Goal: Task Accomplishment & Management: Use online tool/utility

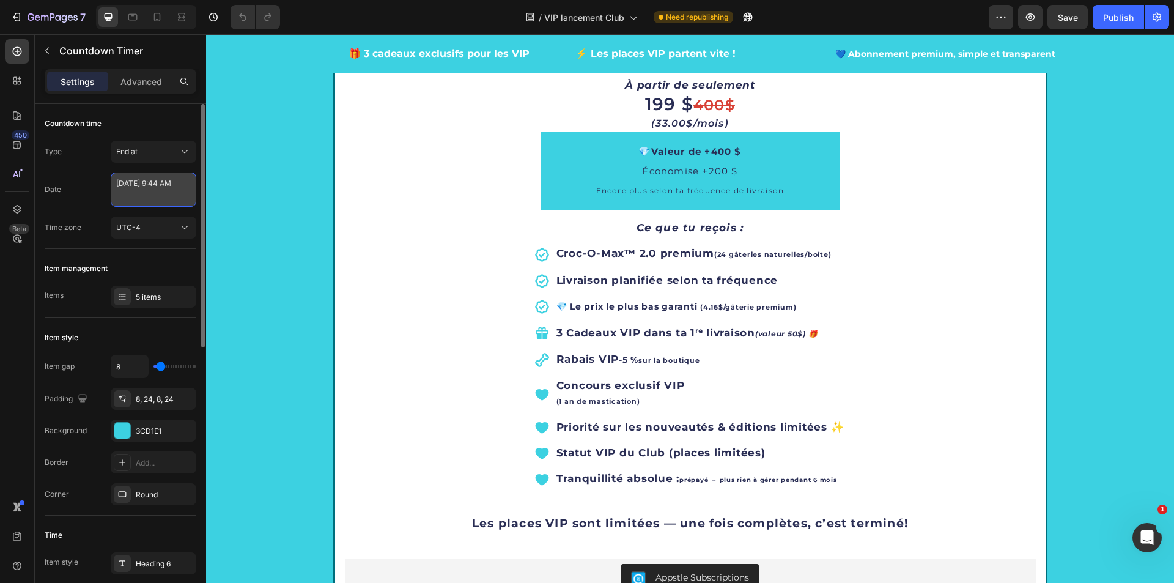
click at [167, 196] on textarea "September 01 2025 9:44 AM" at bounding box center [154, 189] width 86 height 34
select select "9"
select select "44"
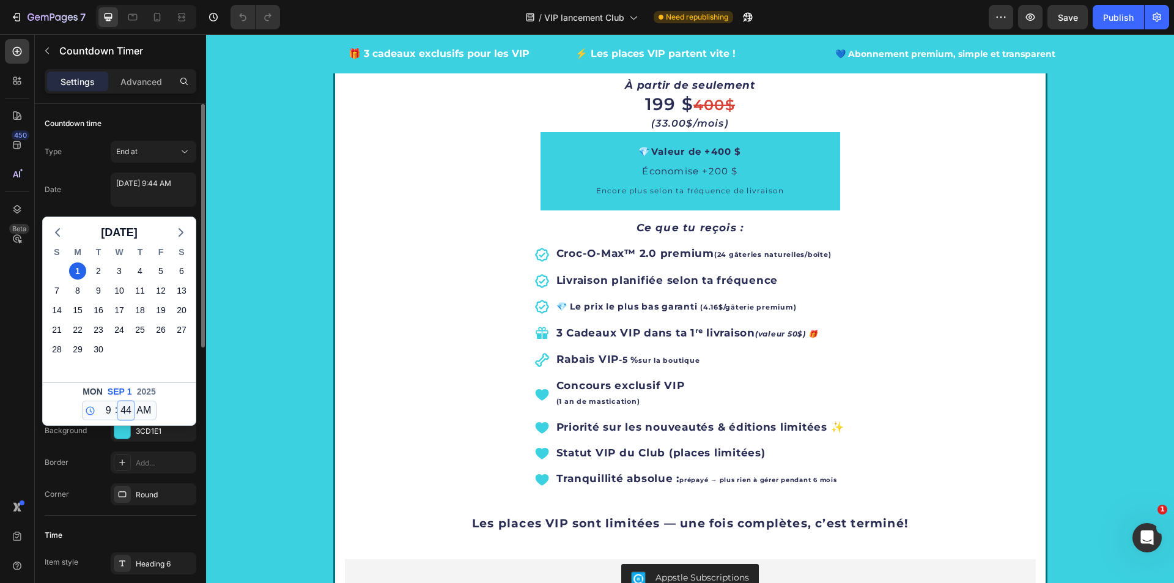
click at [127, 412] on select "00 01 02 03 04 05 06 07 08 09 10 11 12 13 14 15 16 17 18 19 20 21 22 23 24 25 2…" at bounding box center [126, 410] width 16 height 18
click at [109, 411] on select "12 1 2 3 4 5 6 7 8 9 10 11" at bounding box center [106, 410] width 16 height 18
select select "11"
click at [98, 401] on select "12 1 2 3 4 5 6 7 8 9 10 11" at bounding box center [106, 410] width 16 height 18
type textarea "September 01 2025 11:44 AM"
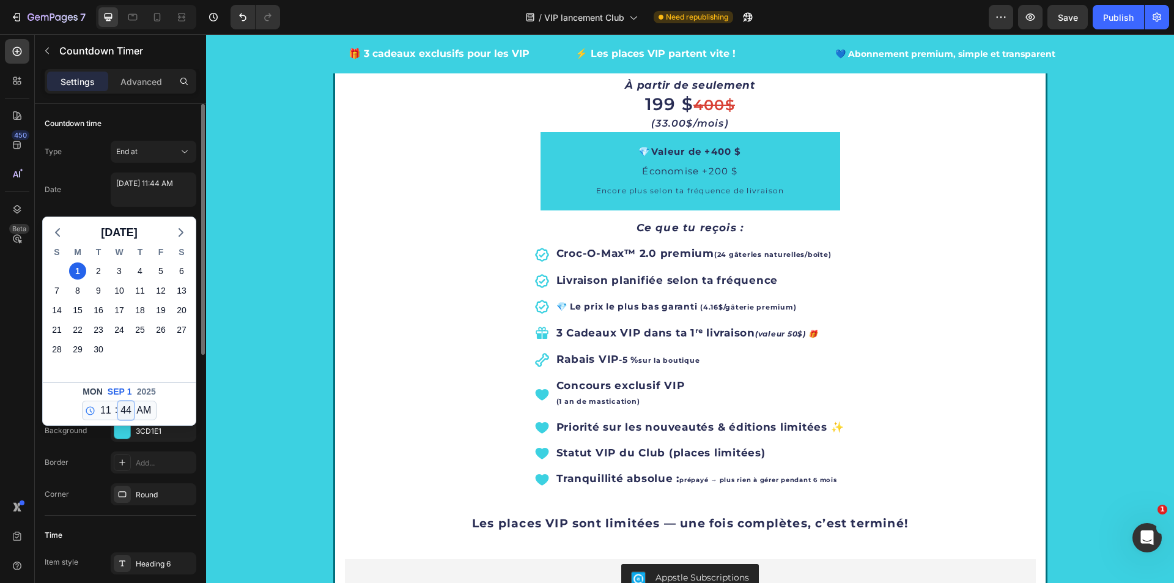
click at [119, 413] on select "00 01 02 03 04 05 06 07 08 09 10 11 12 13 14 15 16 17 18 19 20 21 22 23 24 25 2…" at bounding box center [126, 410] width 16 height 18
select select "59"
click at [118, 401] on select "00 01 02 03 04 05 06 07 08 09 10 11 12 13 14 15 16 17 18 19 20 21 22 23 24 25 2…" at bounding box center [126, 410] width 16 height 18
type textarea "September 01 2025 11:59 AM"
click at [139, 413] on select "AM PM" at bounding box center [144, 410] width 20 height 18
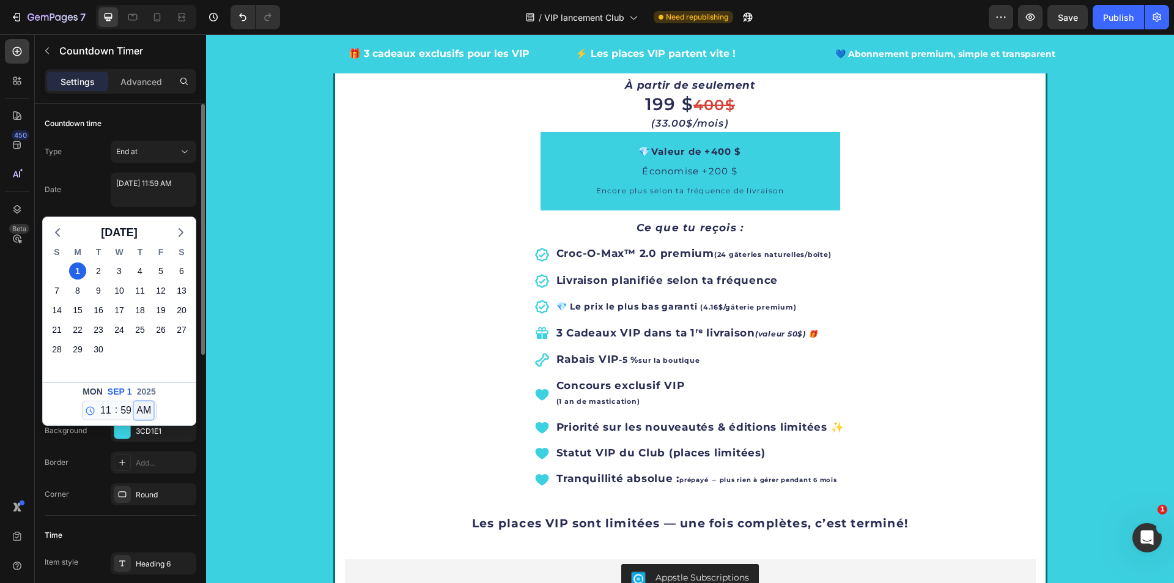
select select "false"
click at [134, 401] on select "AM PM" at bounding box center [144, 410] width 20 height 18
type textarea "[DATE] 11:59 PM"
select select "23"
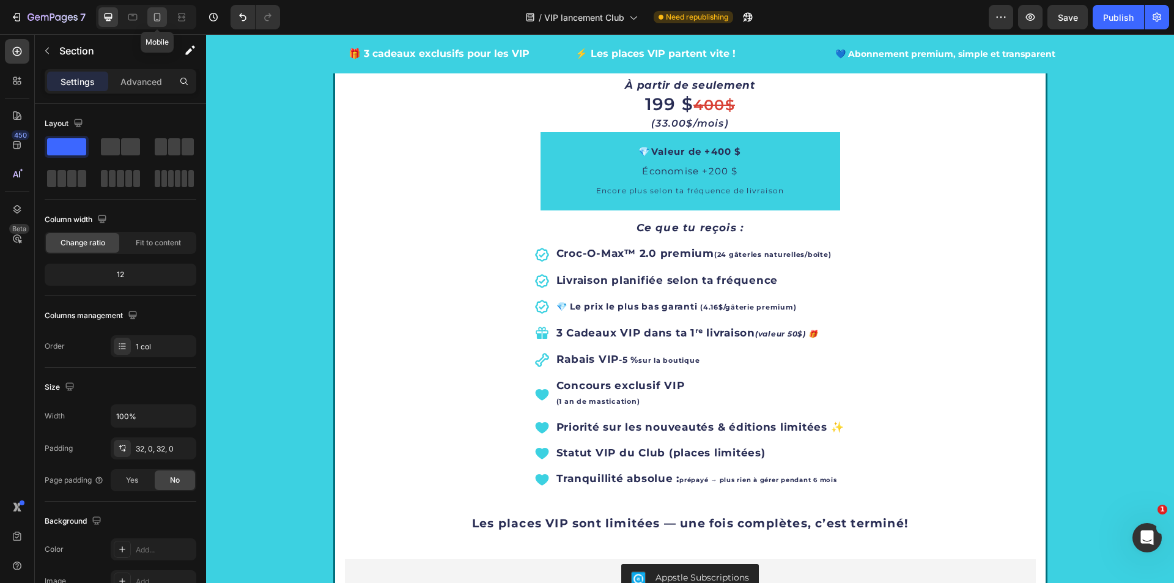
click at [156, 17] on icon at bounding box center [157, 17] width 12 height 12
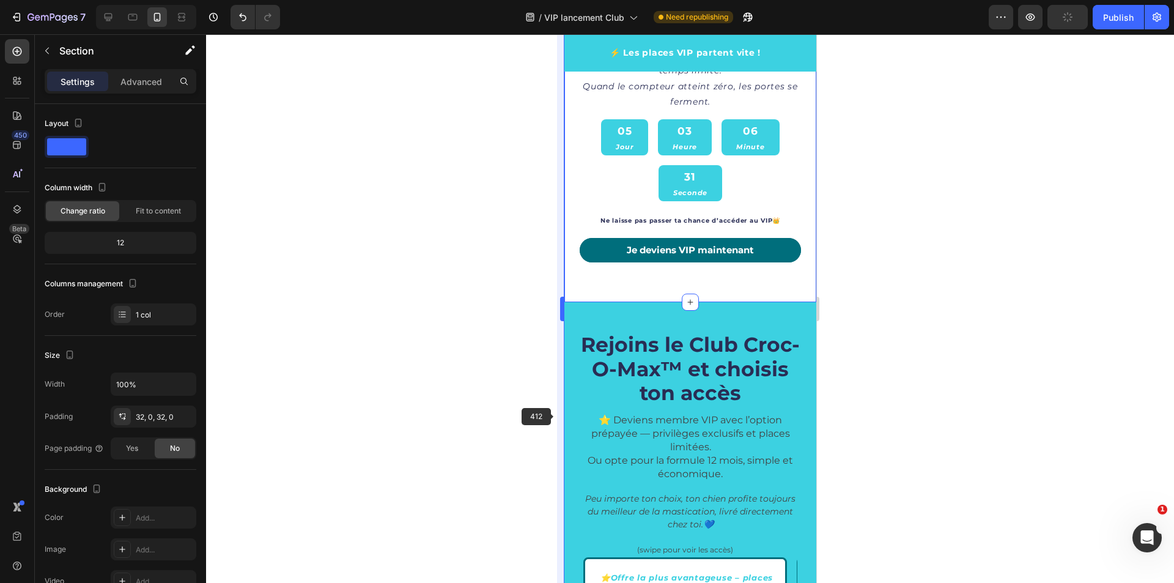
scroll to position [1540, 0]
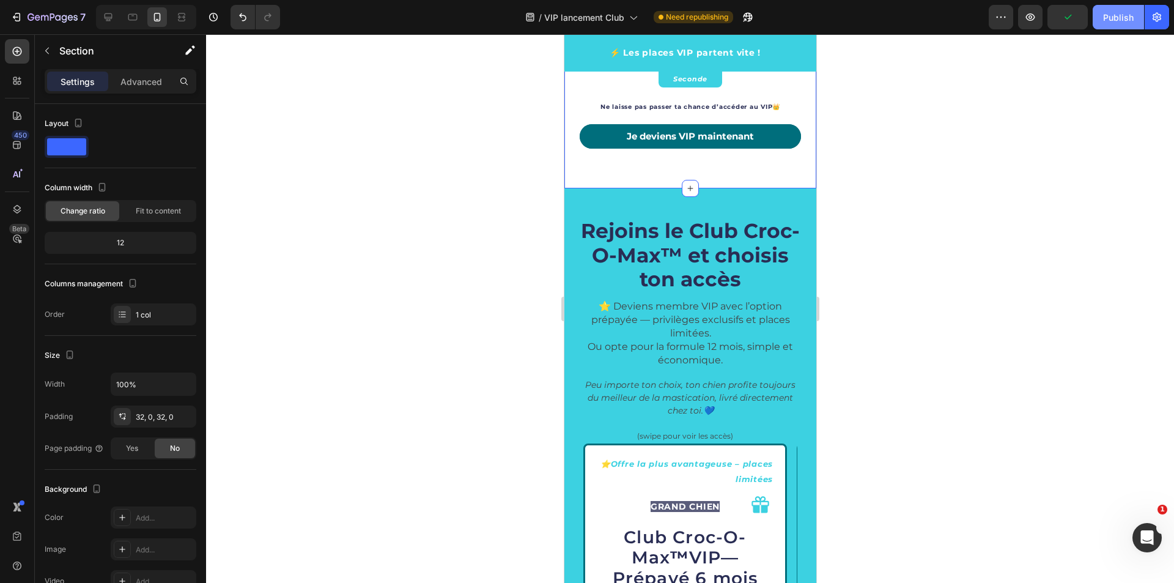
click at [1104, 17] on div "Publish" at bounding box center [1118, 17] width 31 height 13
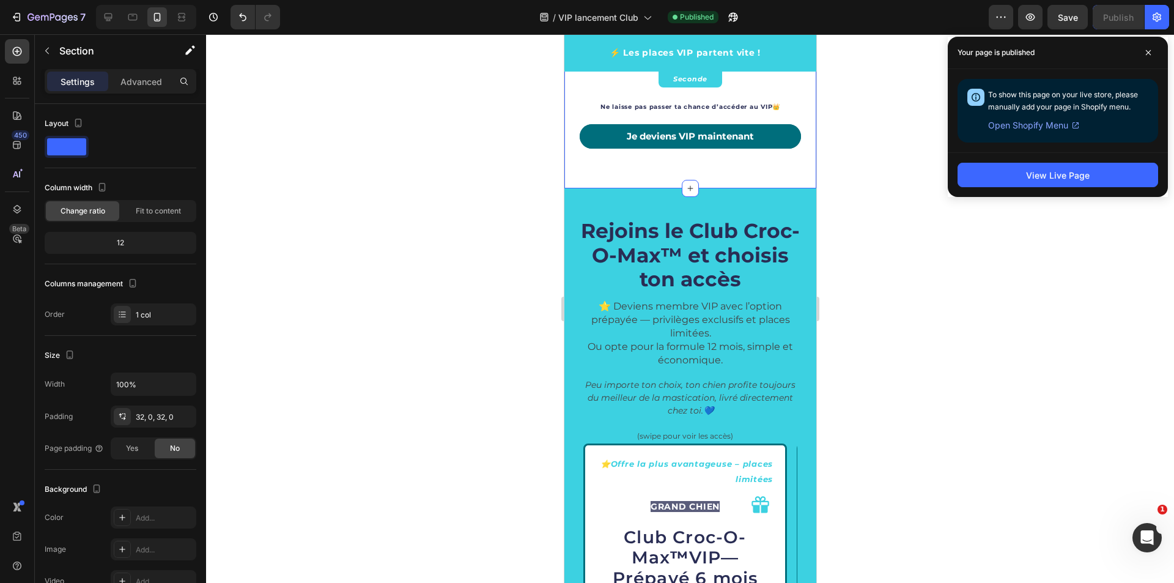
click at [486, 246] on div at bounding box center [690, 308] width 968 height 548
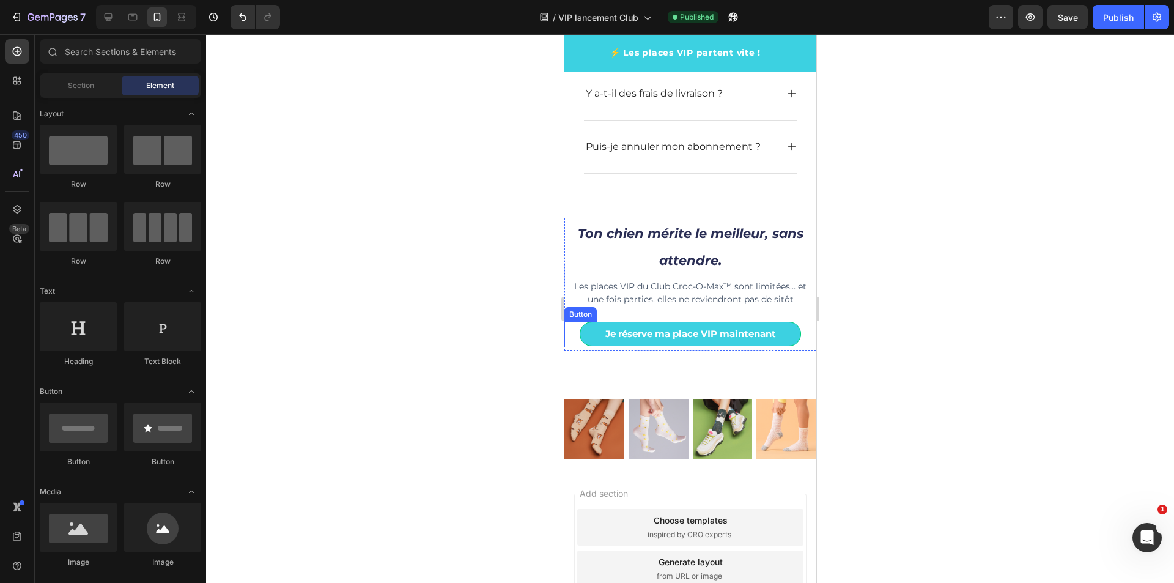
scroll to position [4780, 0]
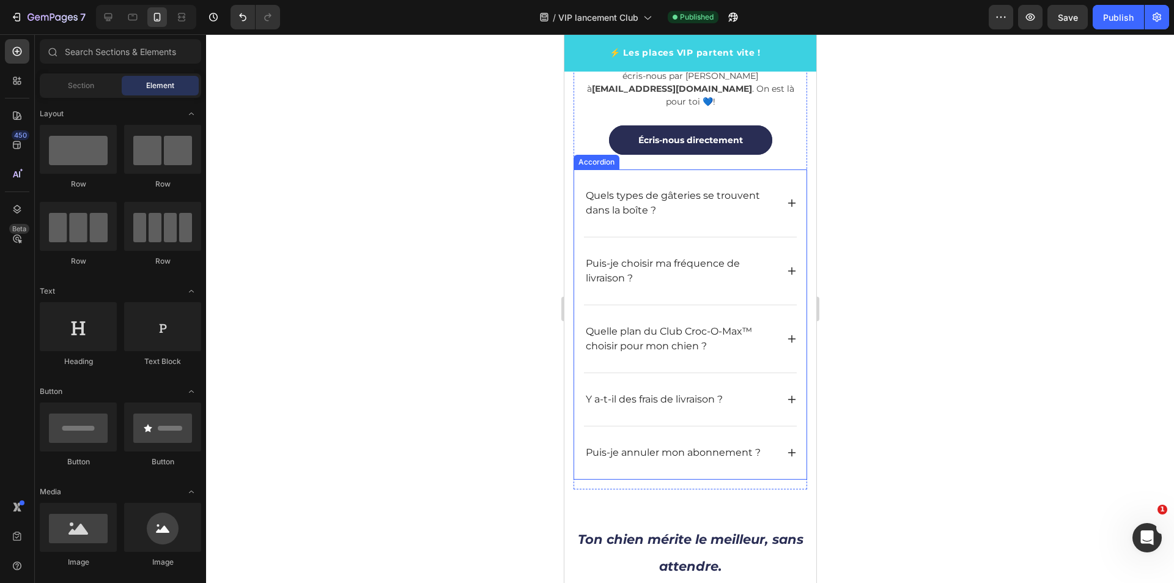
click at [787, 341] on icon at bounding box center [791, 339] width 8 height 8
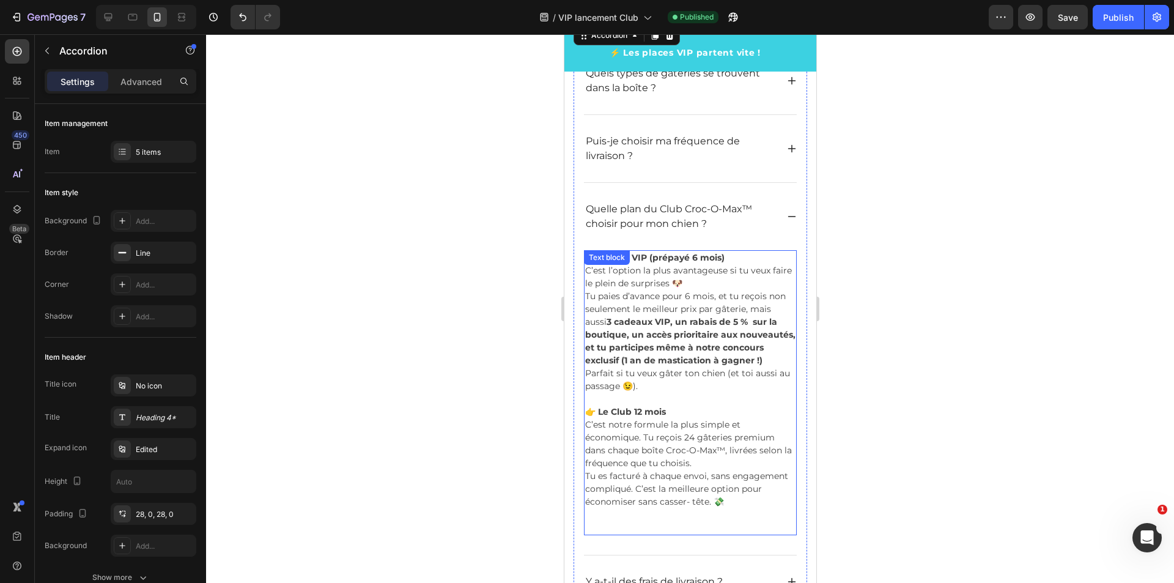
scroll to position [5024, 0]
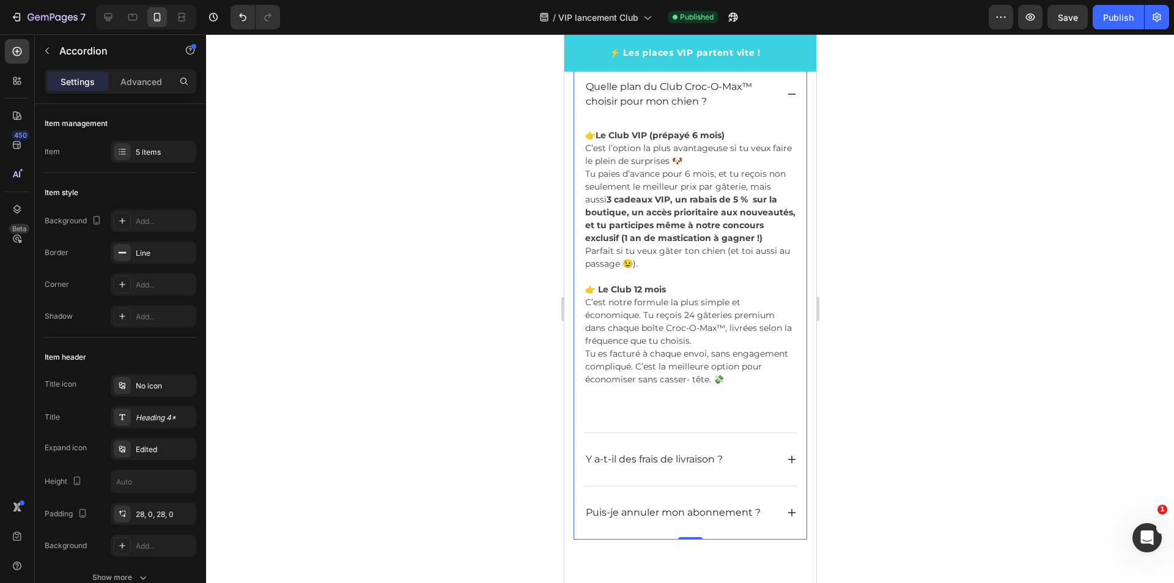
click at [683, 515] on div "Puis-je annuler mon abonnement ?" at bounding box center [689, 512] width 213 height 53
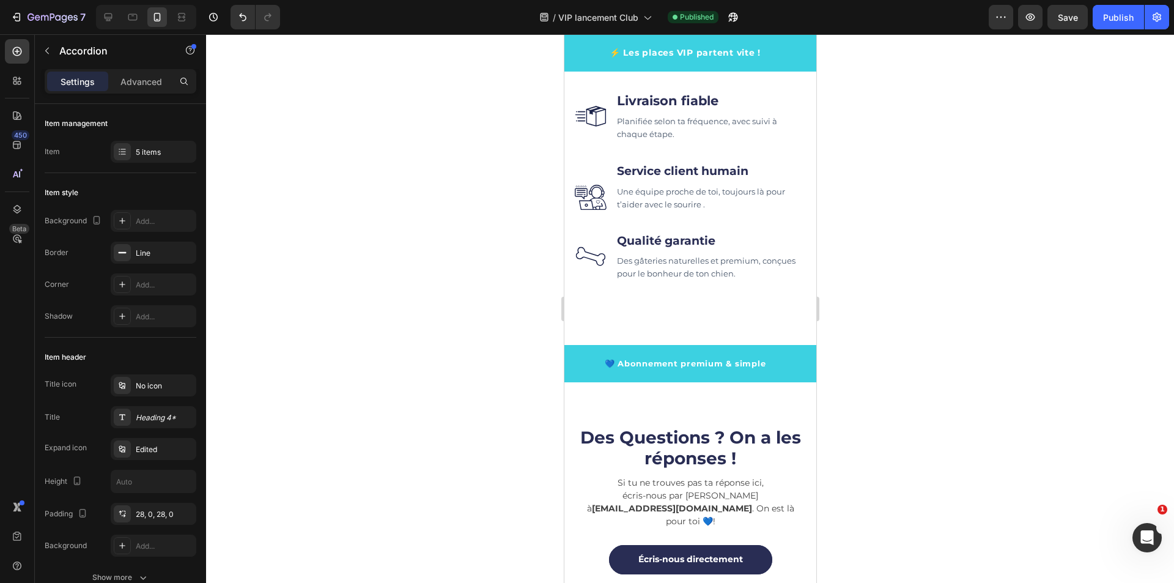
scroll to position [4715, 0]
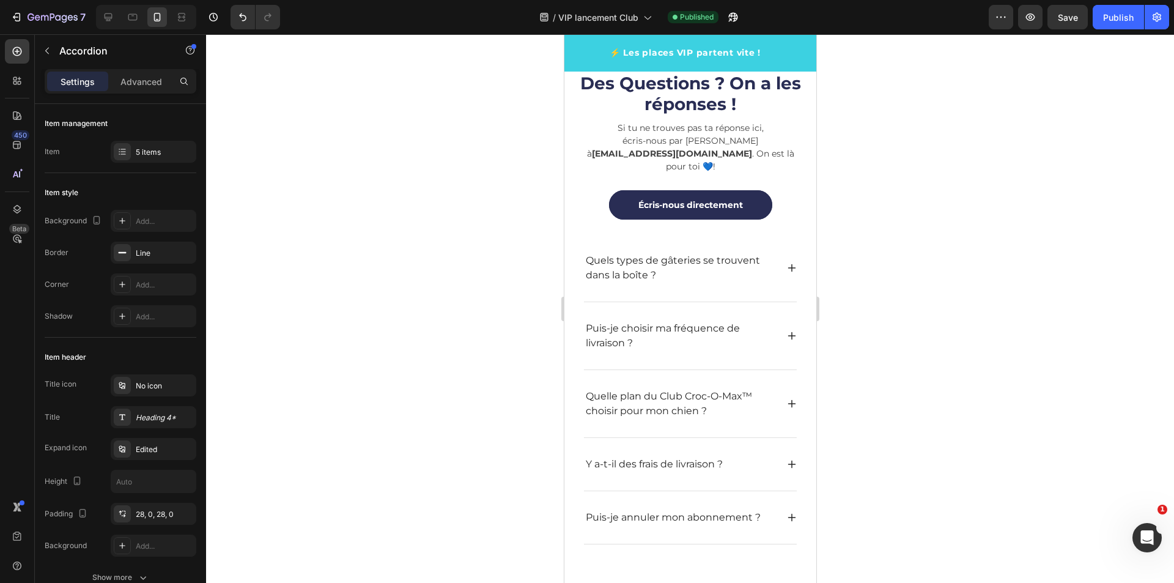
click at [634, 520] on p "Puis-je annuler mon abonnement ?" at bounding box center [672, 517] width 175 height 15
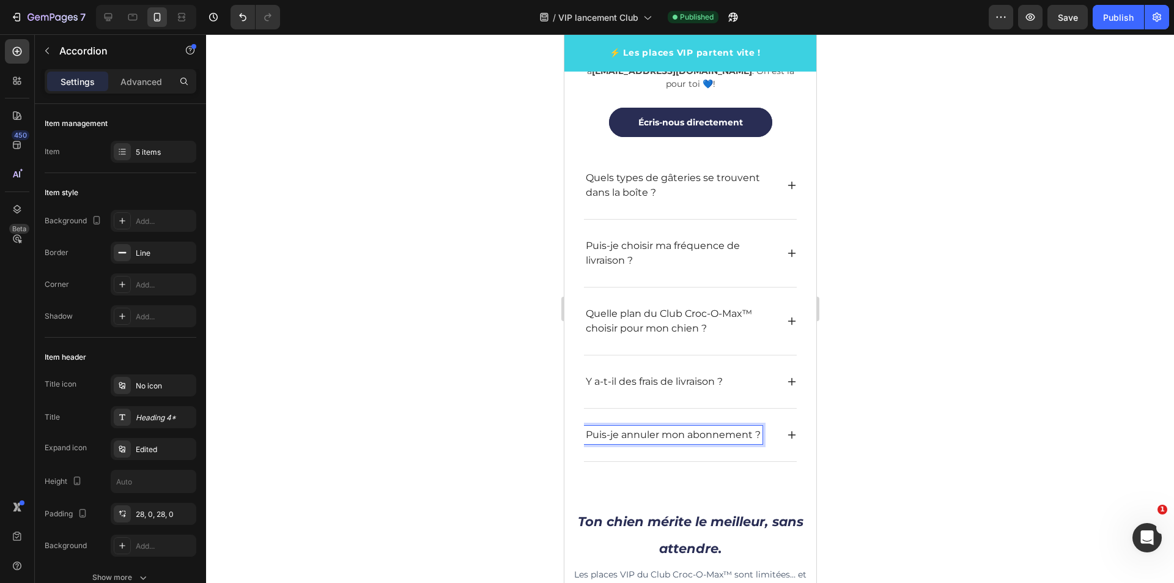
scroll to position [5020, 0]
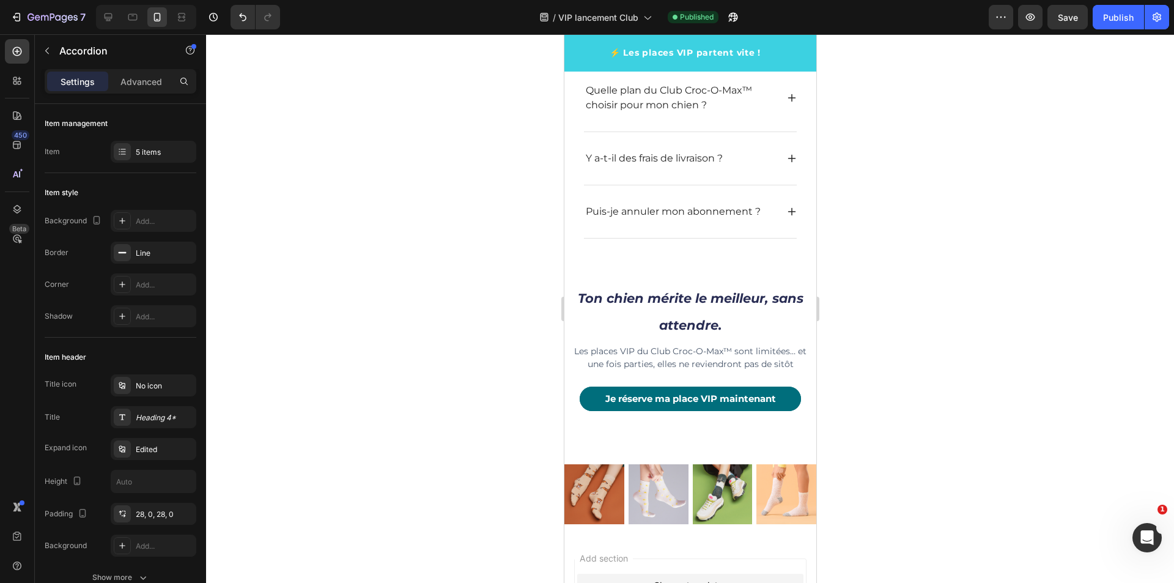
click at [787, 215] on icon at bounding box center [791, 212] width 8 height 8
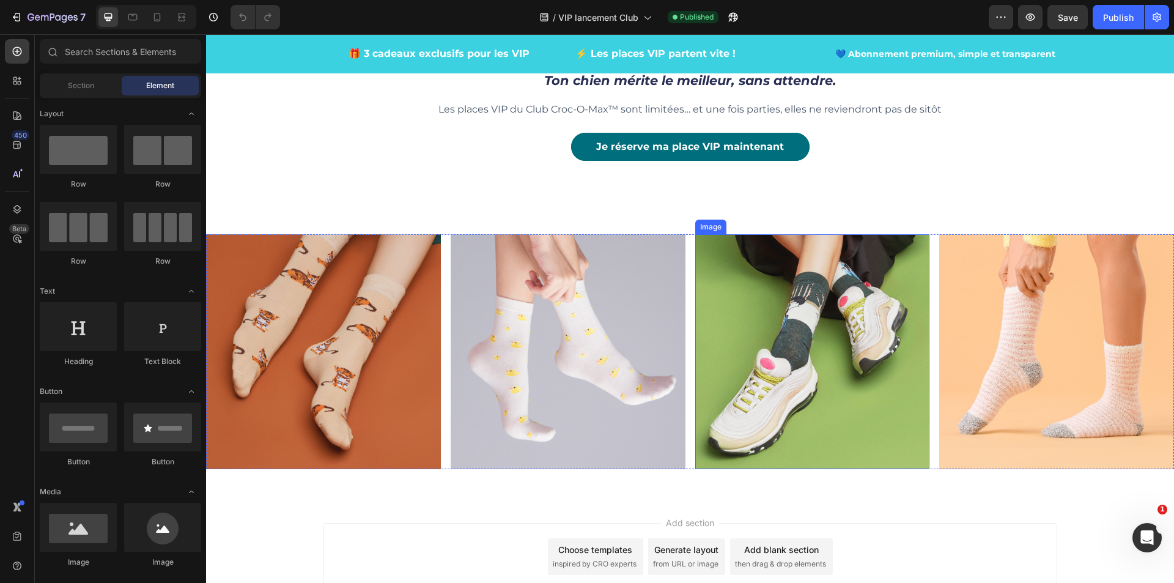
scroll to position [4401, 0]
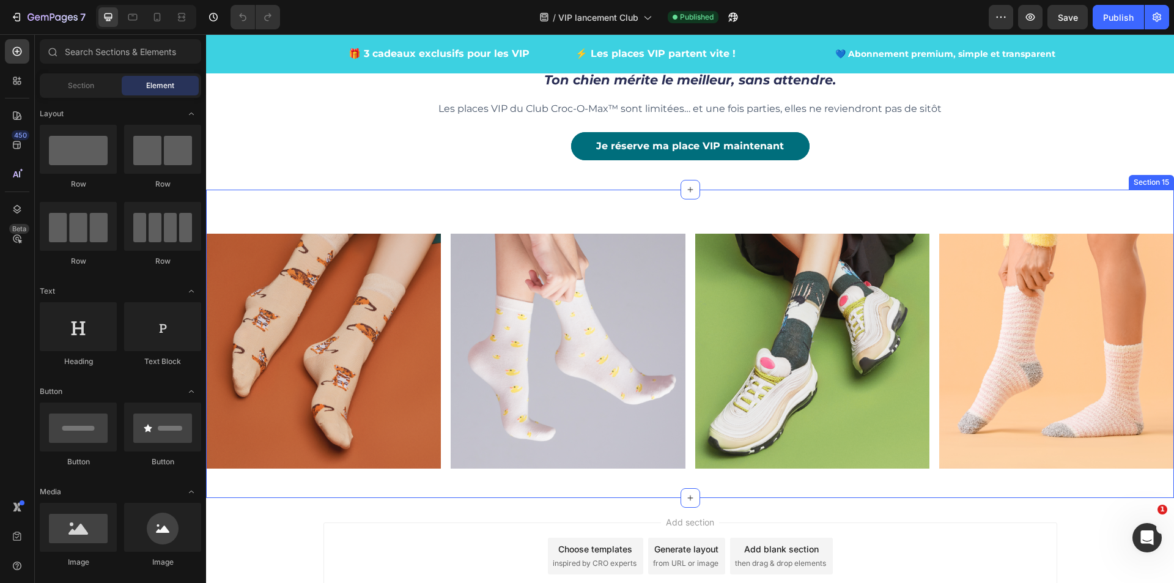
click at [276, 226] on div "Image Image Image Image Row" at bounding box center [690, 343] width 968 height 249
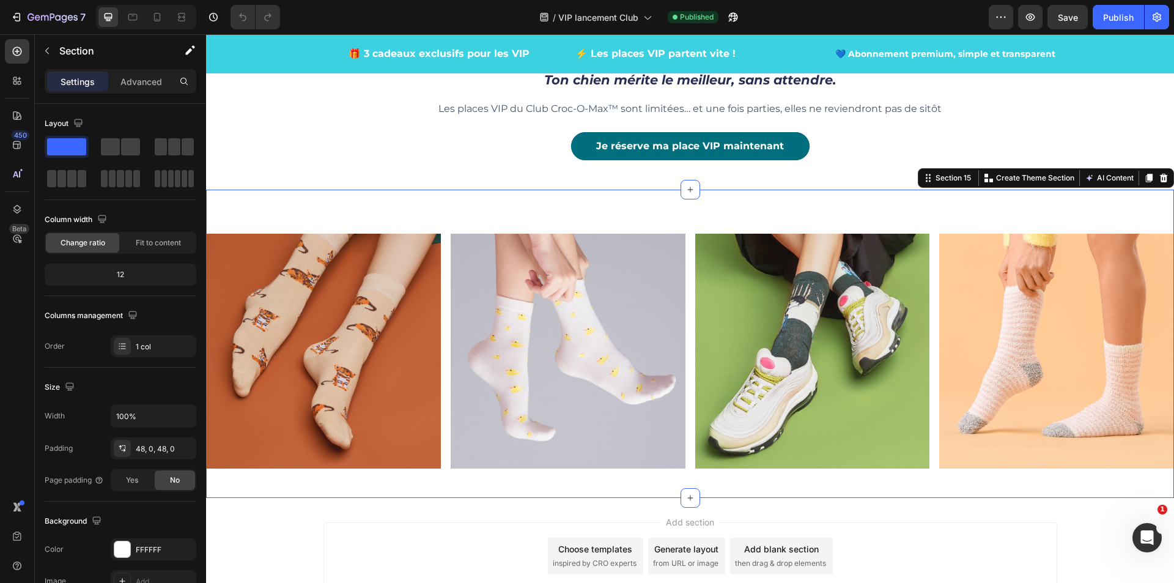
click at [1160, 182] on icon at bounding box center [1164, 178] width 8 height 9
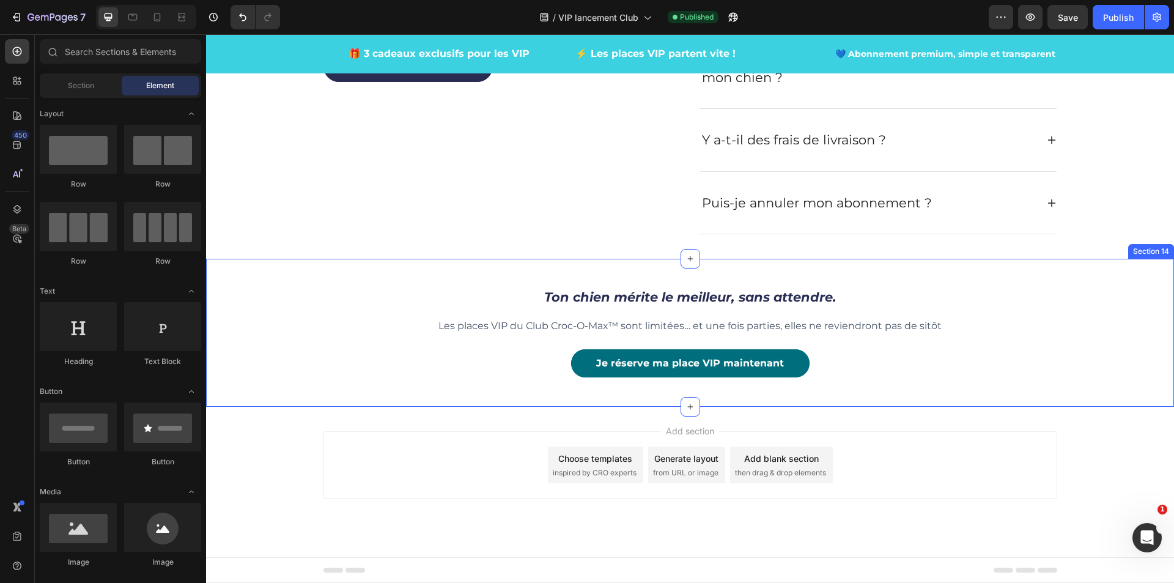
scroll to position [3879, 0]
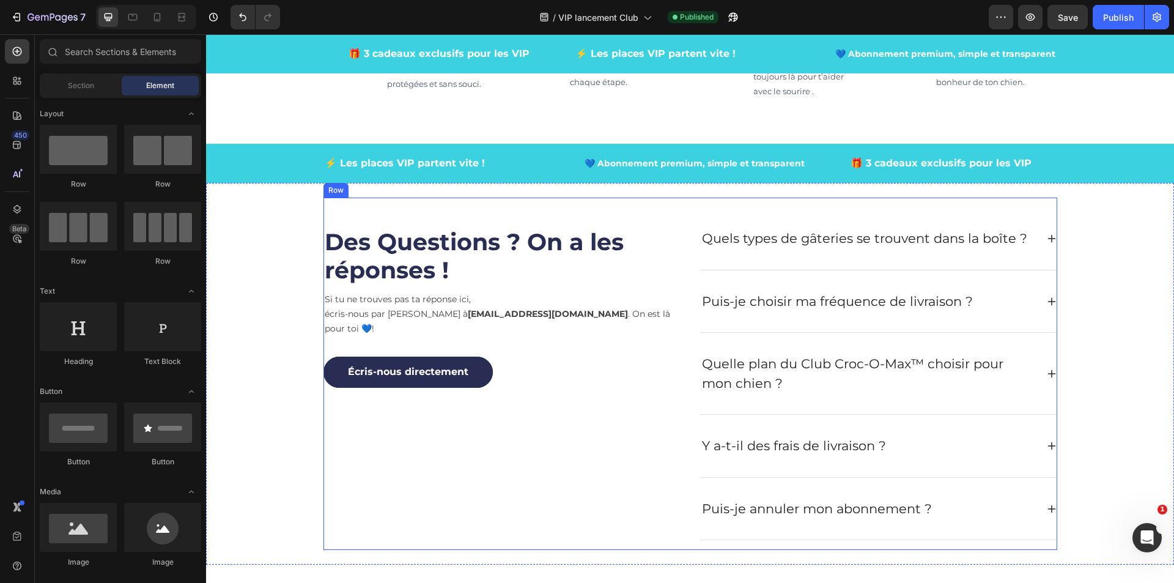
click at [510, 454] on div "Des Questions ? On a les réponses ! Heading Si tu ne trouves pas ta réponse ici…" at bounding box center [502, 373] width 358 height 333
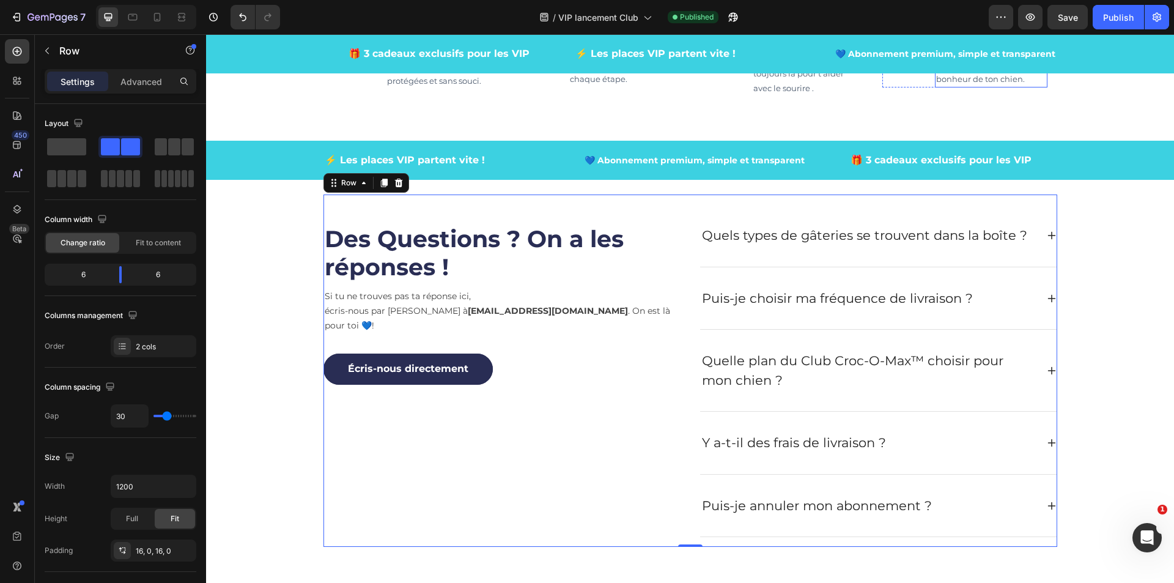
scroll to position [3695, 0]
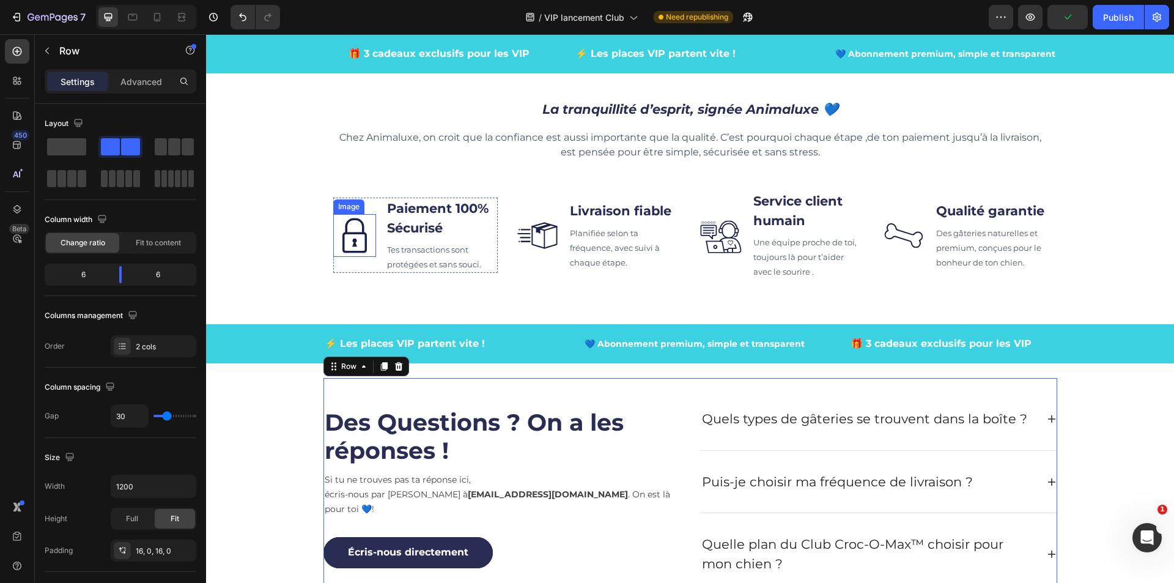
click at [360, 248] on img at bounding box center [354, 235] width 43 height 43
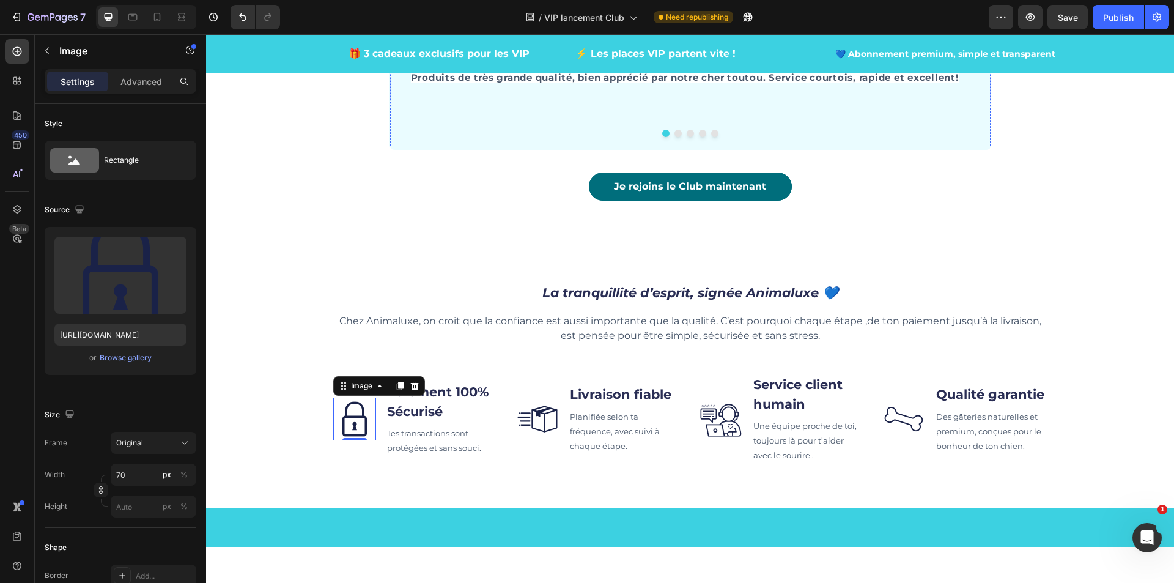
scroll to position [3328, 0]
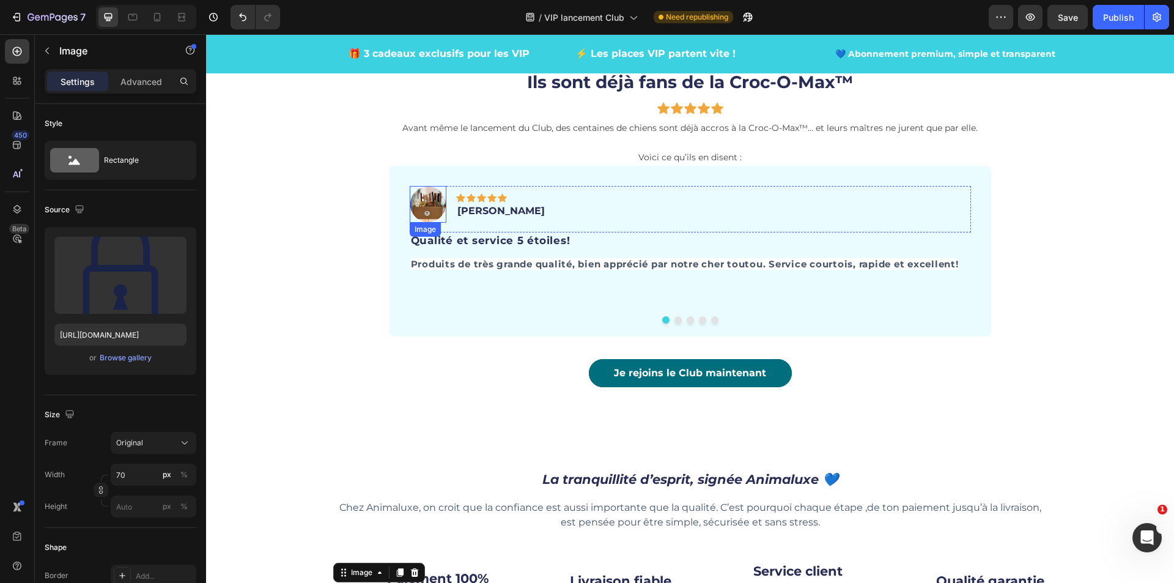
click at [425, 207] on img at bounding box center [428, 204] width 37 height 37
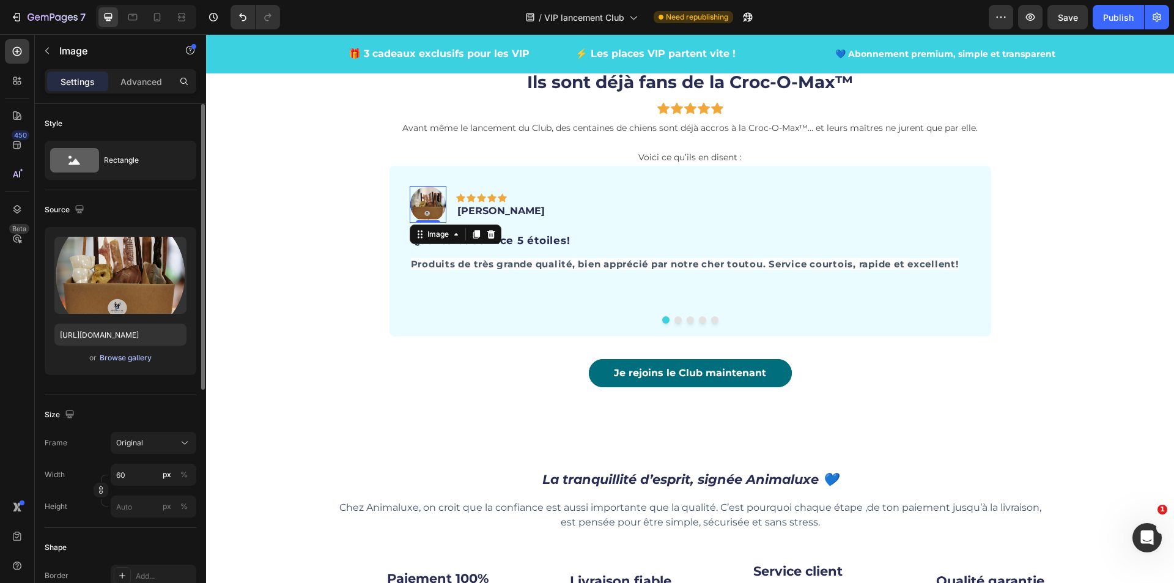
click at [116, 355] on div "Browse gallery" at bounding box center [126, 357] width 52 height 11
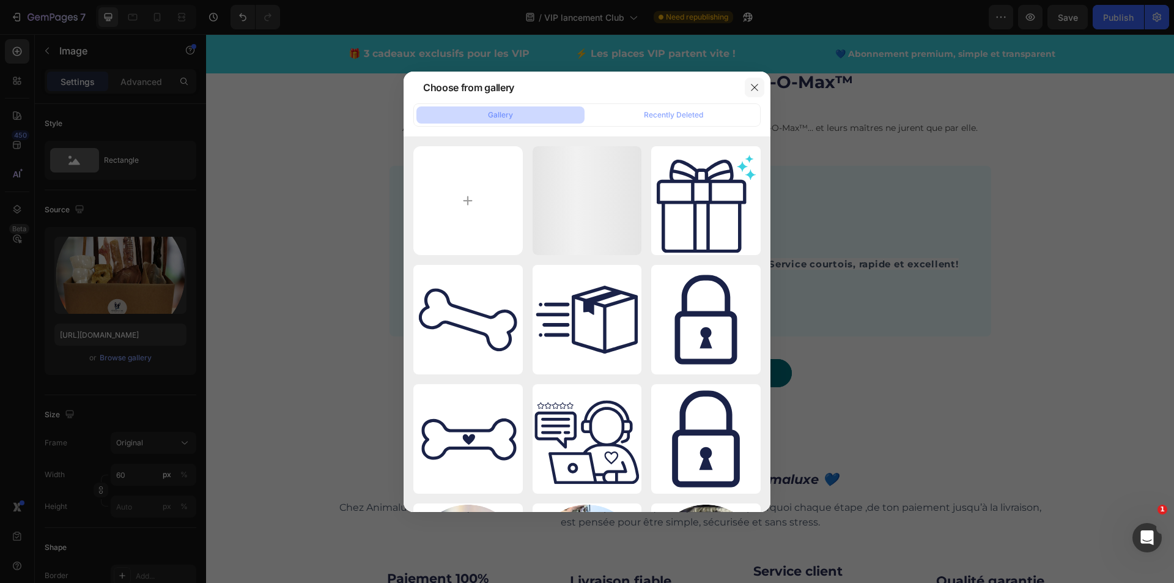
click at [750, 86] on icon "button" at bounding box center [754, 88] width 10 height 10
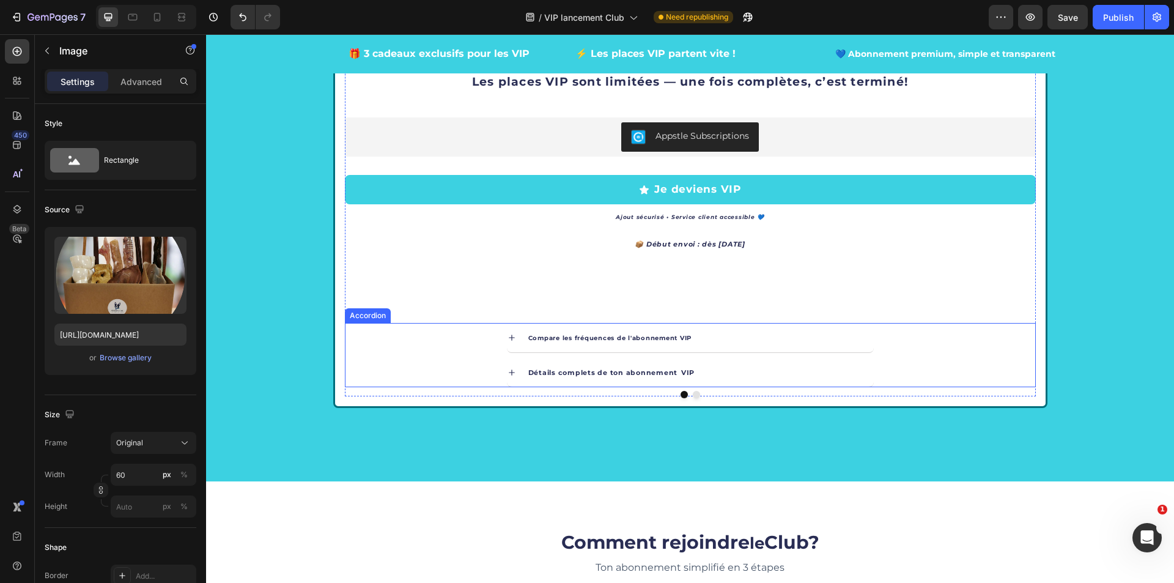
scroll to position [1922, 0]
click at [507, 340] on icon at bounding box center [512, 338] width 10 height 10
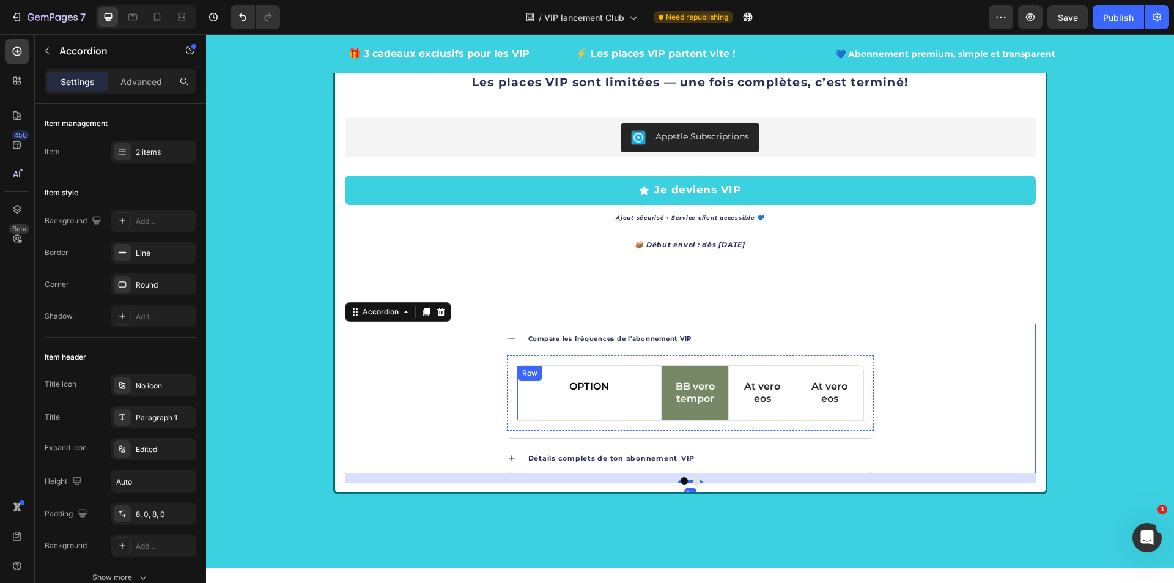
click at [640, 410] on div "OPTION Text Block" at bounding box center [589, 393] width 144 height 55
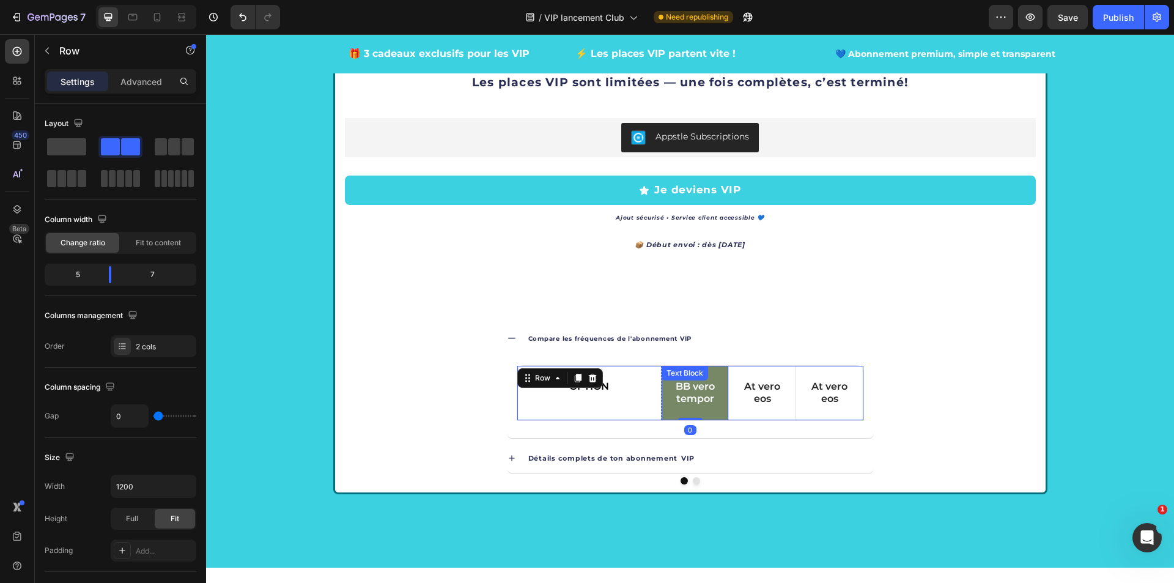
click at [692, 410] on div "BB vero tempor" at bounding box center [694, 393] width 67 height 55
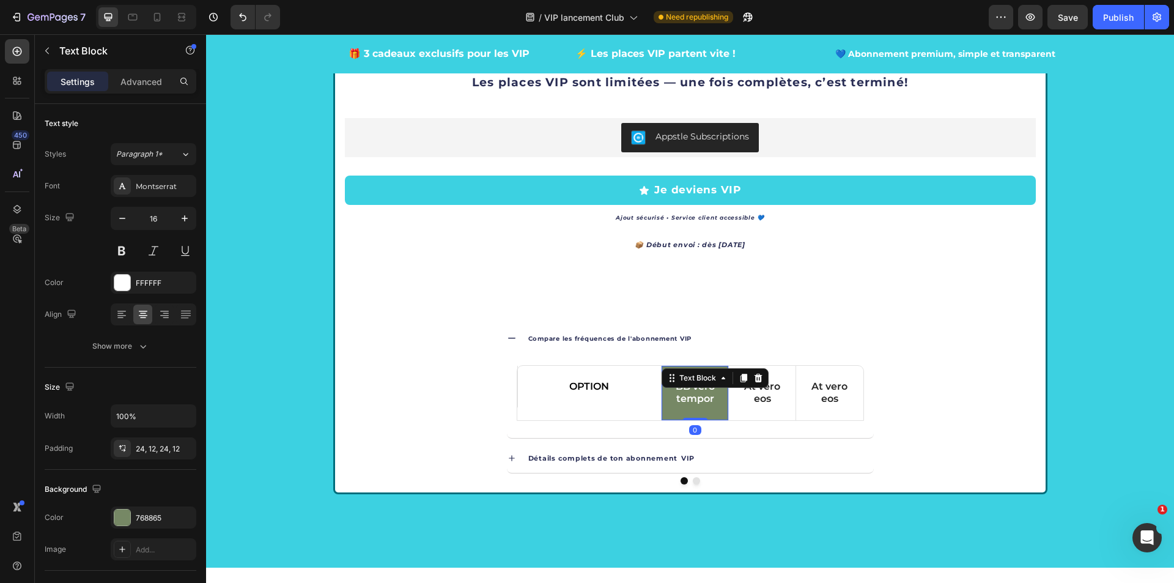
click at [636, 410] on div "OPTION Text Block" at bounding box center [589, 393] width 144 height 55
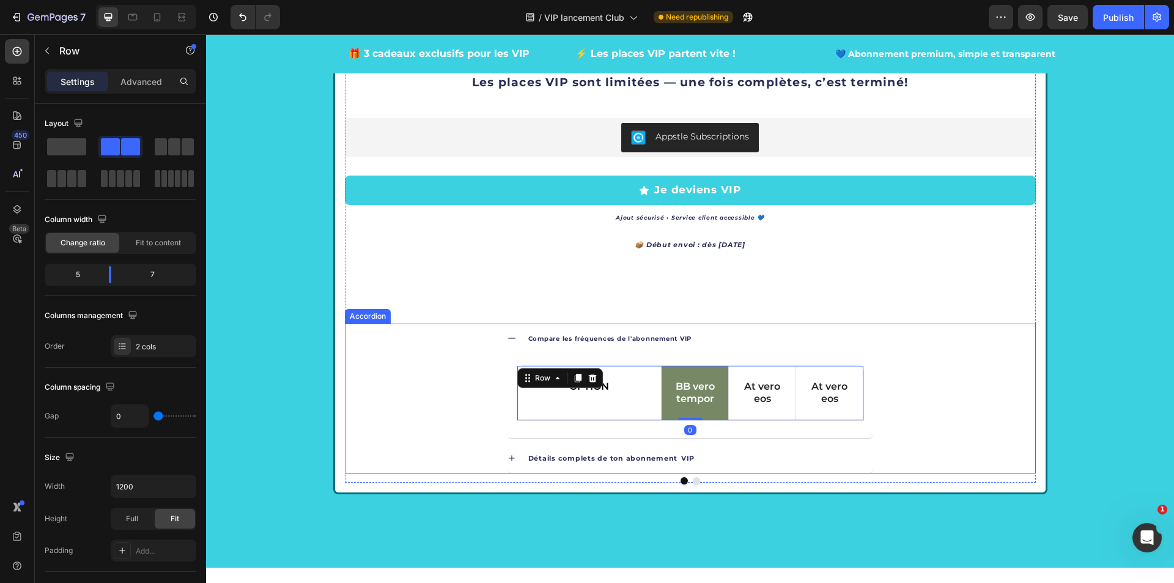
click at [509, 459] on icon at bounding box center [512, 458] width 10 height 10
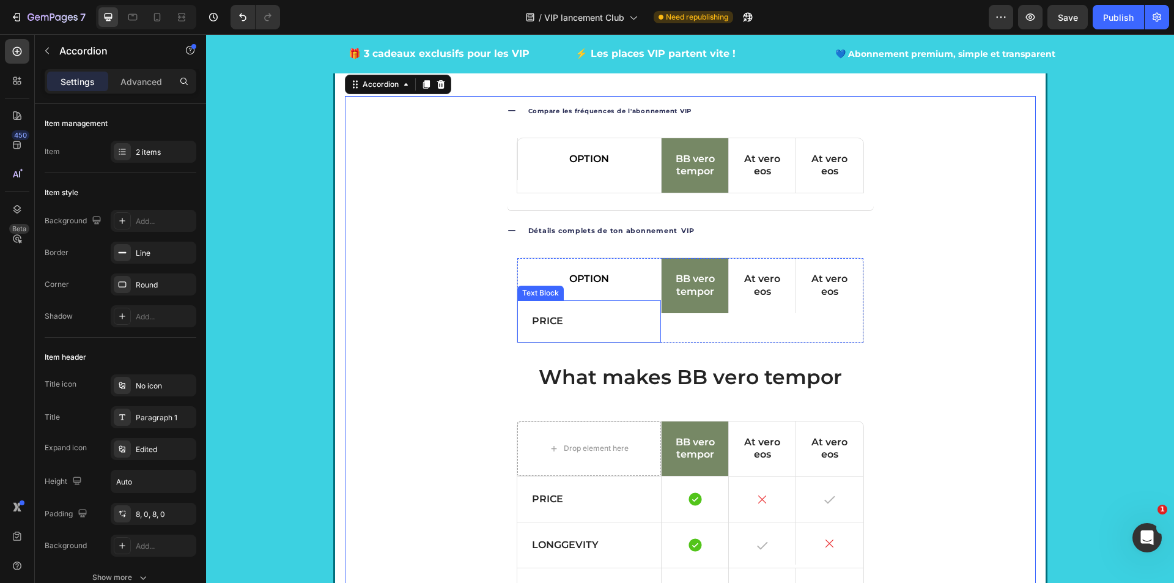
scroll to position [2228, 0]
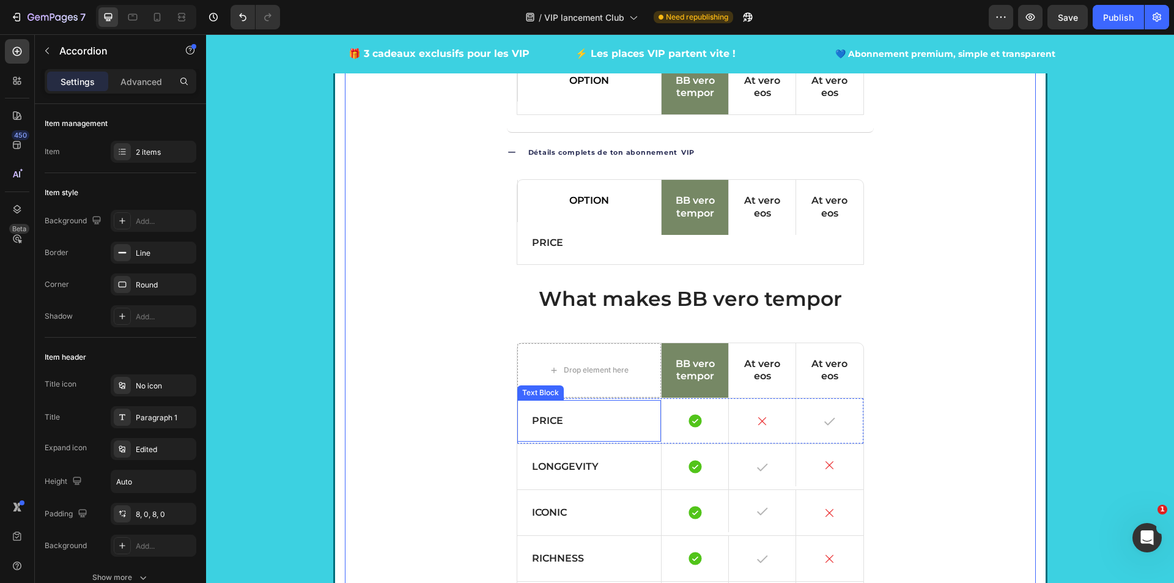
click at [571, 432] on div "Price" at bounding box center [589, 421] width 144 height 42
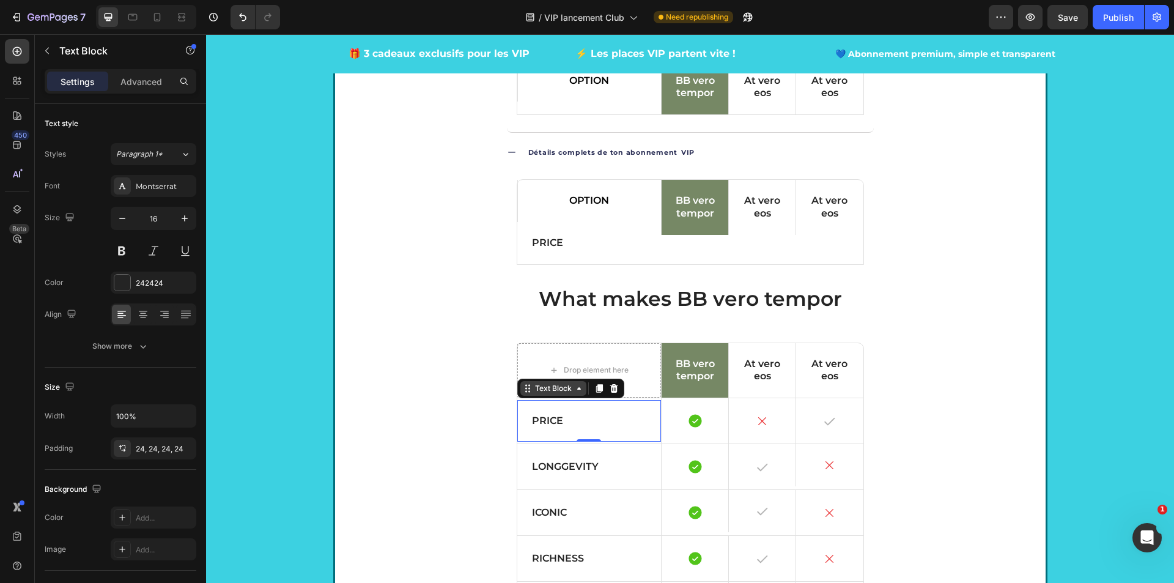
click at [532, 393] on div "Text Block" at bounding box center [553, 388] width 42 height 11
click at [592, 394] on div at bounding box center [599, 388] width 15 height 15
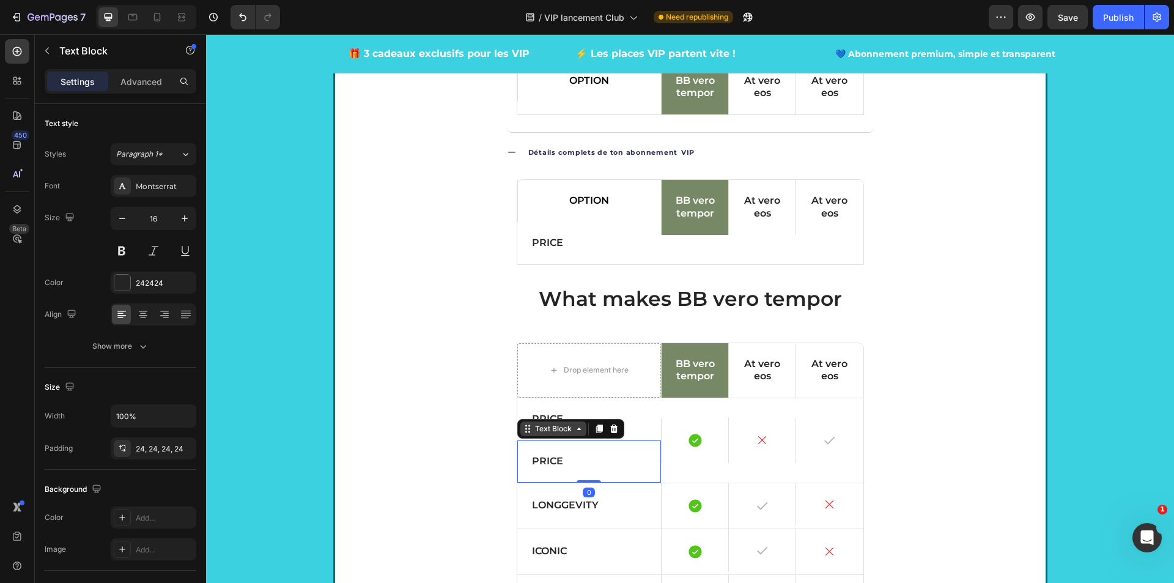
scroll to position [2167, 0]
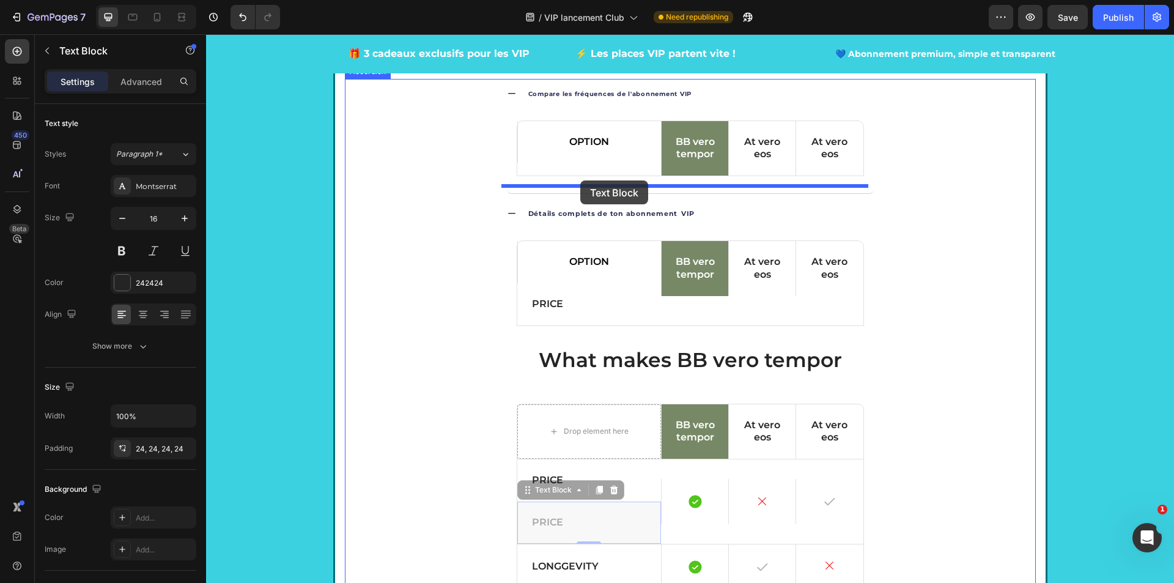
drag, startPoint x: 523, startPoint y: 495, endPoint x: 580, endPoint y: 180, distance: 320.0
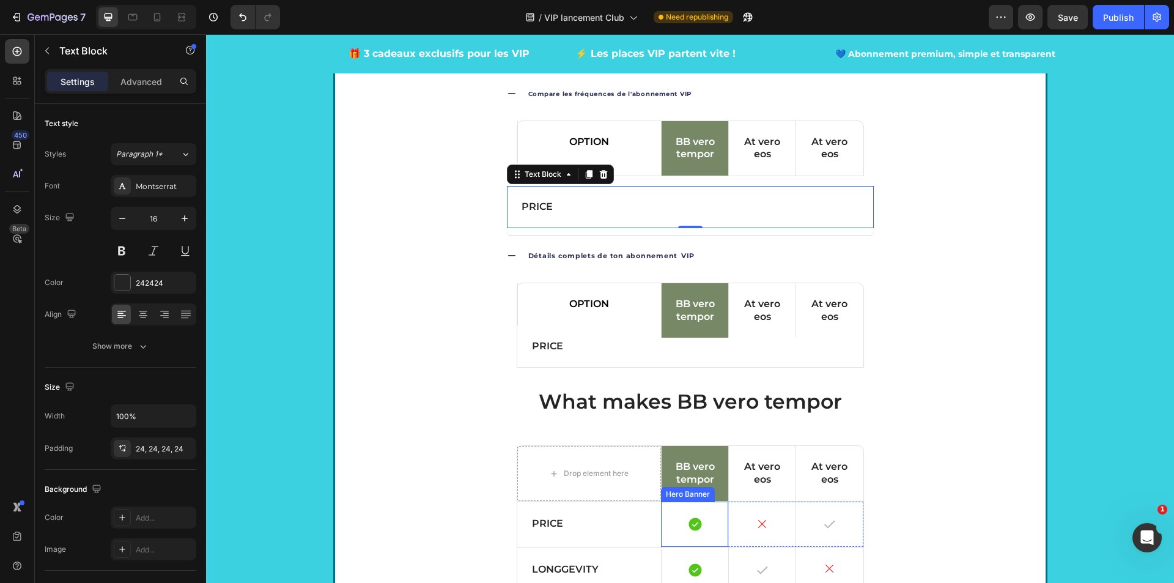
click at [697, 539] on div "Icon" at bounding box center [694, 523] width 67 height 45
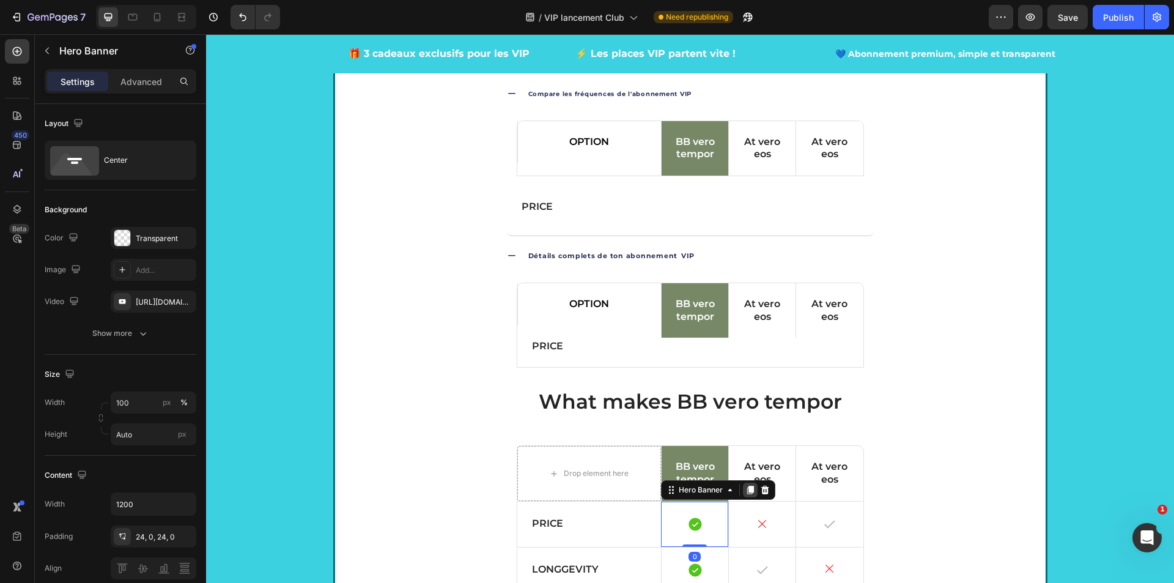
click at [749, 495] on div at bounding box center [750, 489] width 15 height 15
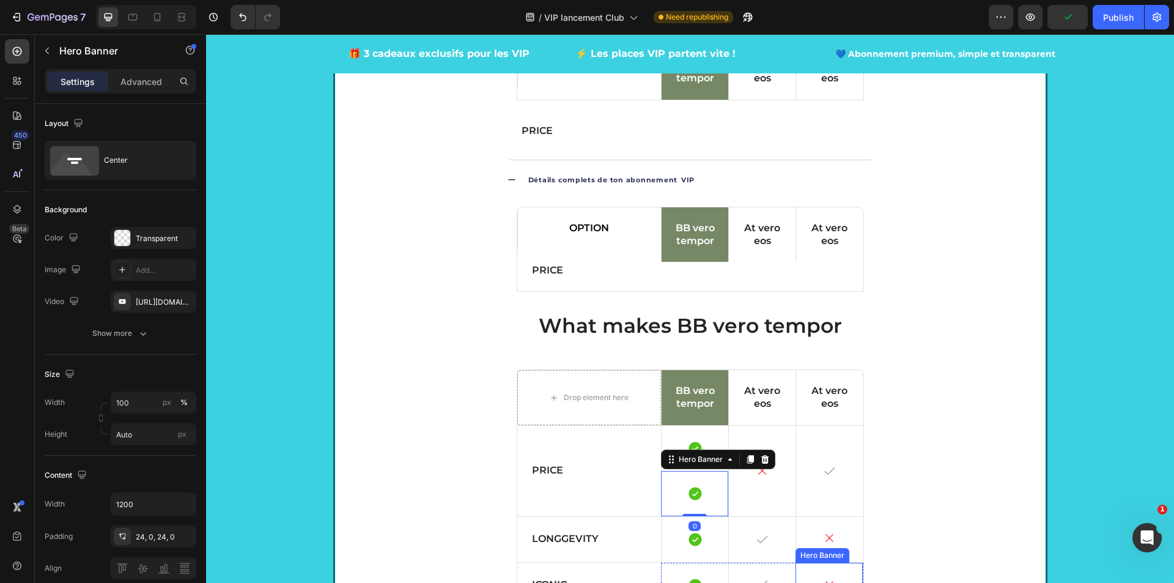
scroll to position [2289, 0]
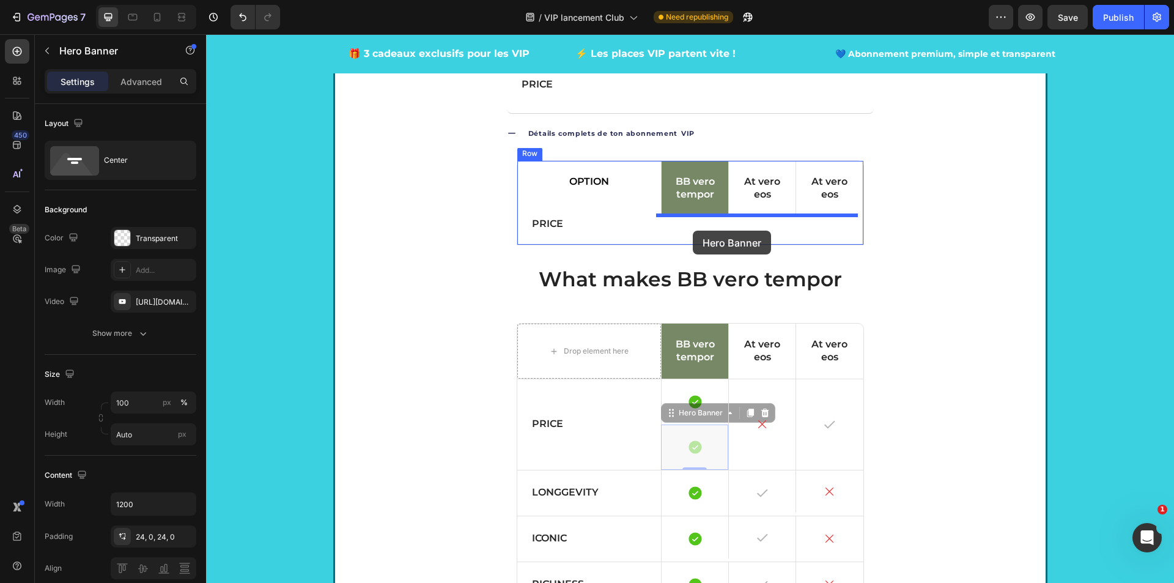
drag, startPoint x: 670, startPoint y: 416, endPoint x: 693, endPoint y: 230, distance: 186.6
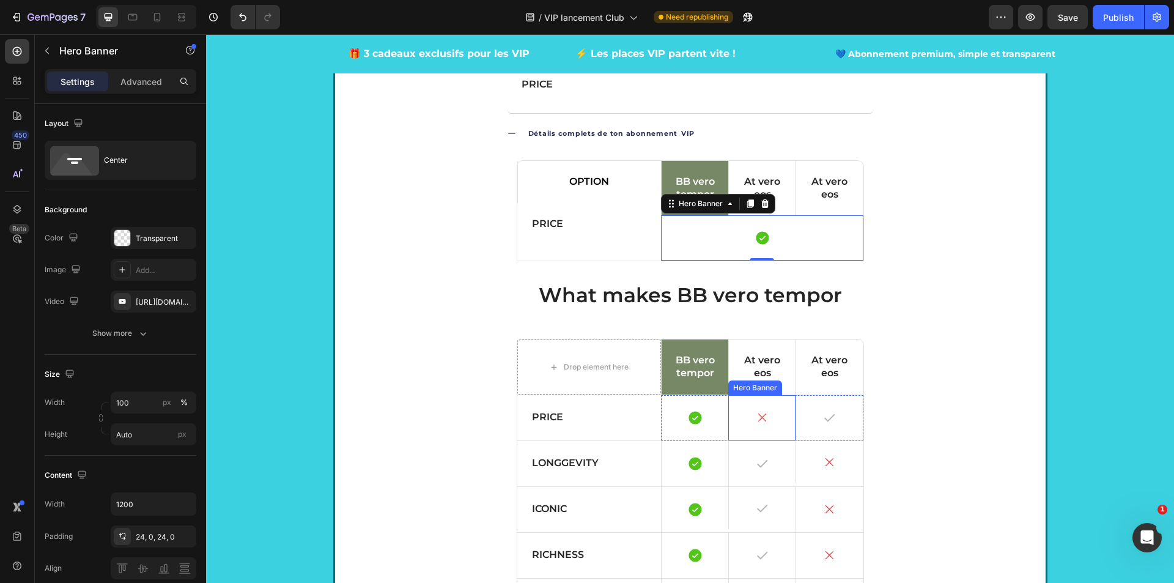
click at [781, 435] on div "Icon" at bounding box center [762, 417] width 67 height 42
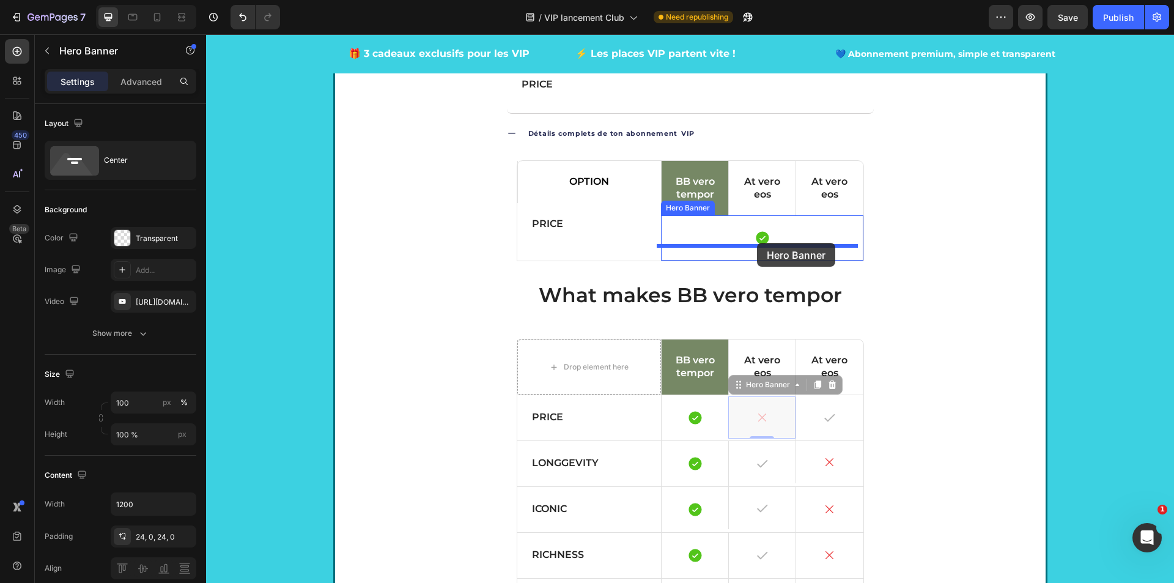
drag, startPoint x: 734, startPoint y: 386, endPoint x: 757, endPoint y: 243, distance: 145.4
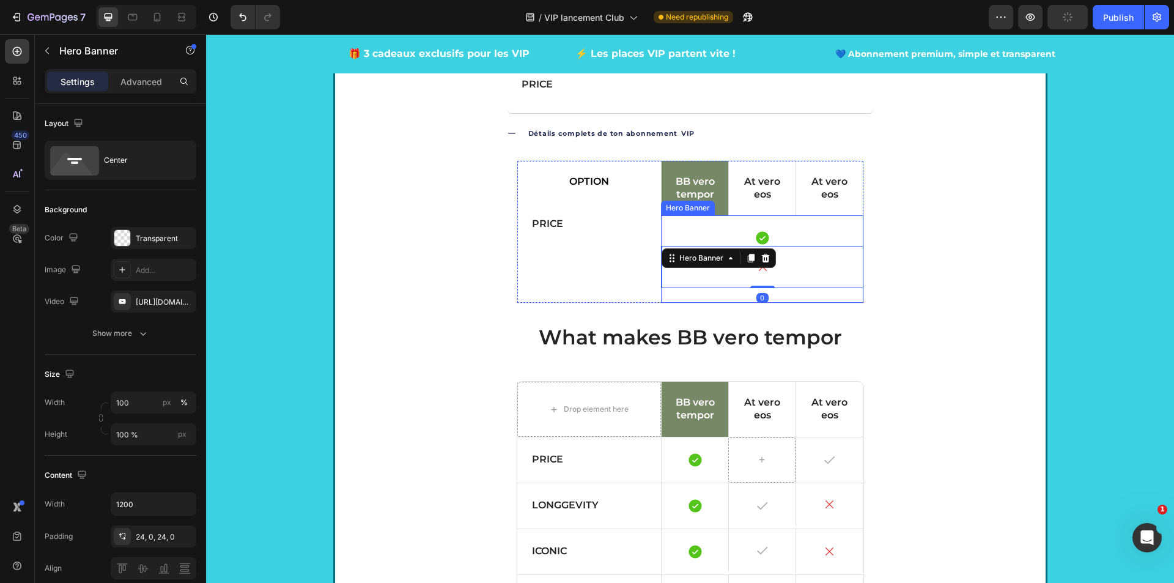
click at [812, 289] on div "Icon Icon Hero Banner 0" at bounding box center [761, 258] width 201 height 87
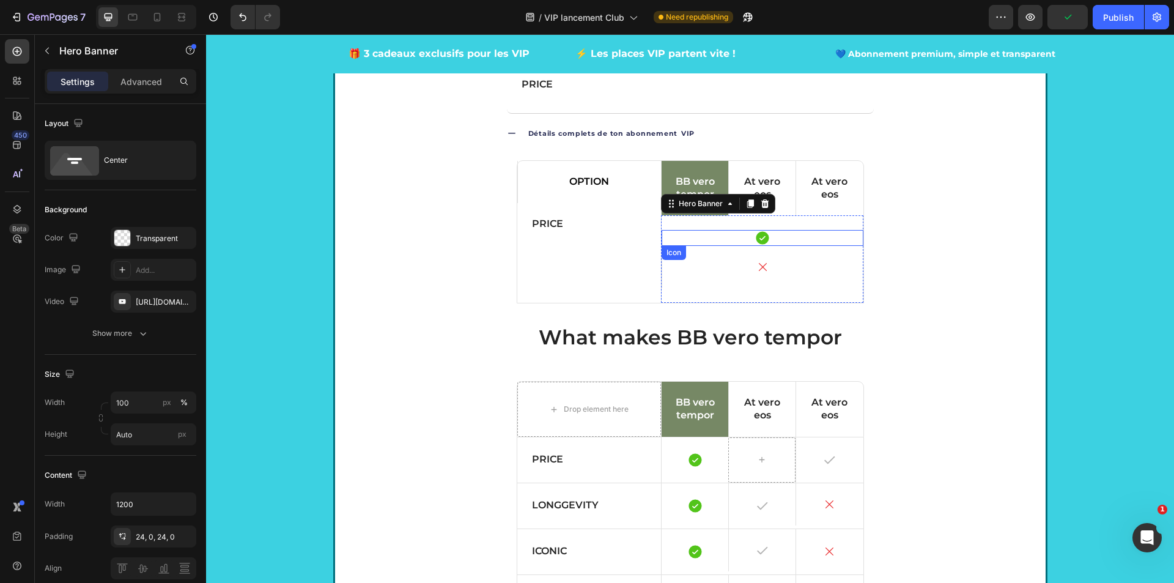
click at [827, 232] on div "Icon" at bounding box center [761, 238] width 201 height 16
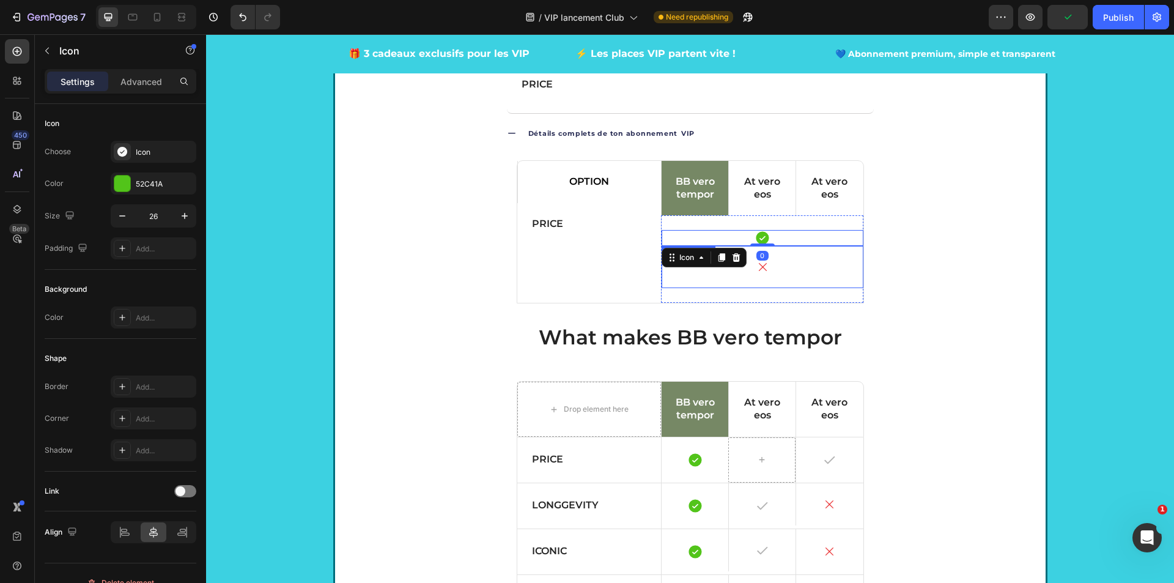
click at [823, 261] on div "Icon" at bounding box center [762, 266] width 201 height 13
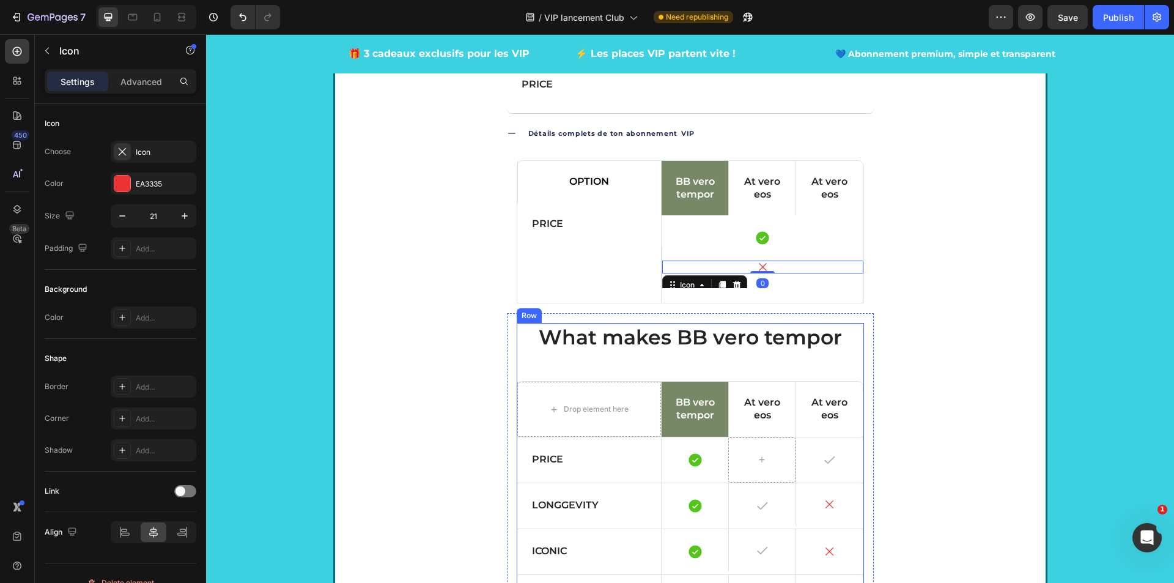
click at [850, 362] on div "What makes BB vero tempor Heading Drop element here BB vero tempor Text Block A…" at bounding box center [690, 499] width 347 height 353
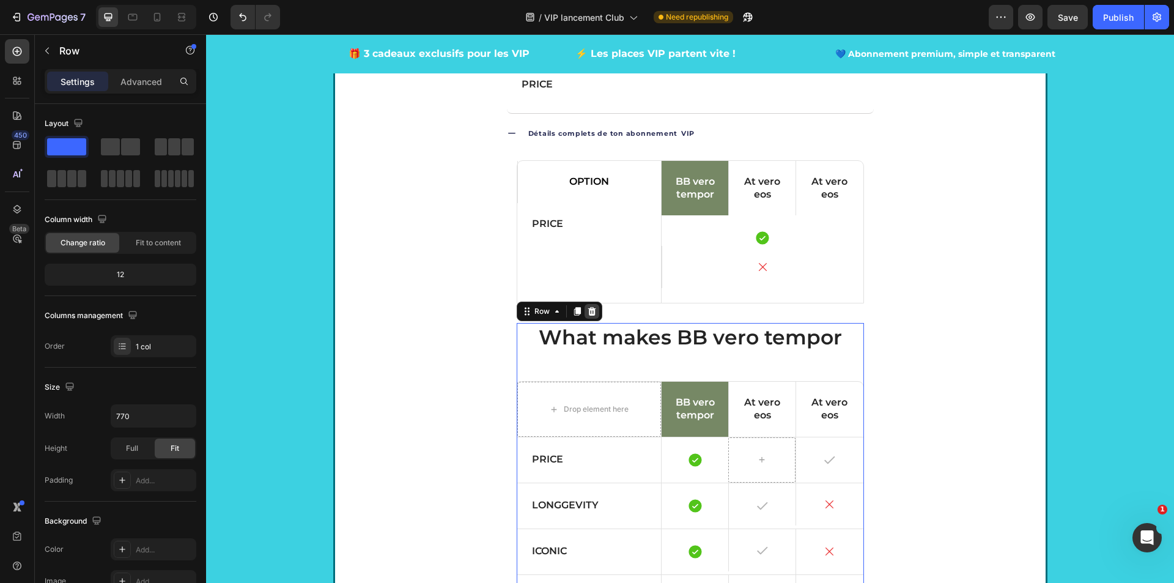
click at [587, 312] on icon at bounding box center [592, 311] width 10 height 10
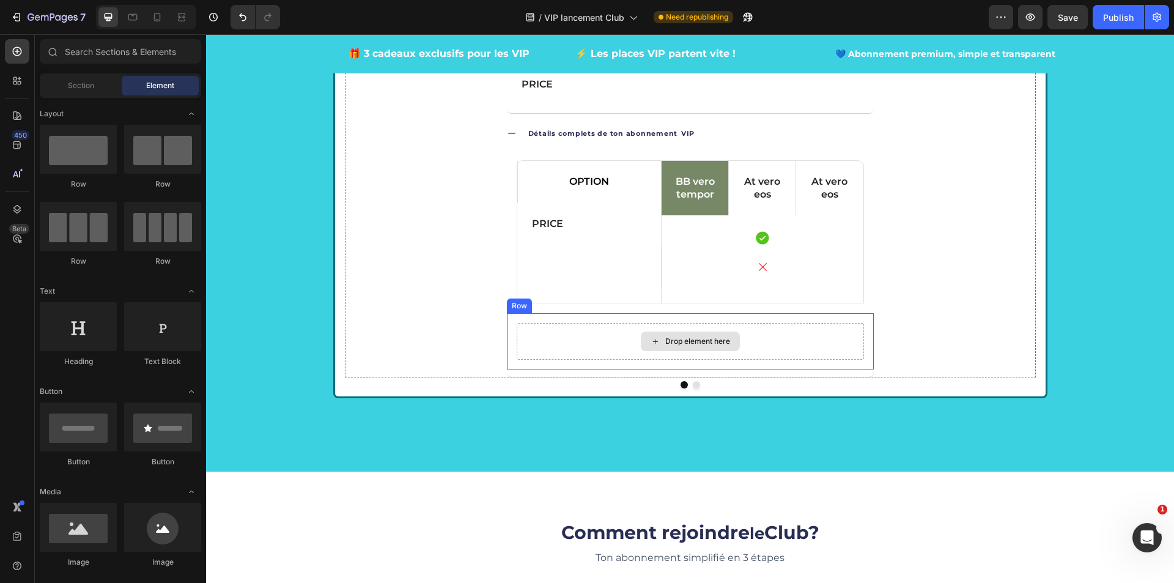
scroll to position [2167, 0]
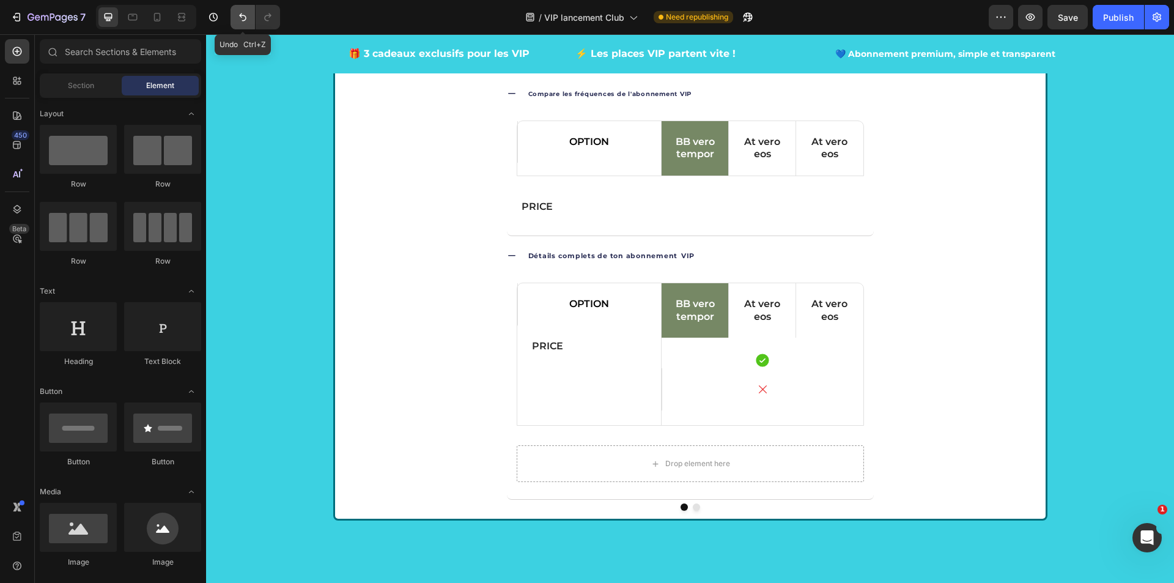
click at [238, 19] on icon "Undo/Redo" at bounding box center [243, 17] width 12 height 12
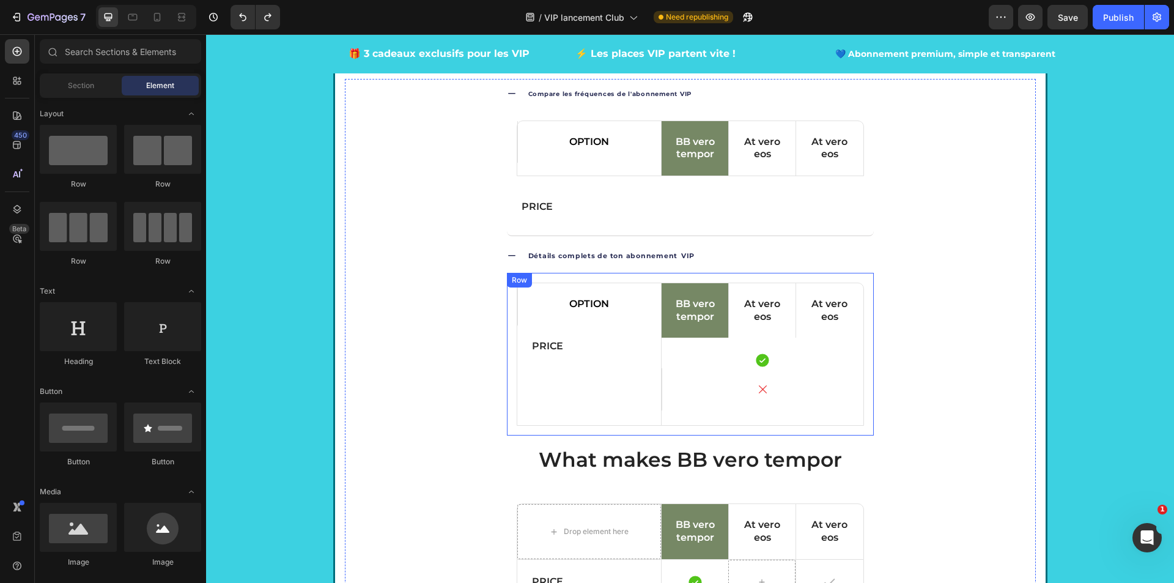
click at [648, 429] on div "OPTION Text Block Price Text Block BB vero tempor Text Block At vero eos Text B…" at bounding box center [690, 354] width 367 height 163
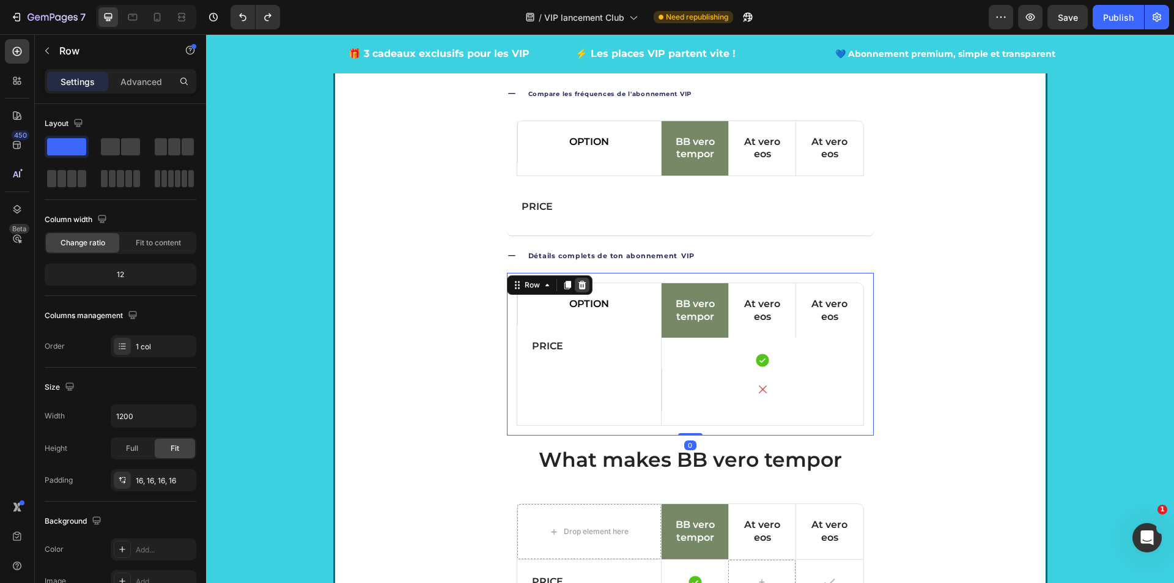
click at [578, 284] on icon at bounding box center [582, 285] width 8 height 9
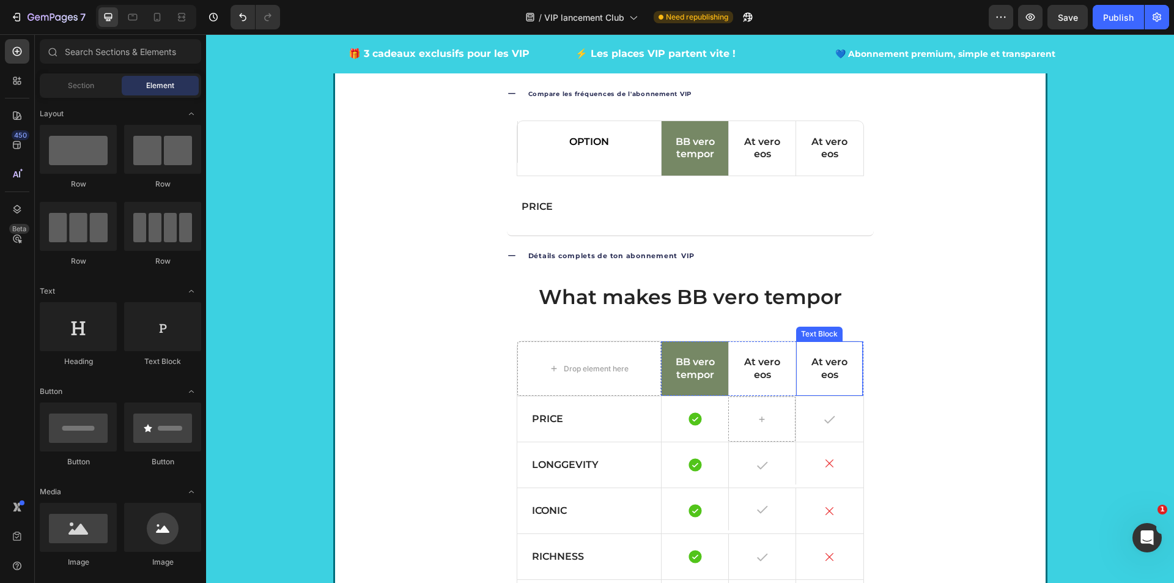
scroll to position [1984, 0]
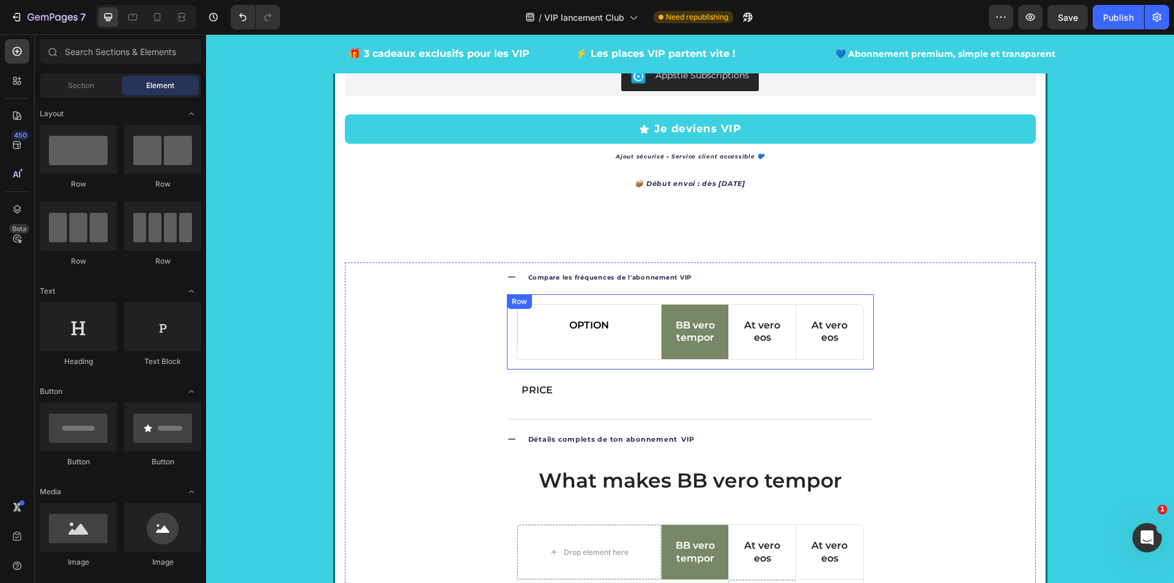
click at [860, 356] on div "OPTION Text Block BB vero tempor Text Block At vero eos Text Block At vero eos …" at bounding box center [690, 332] width 367 height 76
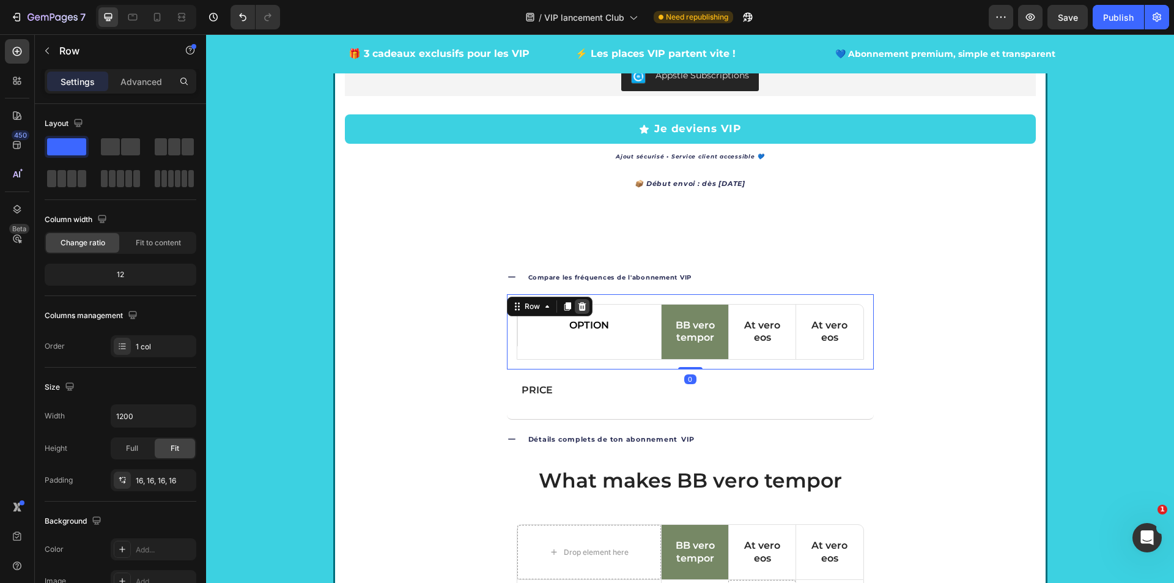
click at [578, 307] on icon at bounding box center [582, 305] width 8 height 9
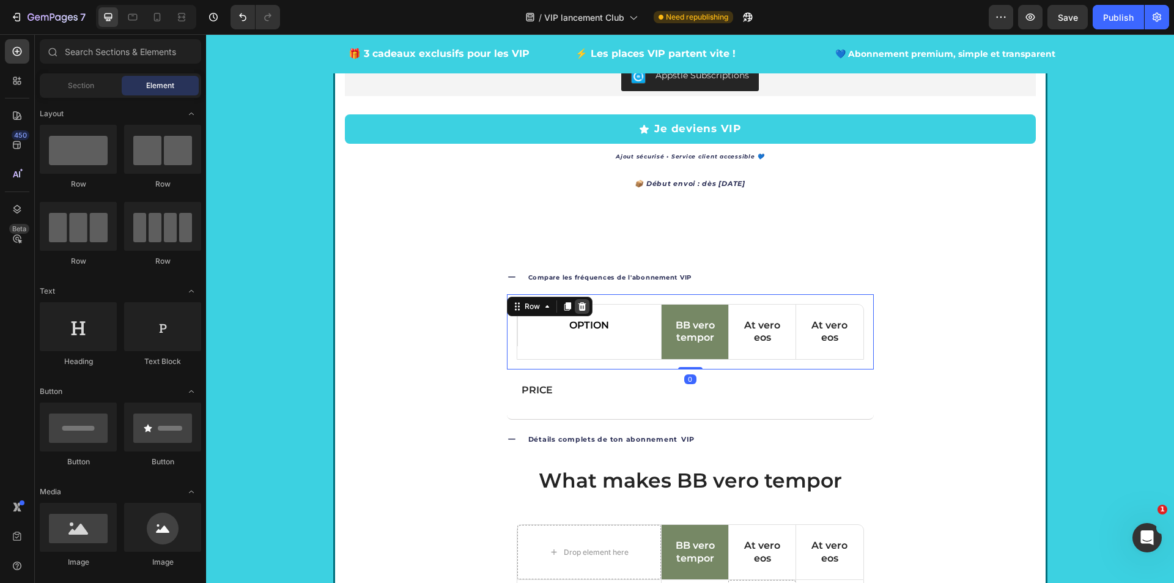
scroll to position [1946, 0]
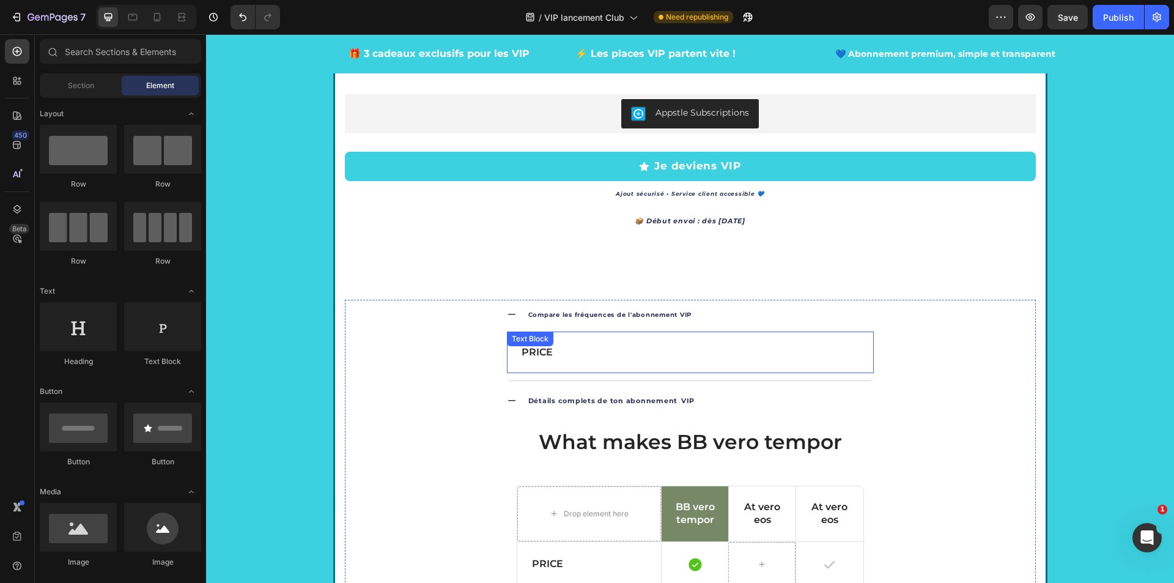
click at [689, 363] on div "Price" at bounding box center [690, 352] width 367 height 42
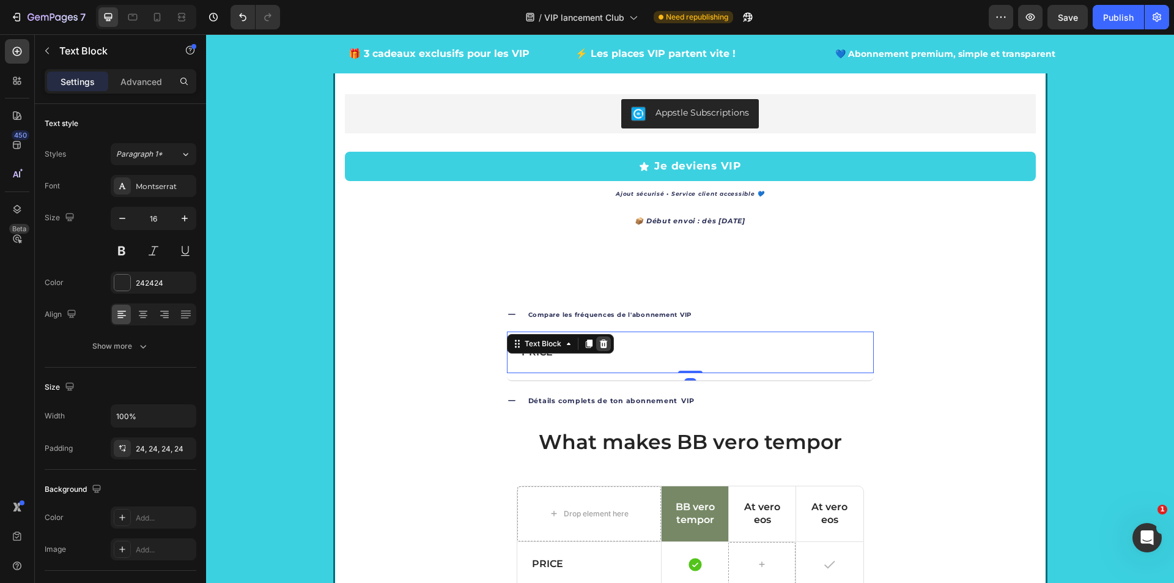
click at [599, 344] on icon at bounding box center [603, 344] width 10 height 10
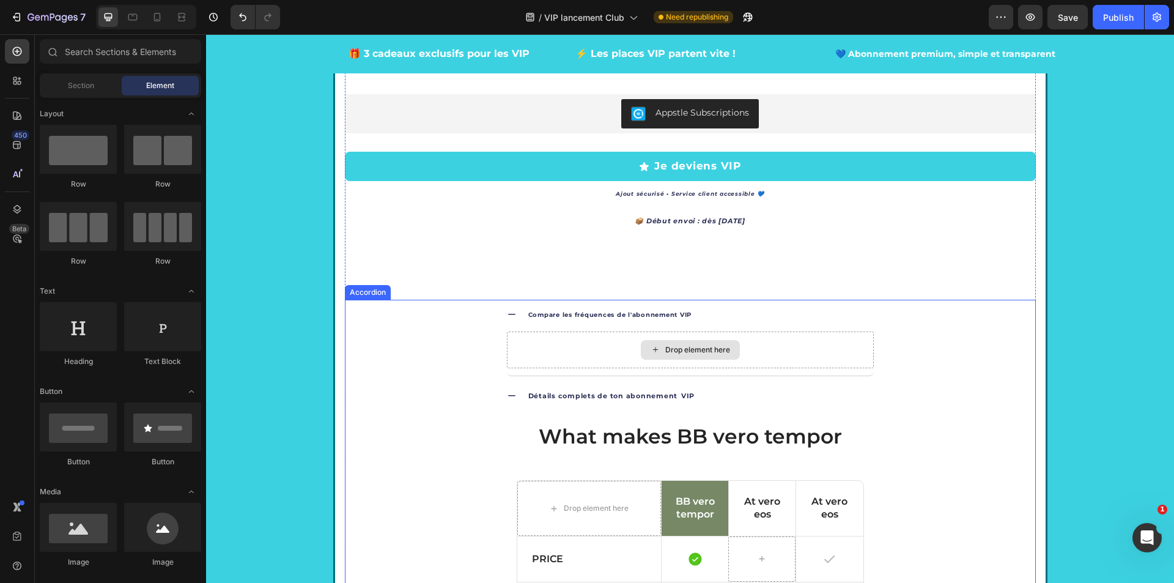
scroll to position [1943, 0]
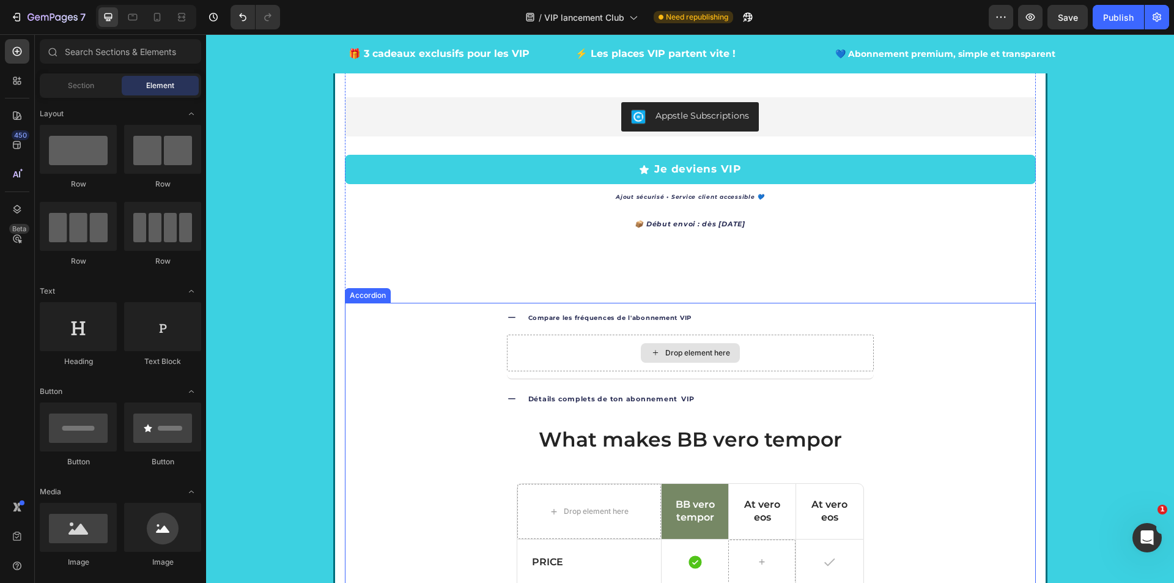
click at [605, 366] on div "Drop element here" at bounding box center [690, 352] width 367 height 37
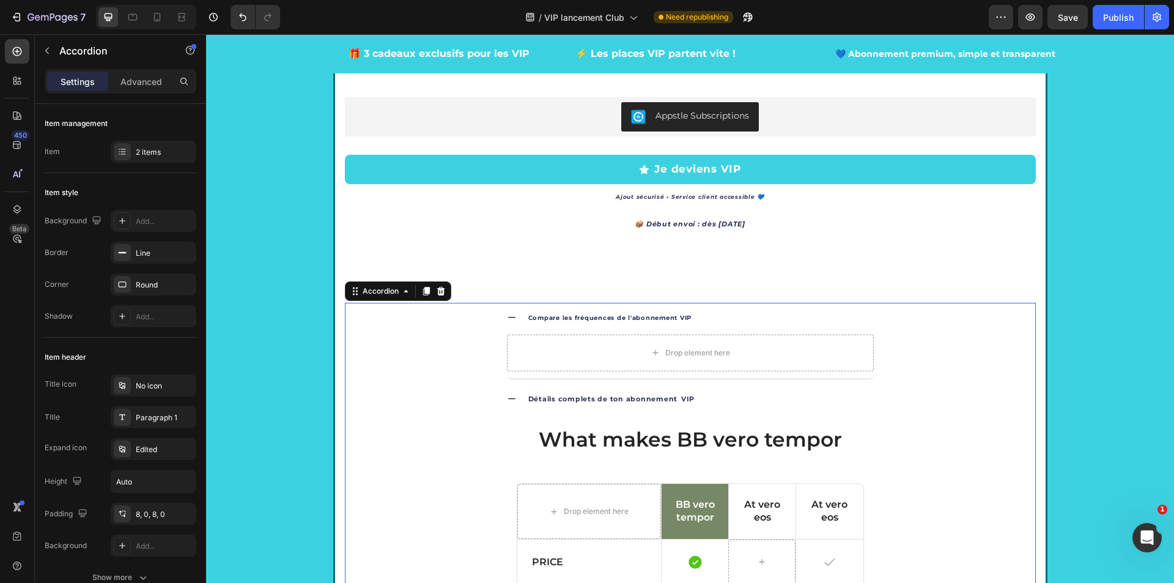
click at [590, 379] on div "Compare les fréquences de l'abonnement VIP Drop element here Détails complets d…" at bounding box center [690, 549] width 691 height 493
click at [507, 347] on div "Drop element here" at bounding box center [690, 352] width 367 height 37
click at [693, 318] on div "Compare les fréquences de l'abonnement VIP" at bounding box center [699, 317] width 347 height 20
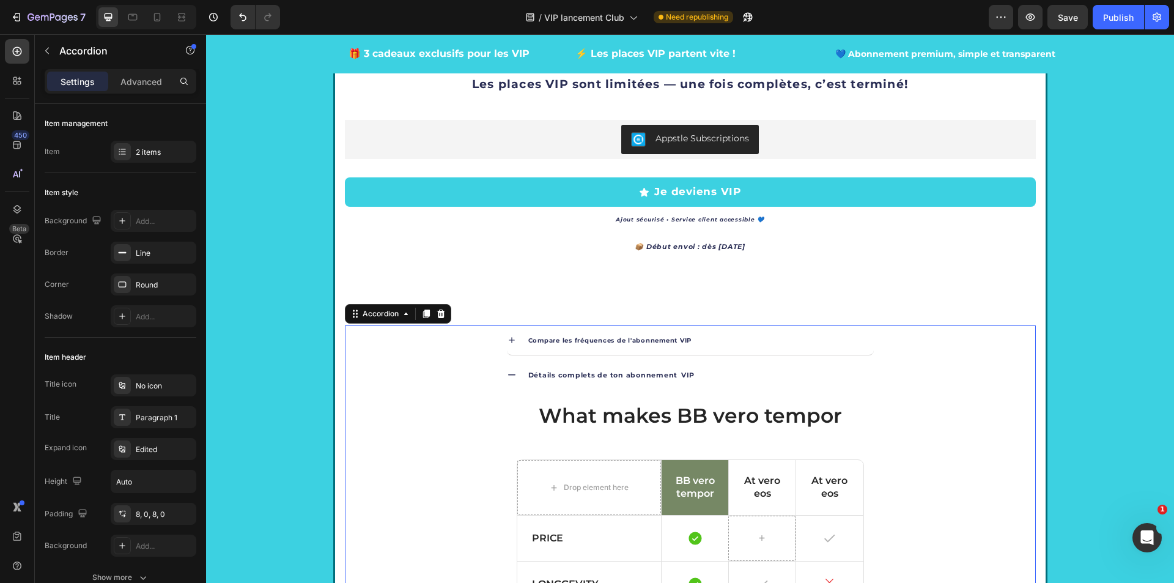
scroll to position [1920, 0]
click at [508, 343] on icon at bounding box center [512, 341] width 10 height 10
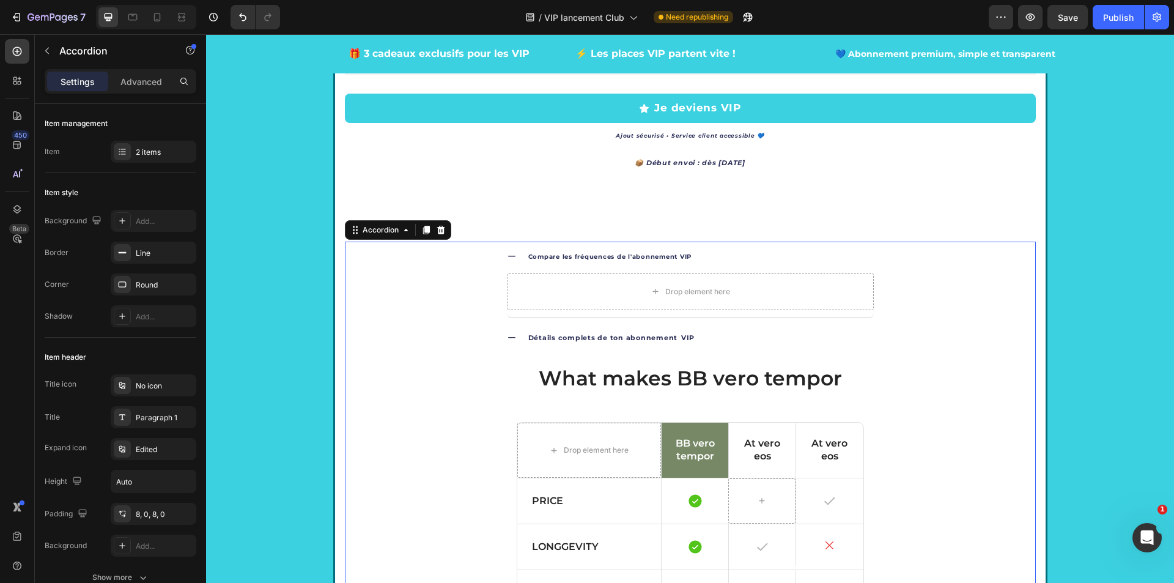
scroll to position [1821, 0]
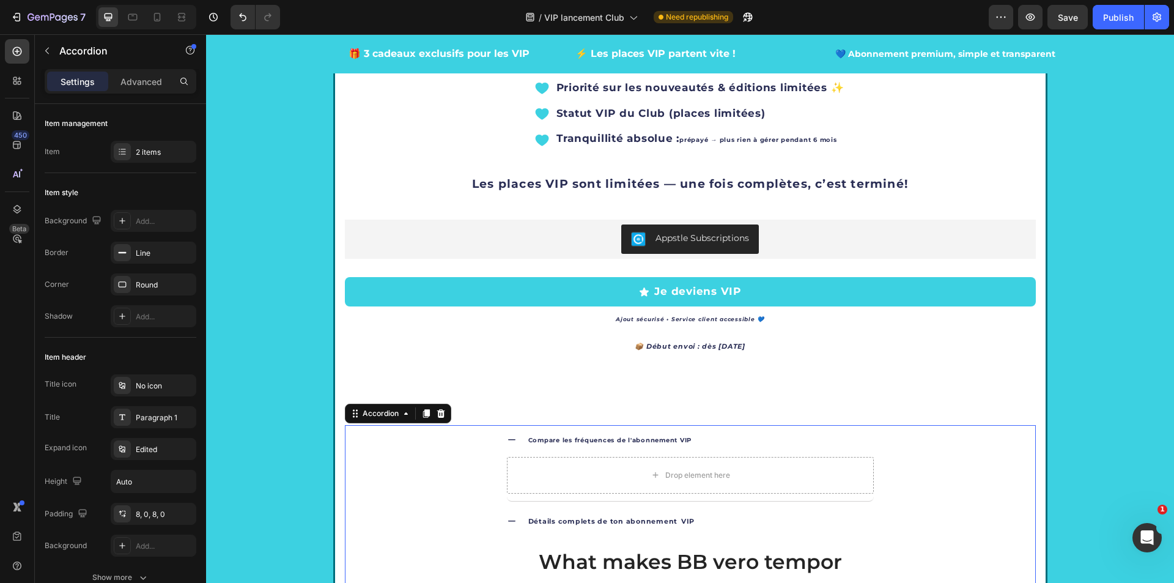
click at [507, 523] on icon at bounding box center [512, 521] width 10 height 10
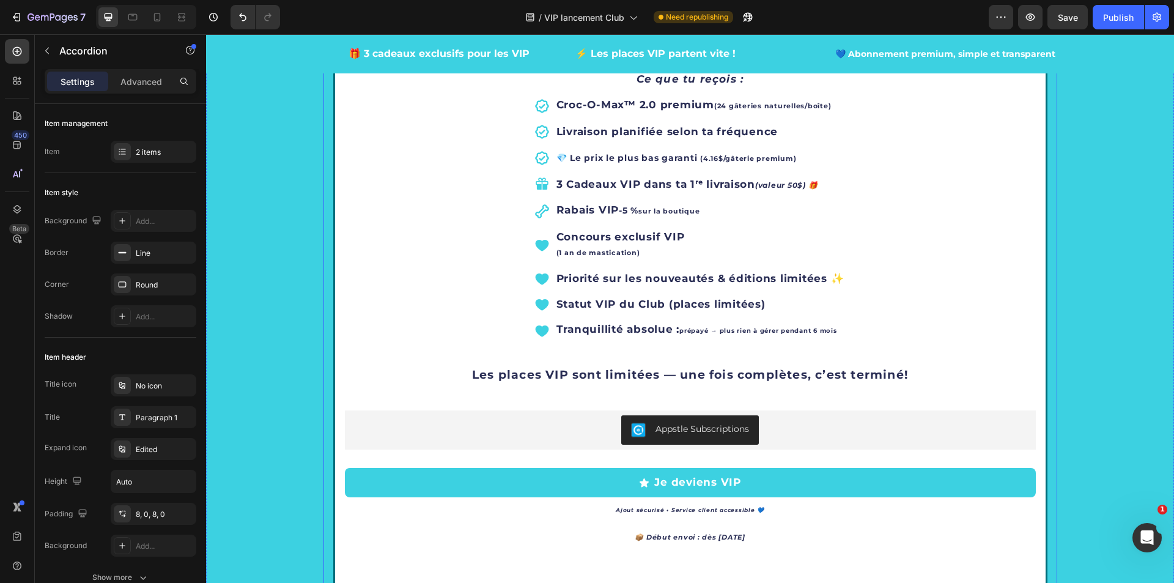
scroll to position [1936, 0]
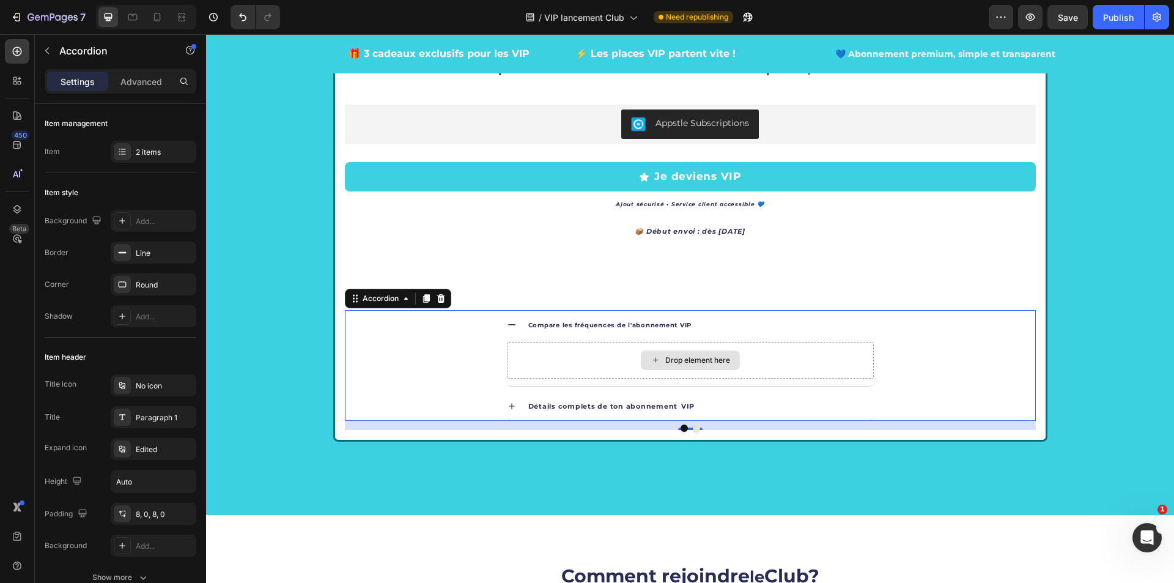
click at [545, 353] on div "Drop element here" at bounding box center [690, 360] width 367 height 37
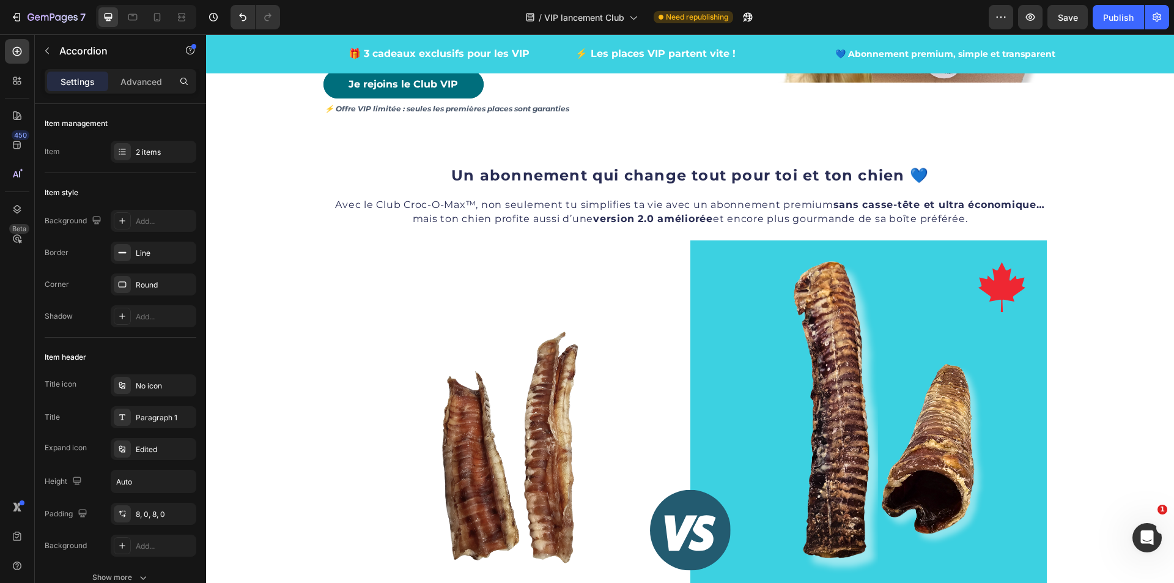
scroll to position [428, 0]
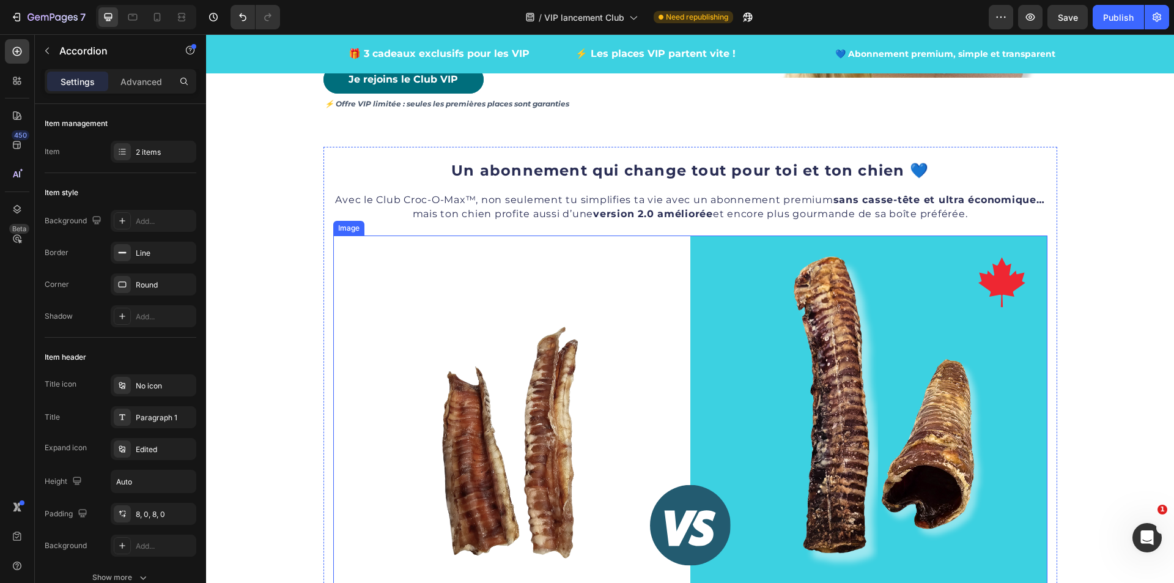
click at [743, 366] on img at bounding box center [690, 534] width 714 height 598
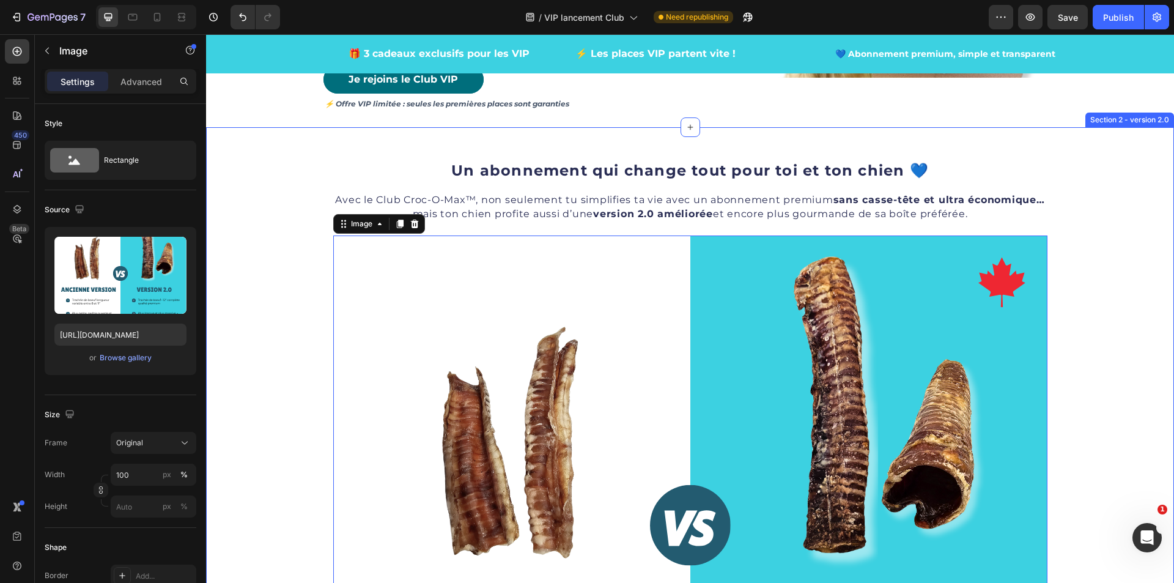
scroll to position [61, 0]
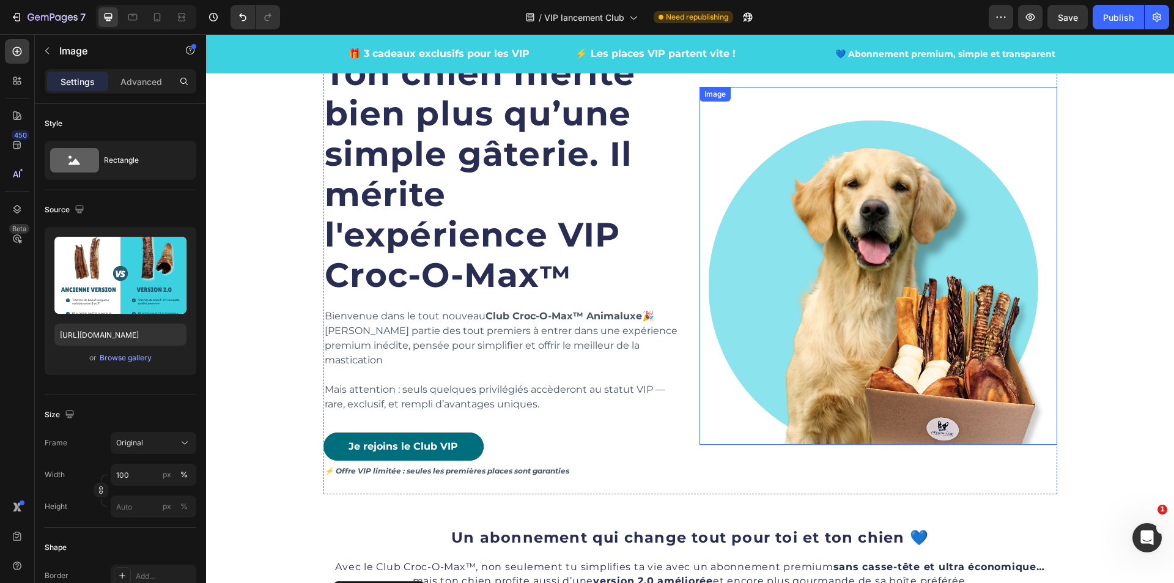
click at [1000, 159] on img at bounding box center [878, 266] width 358 height 358
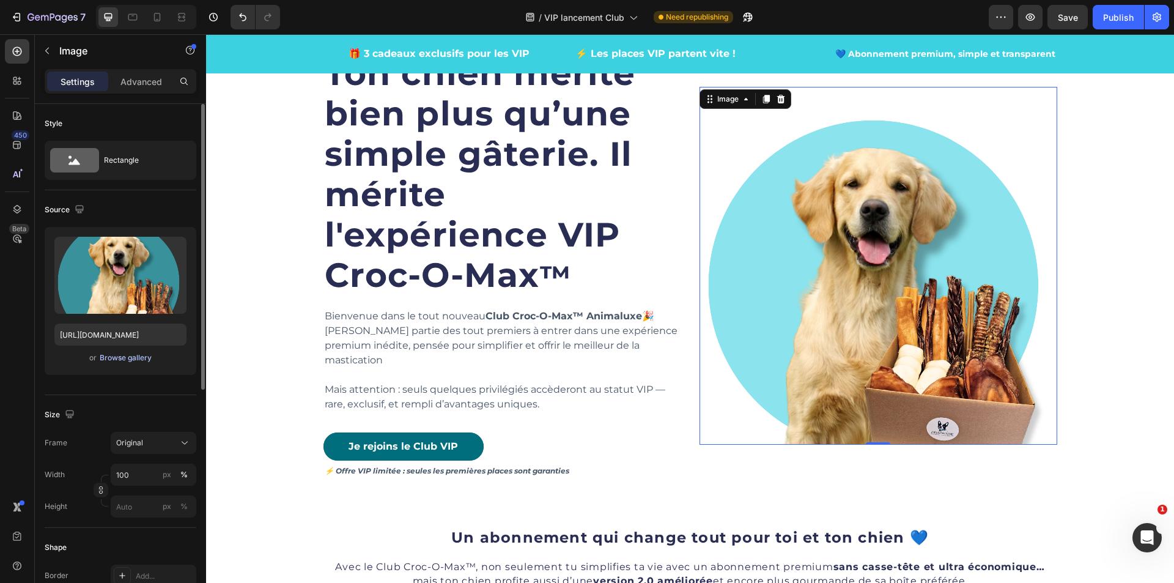
click at [125, 355] on div "Browse gallery" at bounding box center [126, 357] width 52 height 11
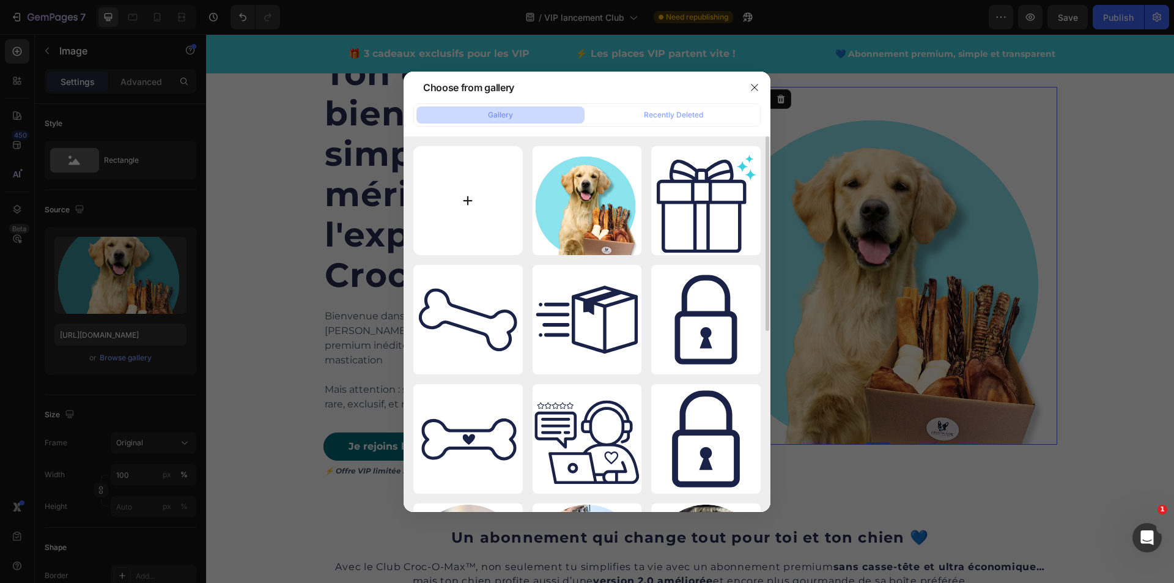
click at [459, 173] on input "file" at bounding box center [467, 200] width 109 height 109
type input "C:\fakepath\Chien heureux_croc-o-max_2.0_Animaluxe.png"
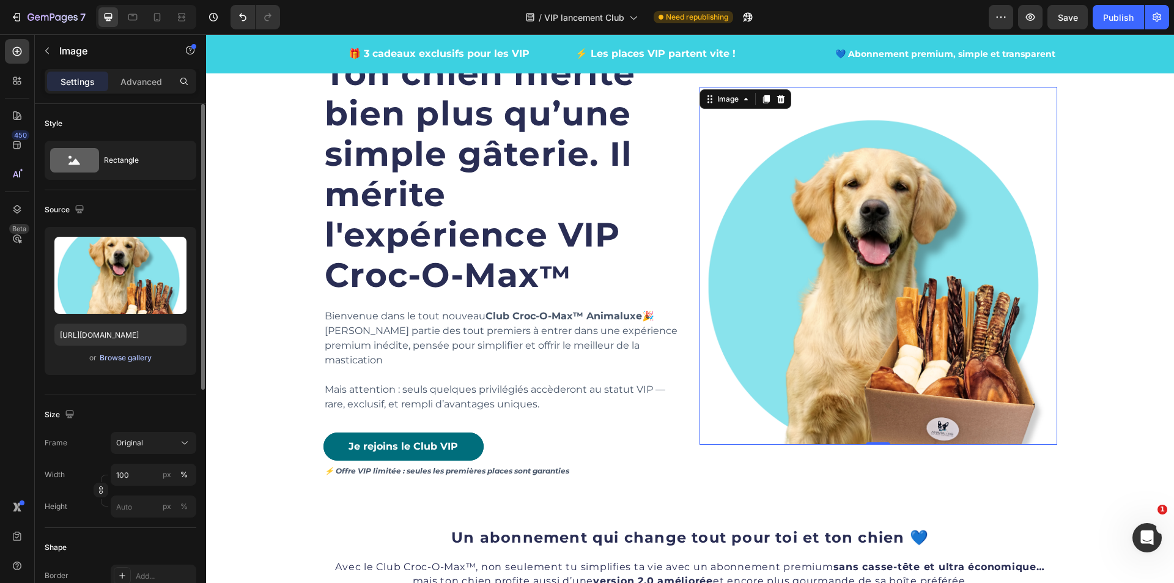
click at [134, 359] on div "Browse gallery" at bounding box center [126, 357] width 52 height 11
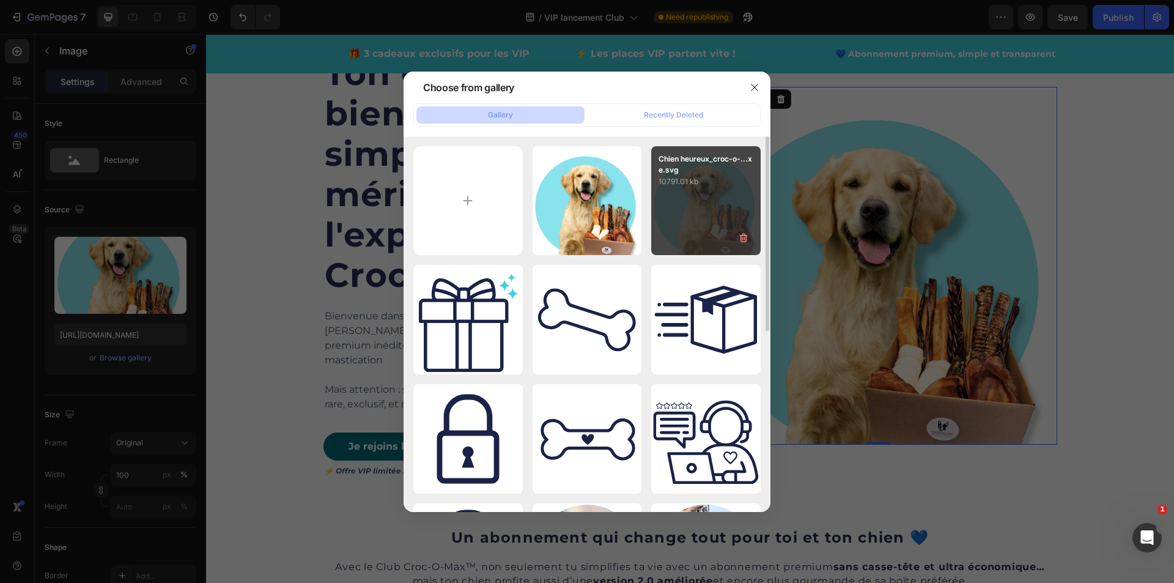
click at [749, 161] on p "Chien heureux_croc-o-...xe.svg" at bounding box center [705, 164] width 95 height 22
type input "[URL][DOMAIN_NAME]"
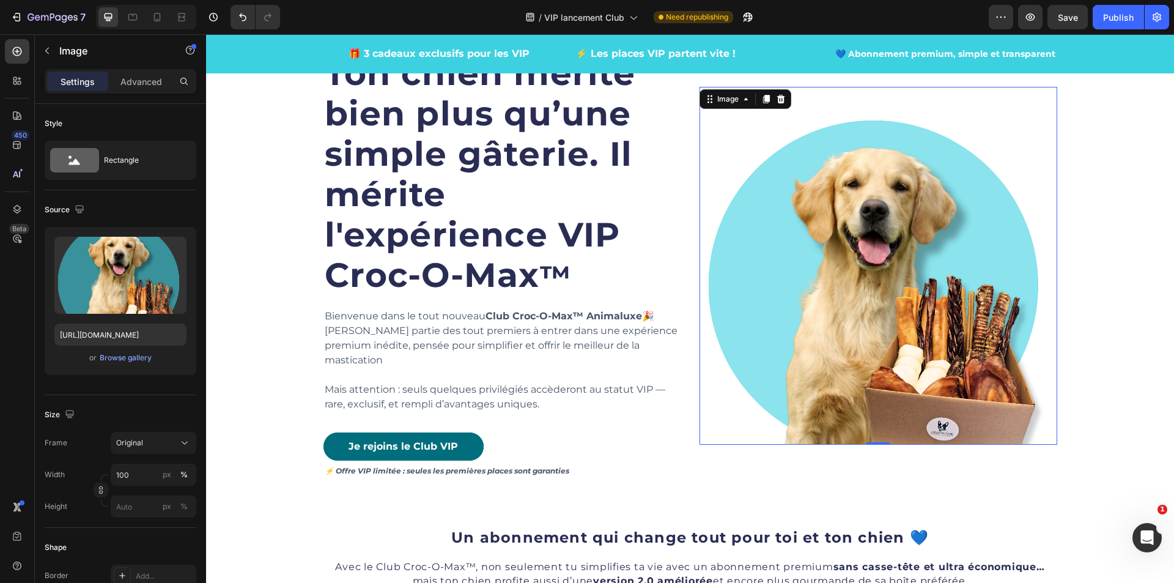
scroll to position [306, 0]
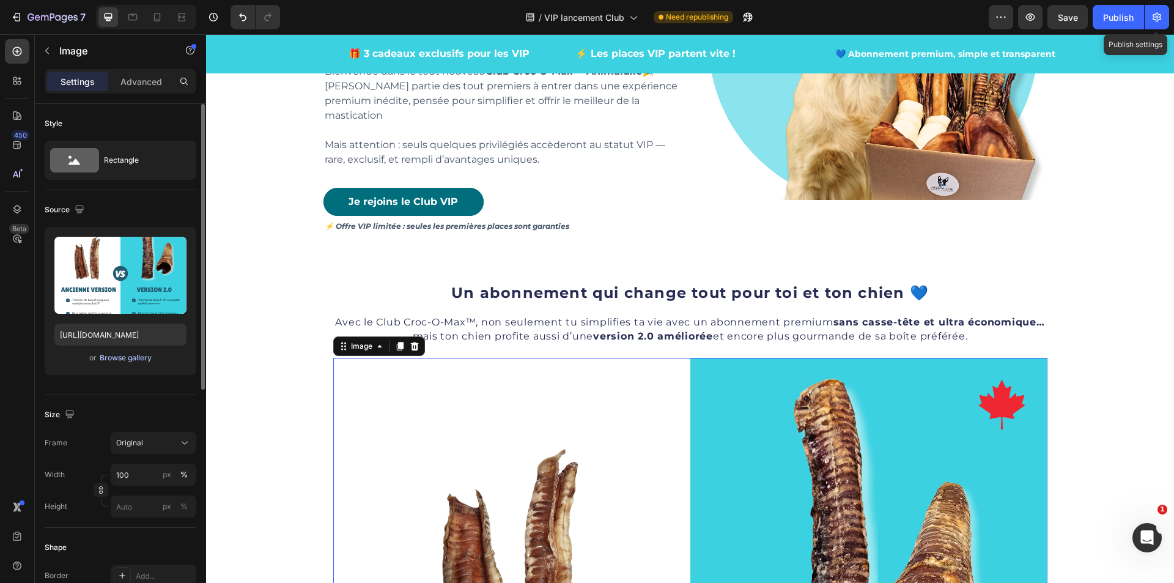
click at [142, 362] on div "Browse gallery" at bounding box center [126, 357] width 52 height 11
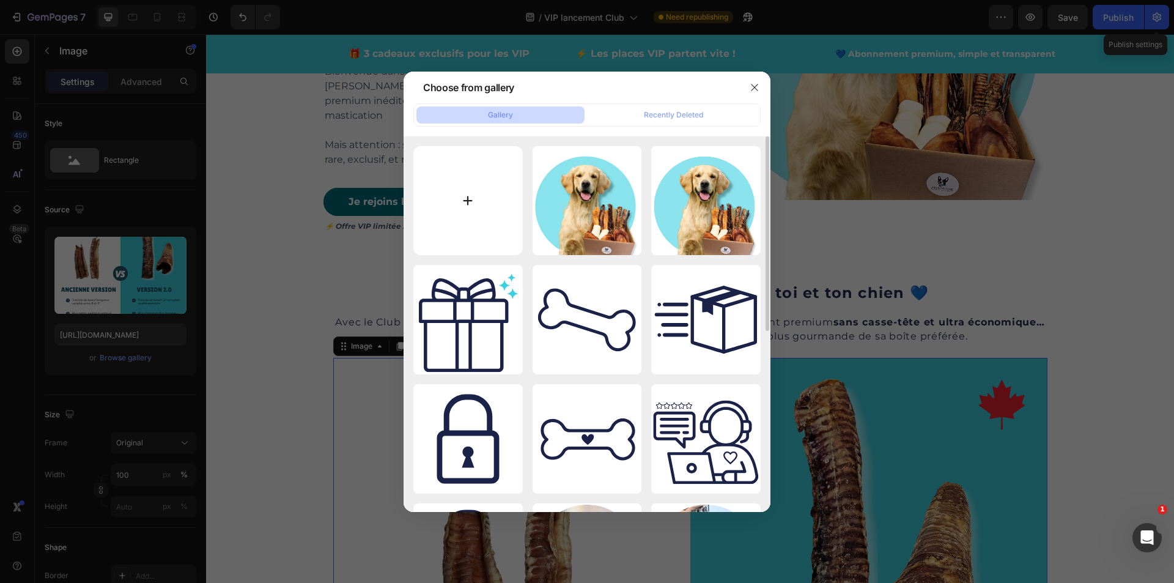
click at [468, 200] on input "file" at bounding box center [467, 200] width 109 height 109
type input "C:\fakepath\Ancienne VS version 2.0_Trachée boeuf Animaluxe.png"
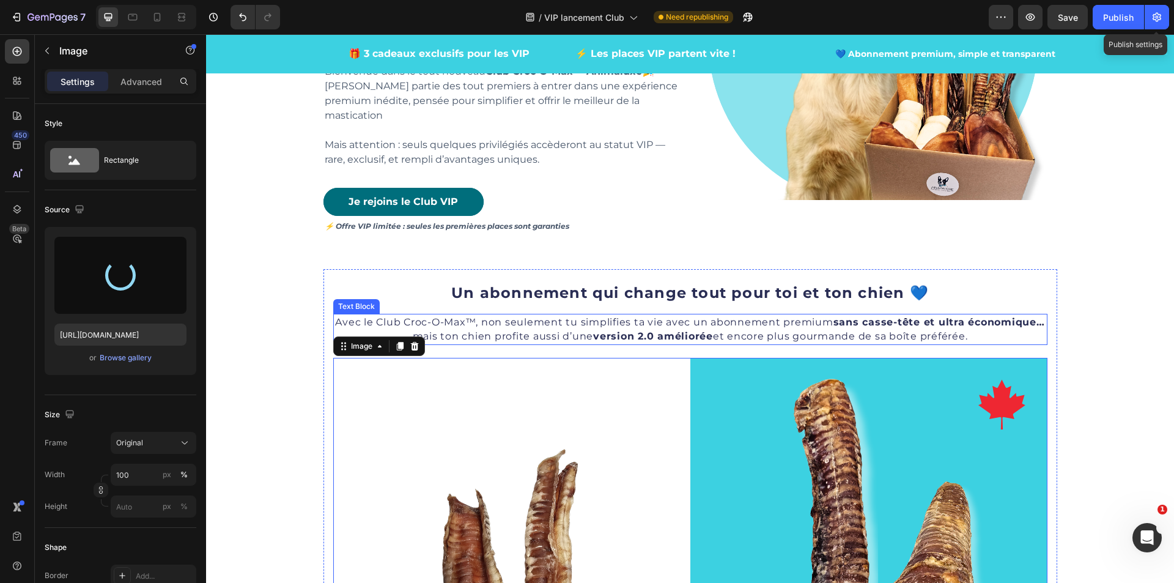
type input "[URL][DOMAIN_NAME]"
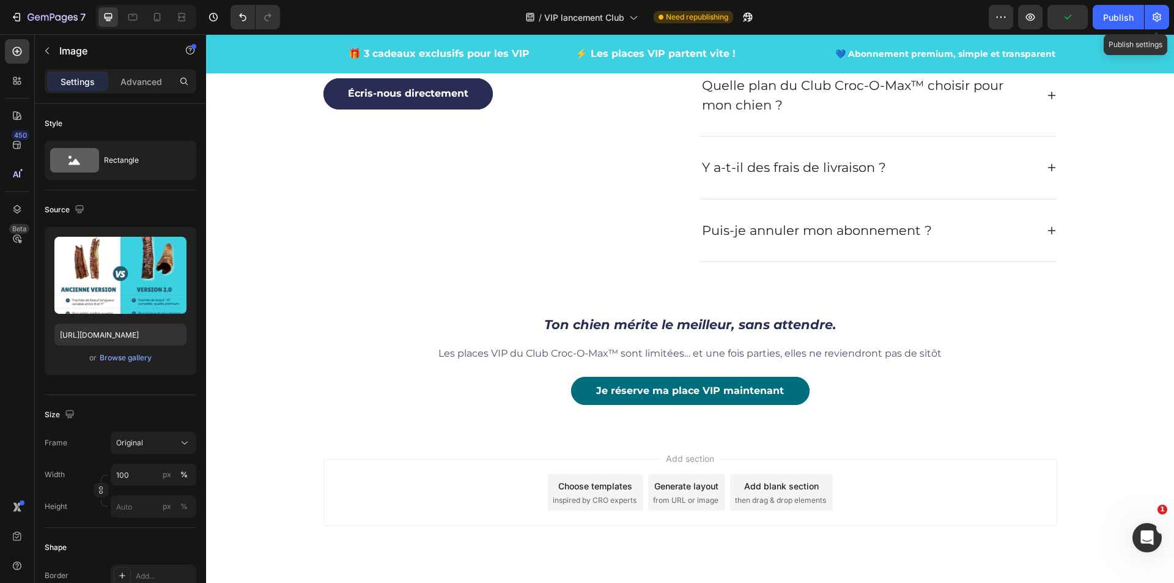
scroll to position [4184, 0]
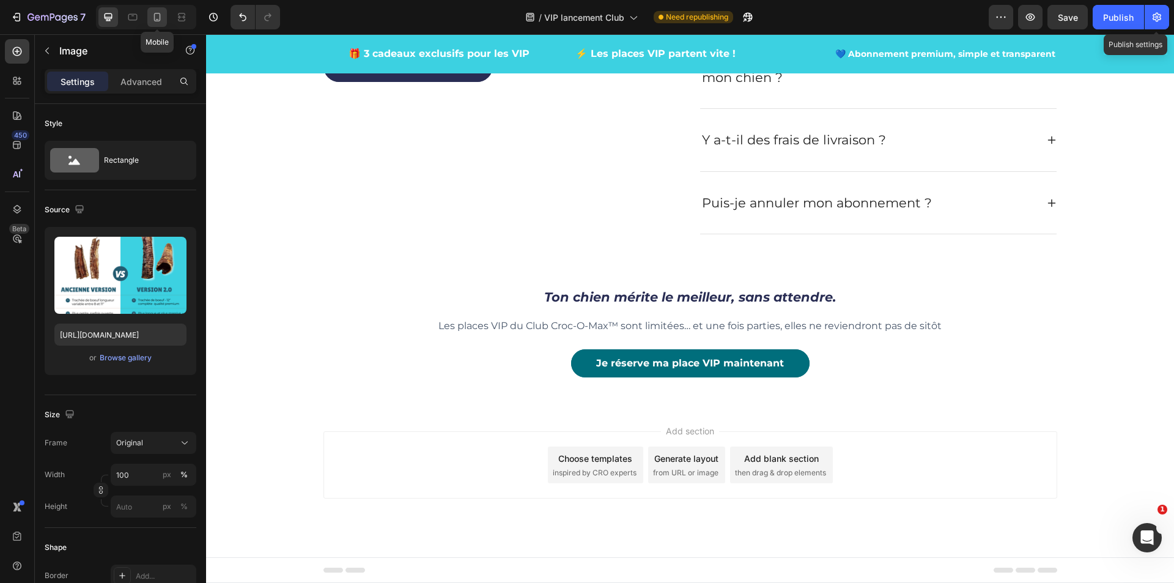
click at [156, 21] on icon at bounding box center [157, 17] width 7 height 9
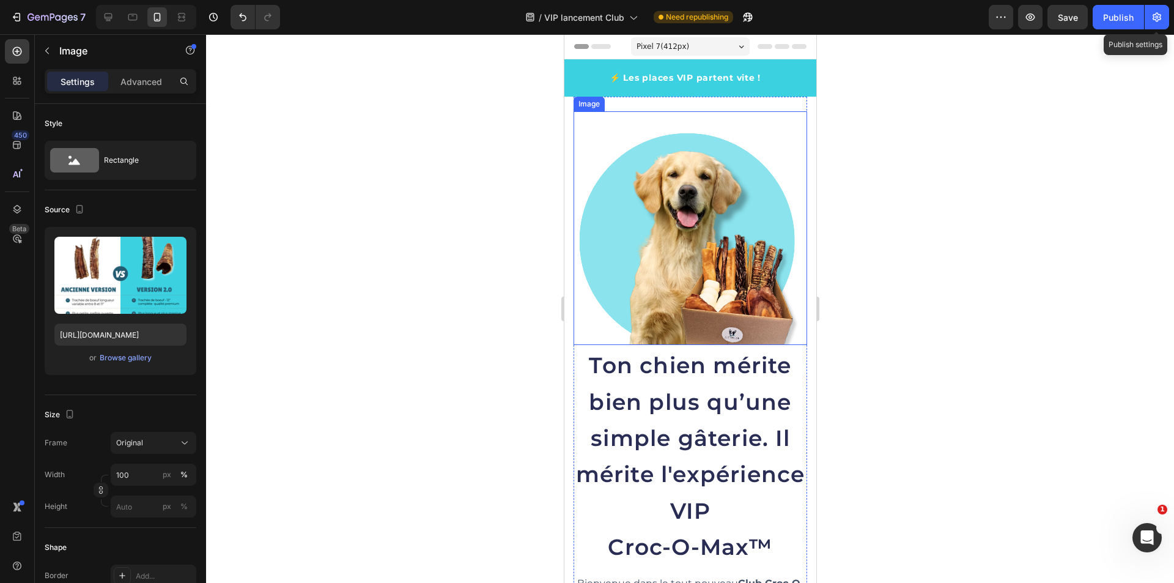
click at [713, 252] on img at bounding box center [690, 228] width 234 height 234
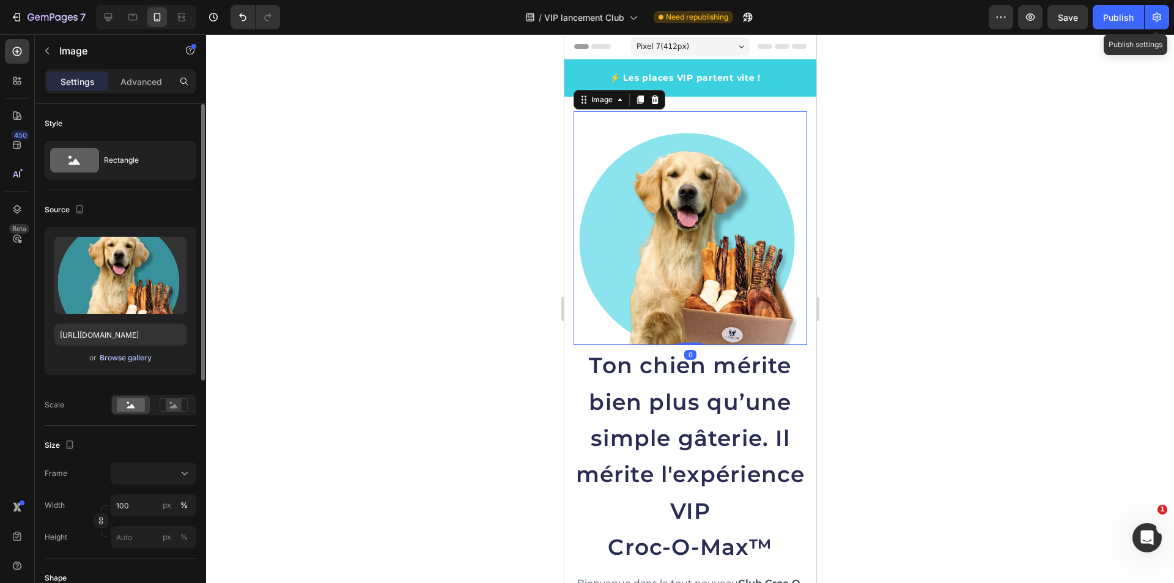
click at [132, 358] on div "Browse gallery" at bounding box center [126, 357] width 52 height 11
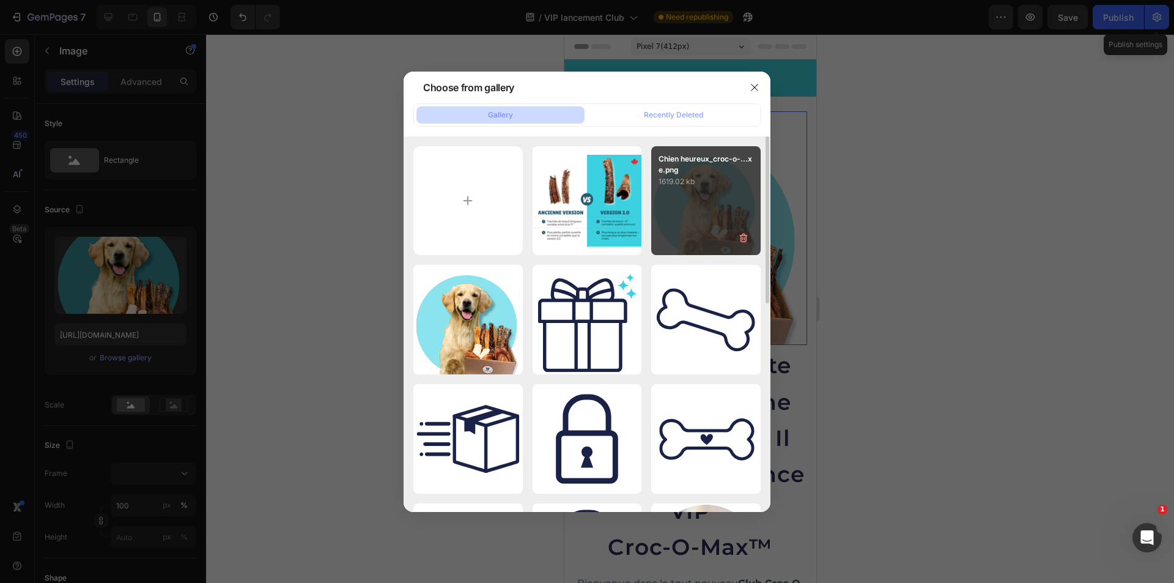
click at [701, 211] on div "Chien heureux_croc-o-...xe.png 1619.02 kb" at bounding box center [705, 200] width 109 height 109
type input "[URL][DOMAIN_NAME]"
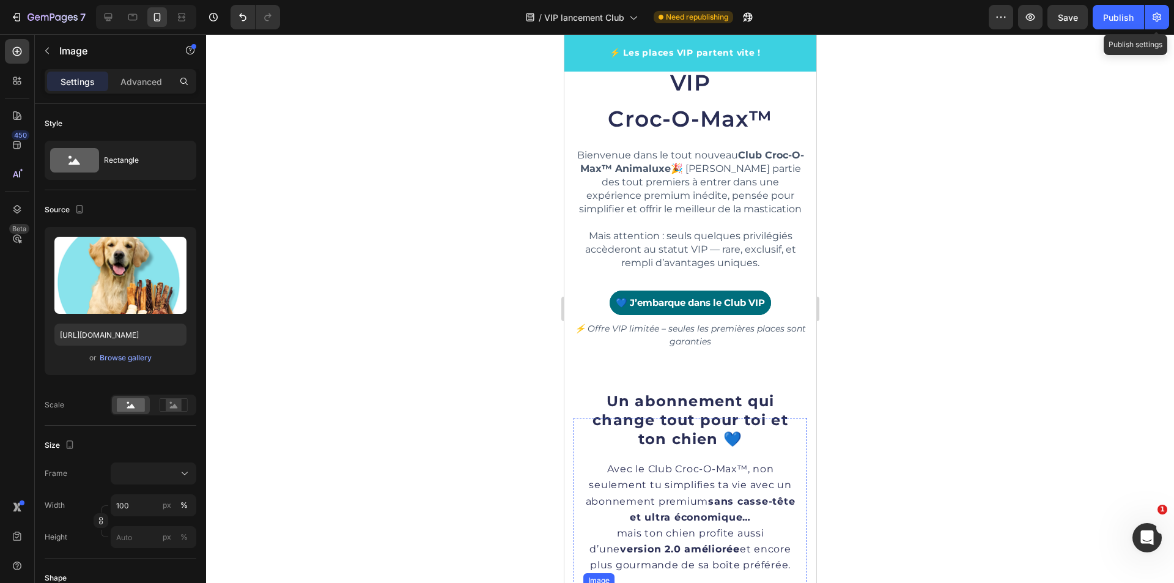
scroll to position [672, 0]
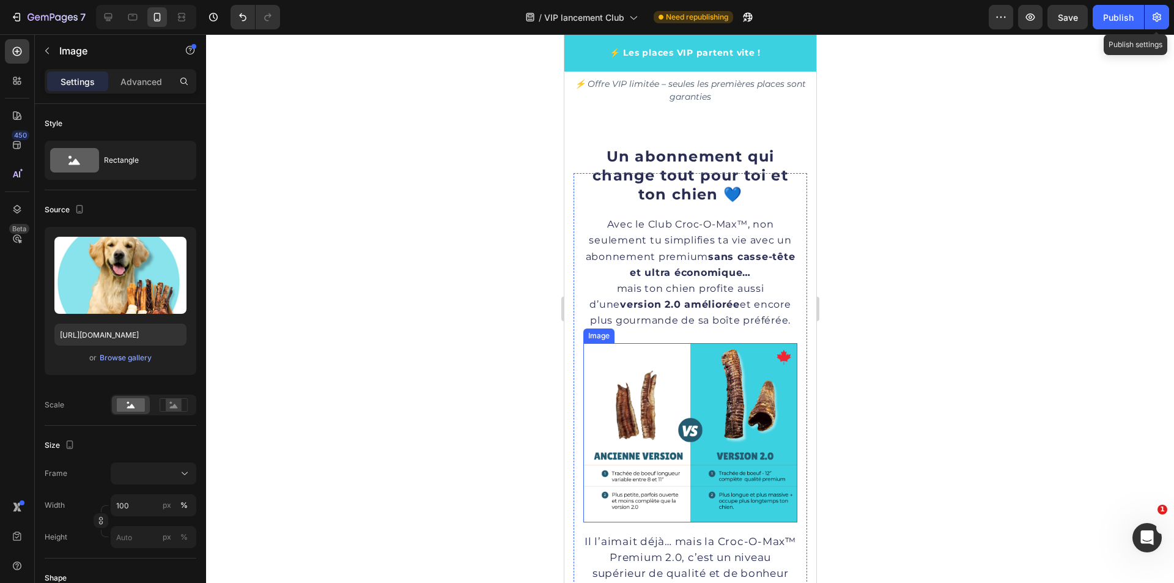
click at [658, 422] on img at bounding box center [690, 432] width 214 height 179
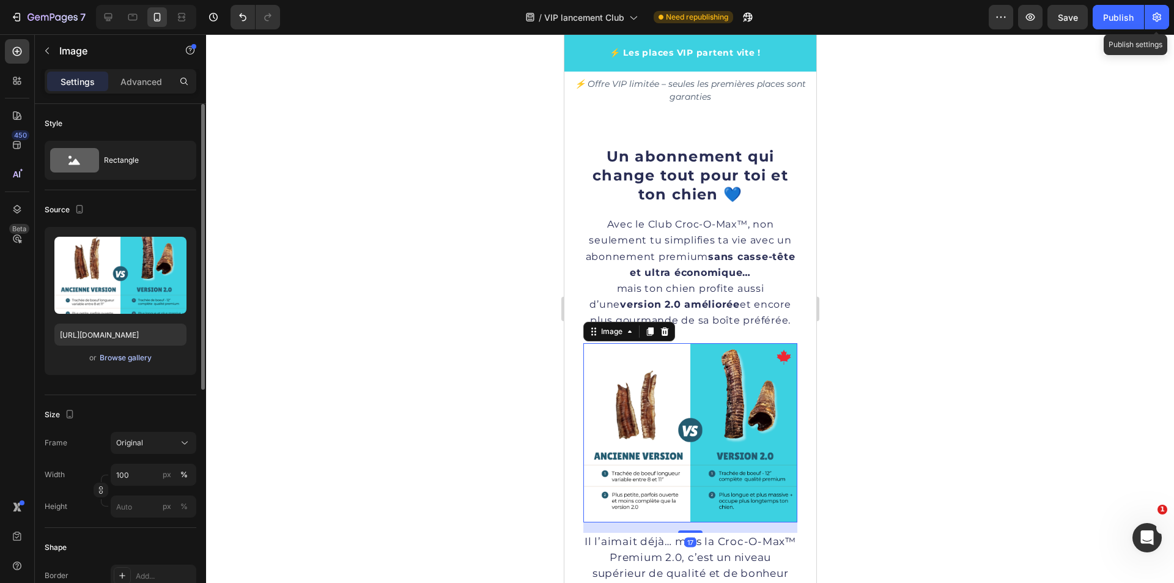
click at [120, 358] on div "Browse gallery" at bounding box center [126, 357] width 52 height 11
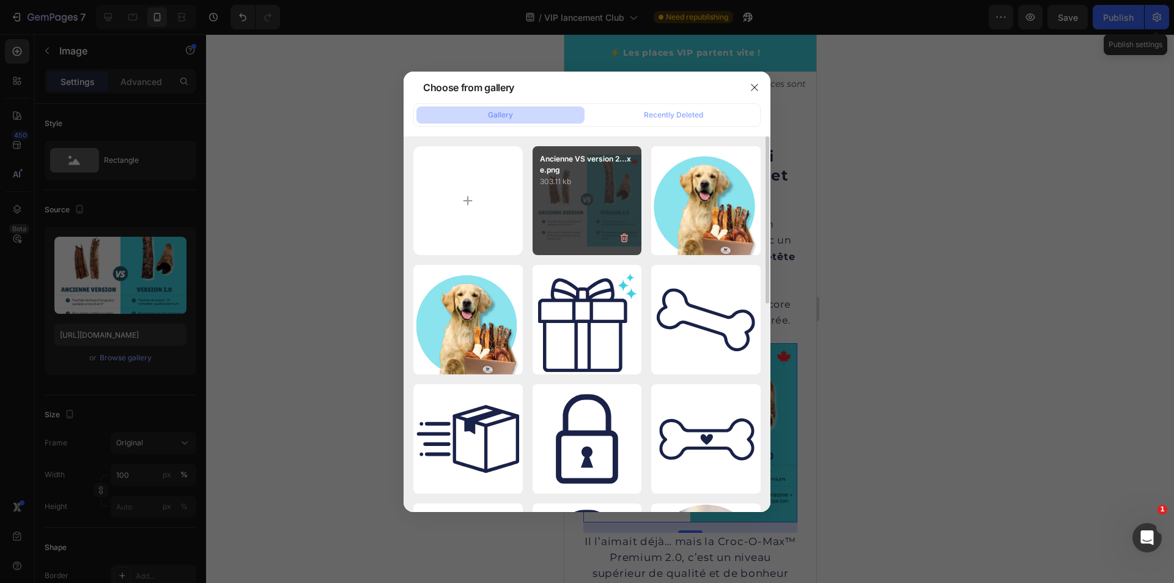
click at [568, 231] on div "Ancienne VS version 2...xe.png 303.11 kb" at bounding box center [586, 200] width 109 height 109
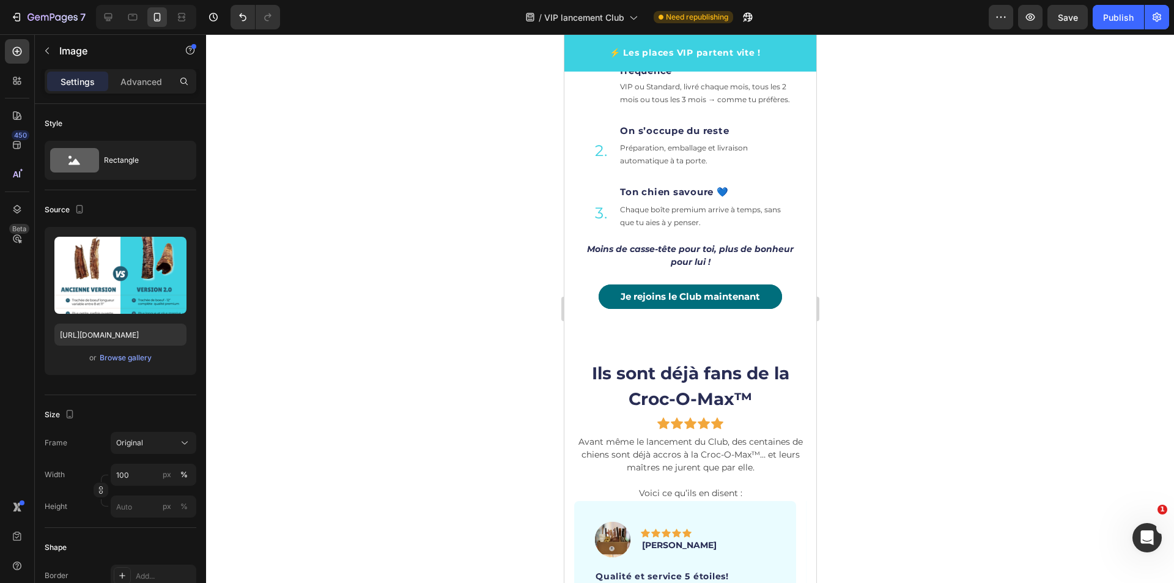
scroll to position [3912, 0]
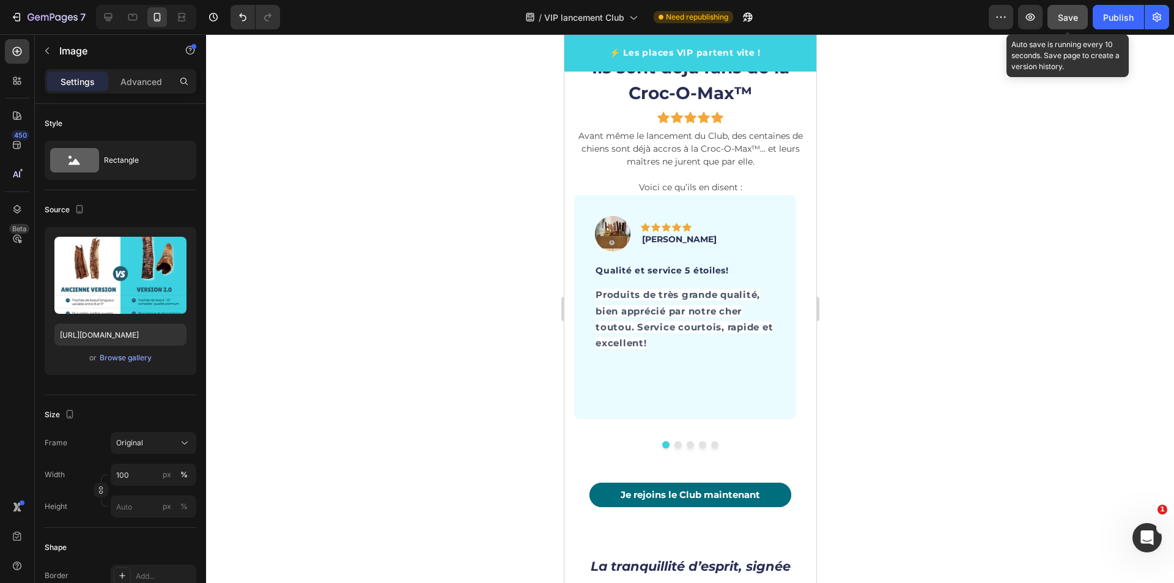
click at [1068, 23] on div "Save" at bounding box center [1068, 17] width 20 height 13
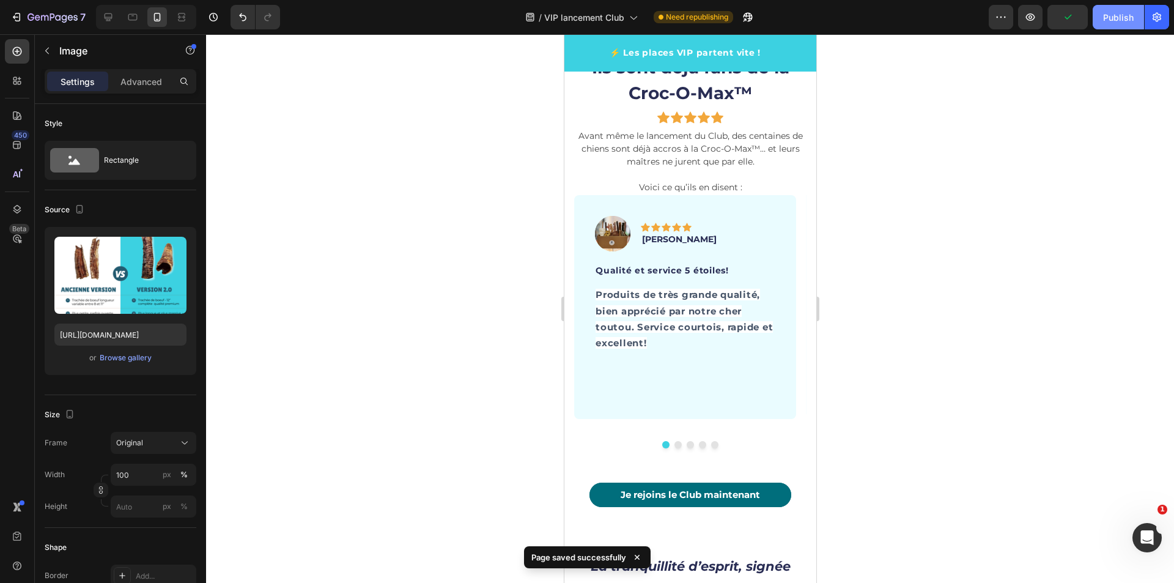
click at [1111, 23] on div "Publish" at bounding box center [1118, 17] width 31 height 13
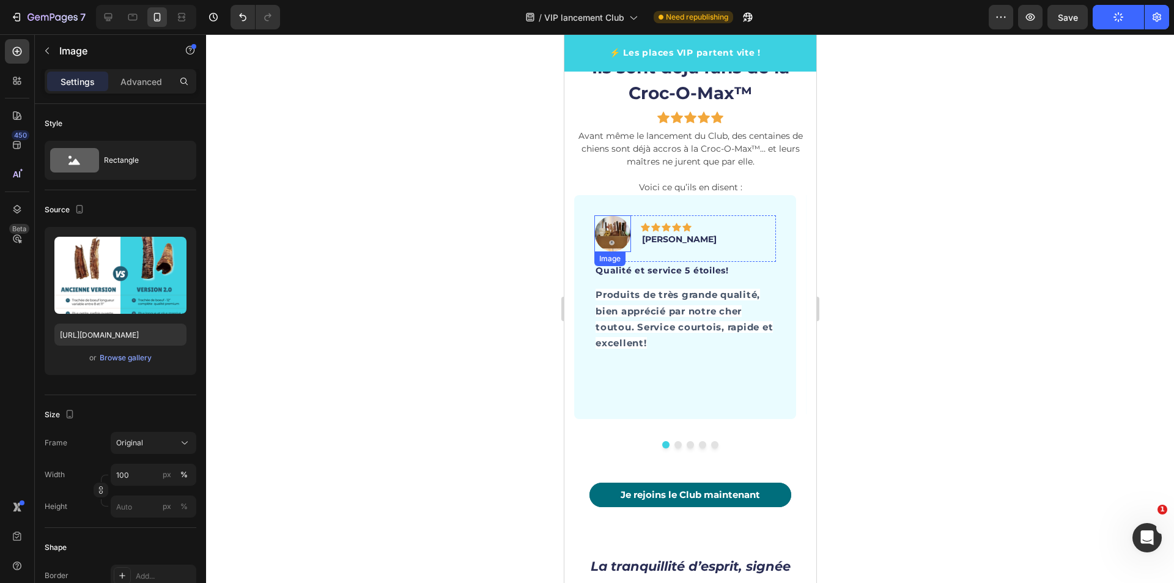
click at [613, 252] on img at bounding box center [612, 233] width 37 height 37
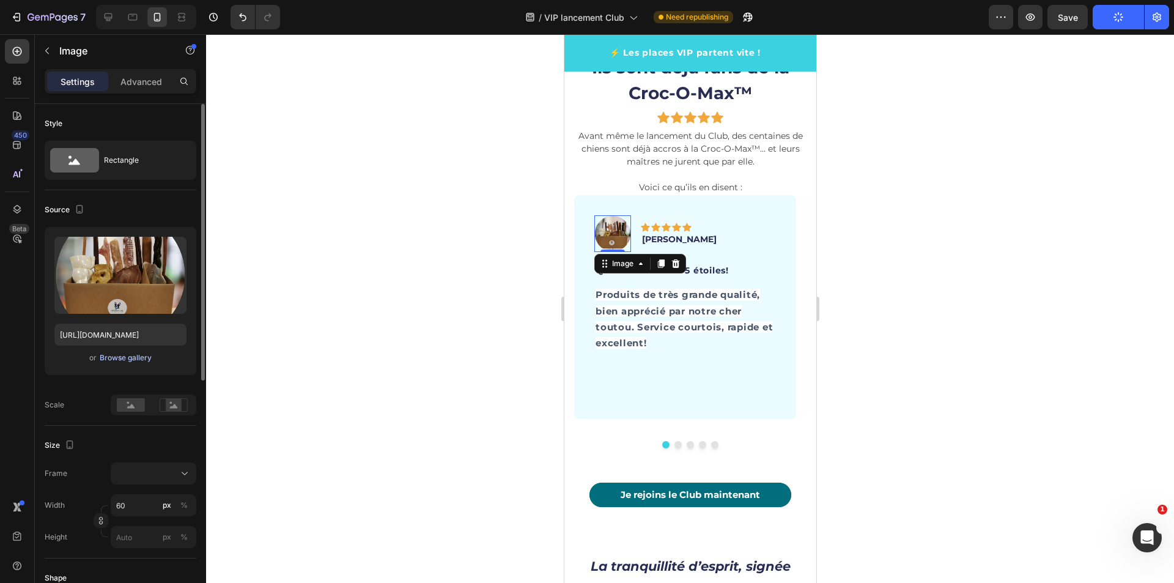
click at [120, 360] on div "Browse gallery" at bounding box center [126, 357] width 52 height 11
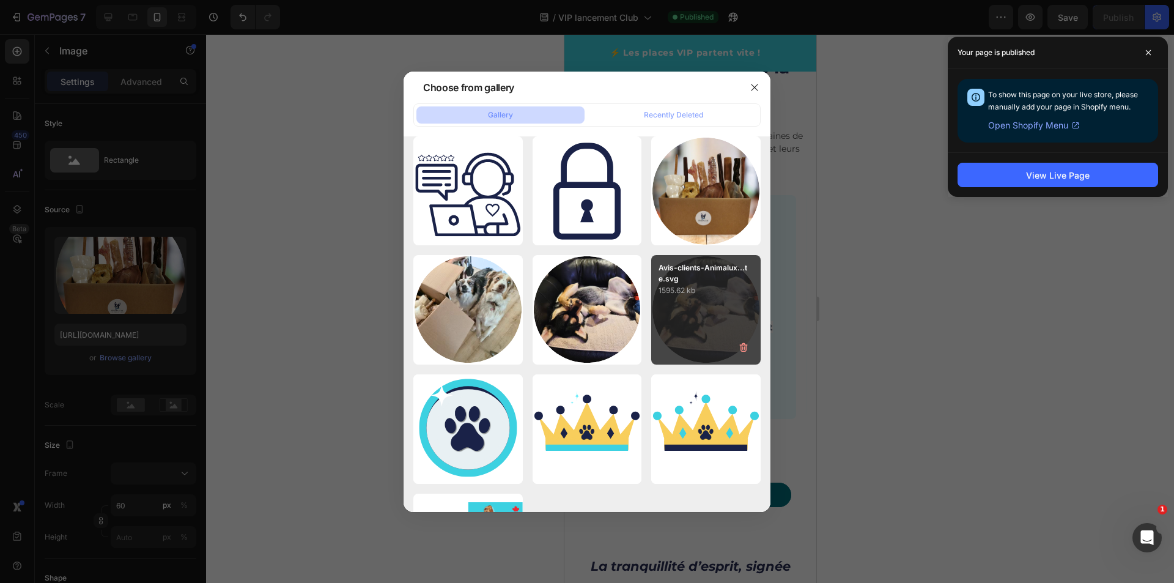
scroll to position [0, 0]
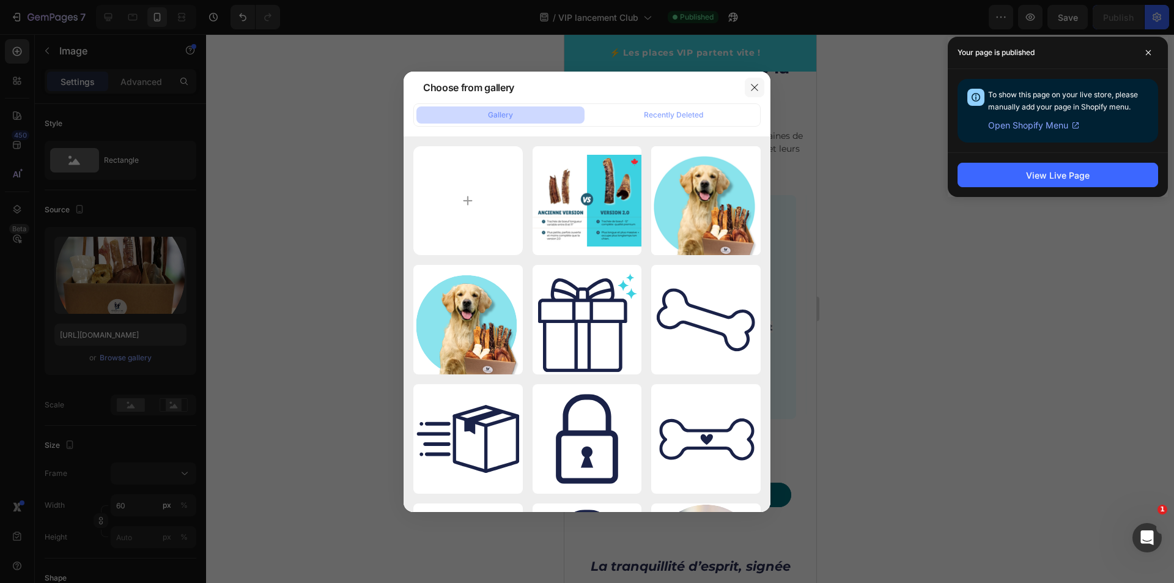
click at [755, 90] on icon "button" at bounding box center [754, 88] width 10 height 10
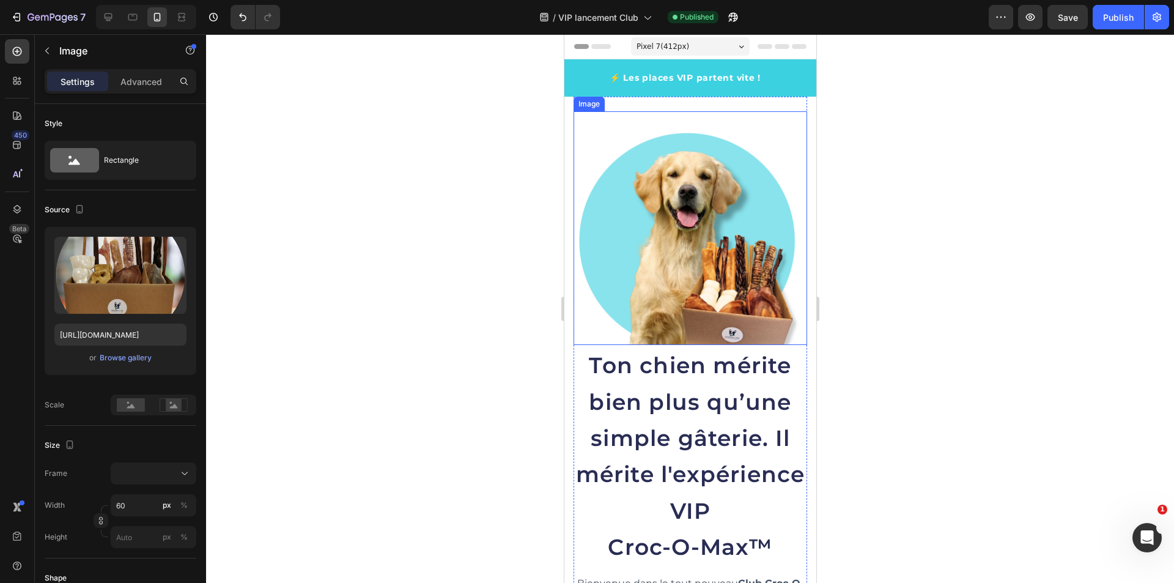
click at [736, 218] on img at bounding box center [690, 228] width 234 height 234
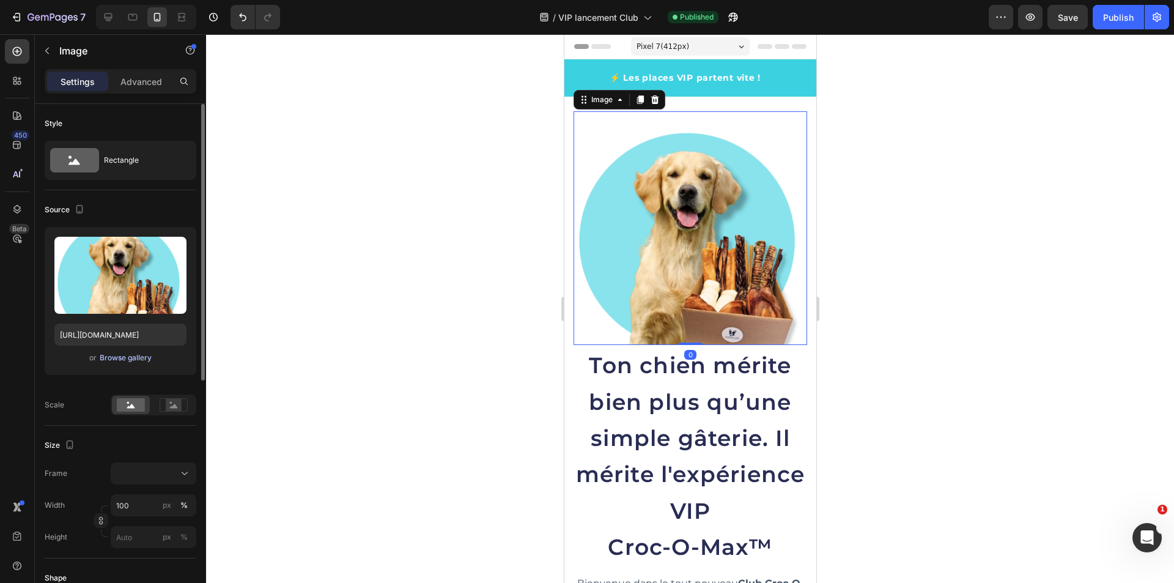
click at [127, 355] on div "Browse gallery" at bounding box center [126, 357] width 52 height 11
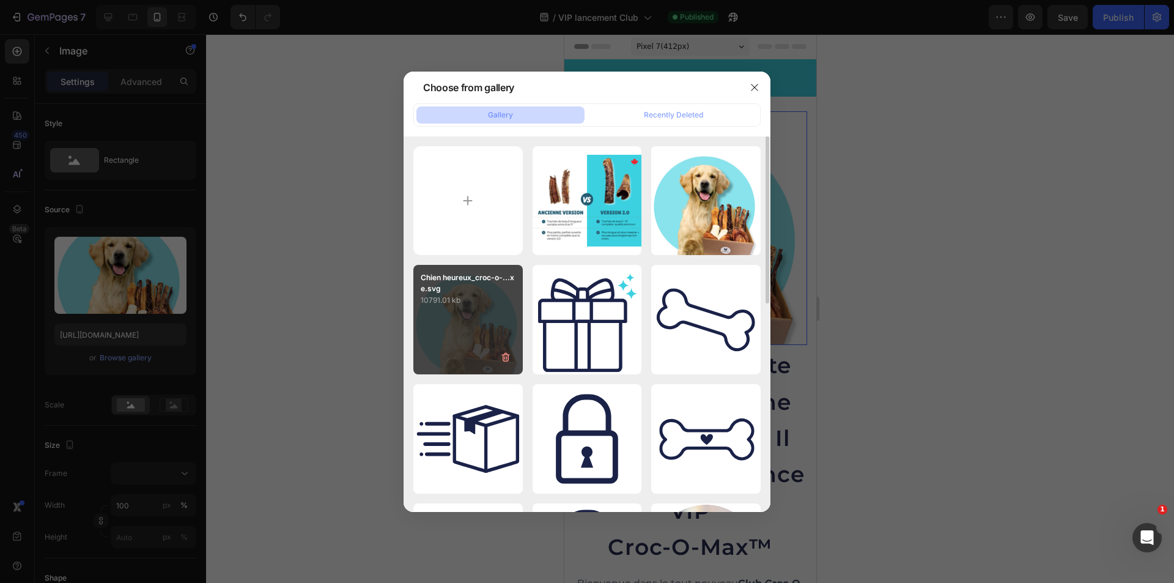
click at [488, 329] on div "Chien heureux_croc-o-...xe.svg 10791.01 kb" at bounding box center [467, 319] width 109 height 109
type input "[URL][DOMAIN_NAME]"
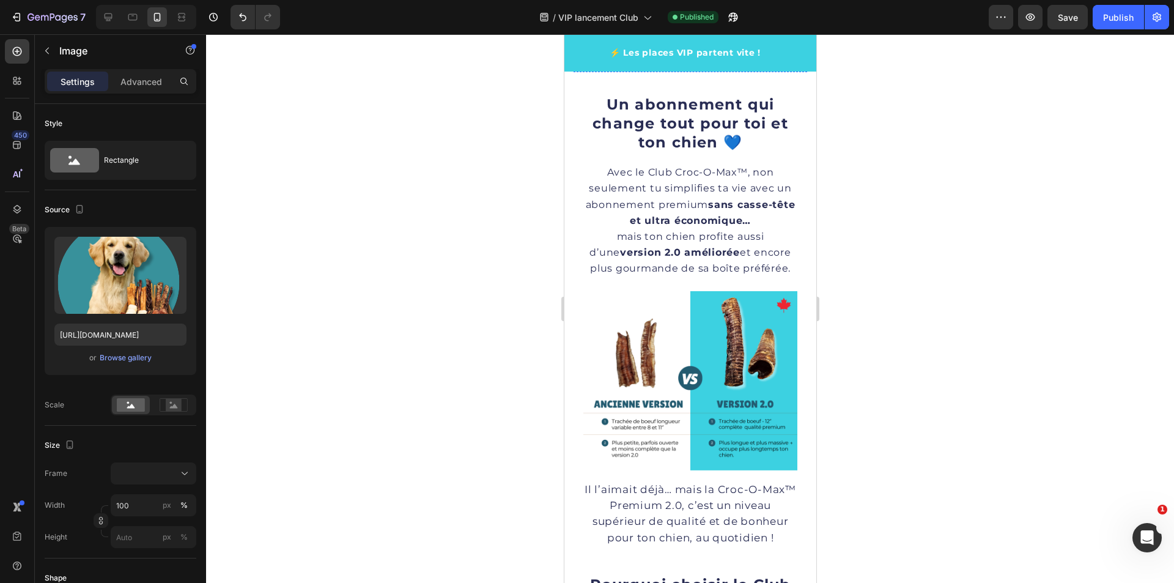
scroll to position [734, 0]
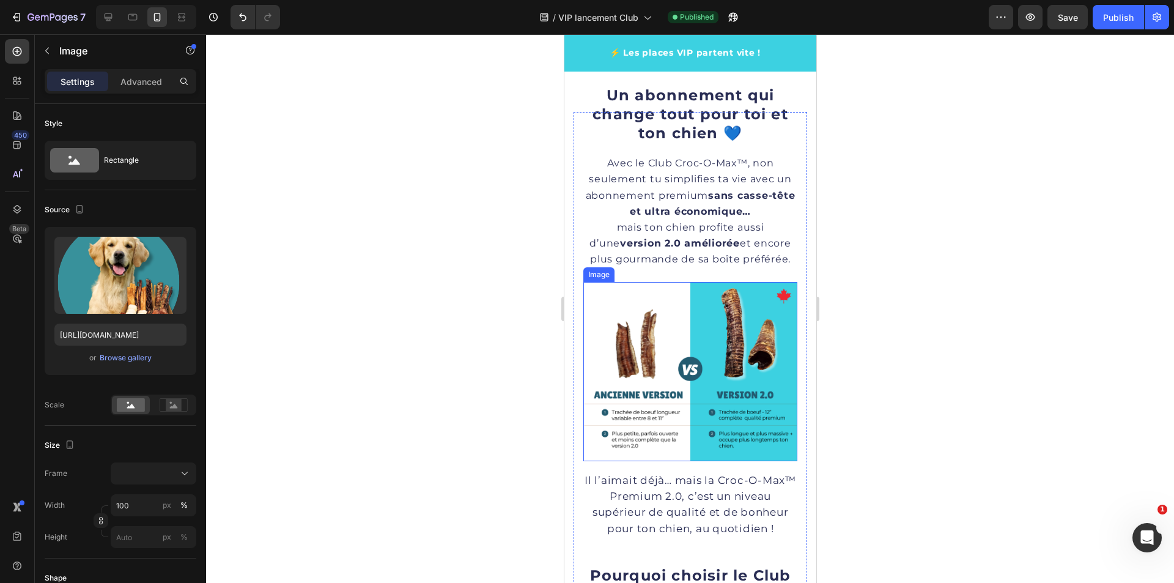
click at [751, 397] on img at bounding box center [690, 371] width 214 height 179
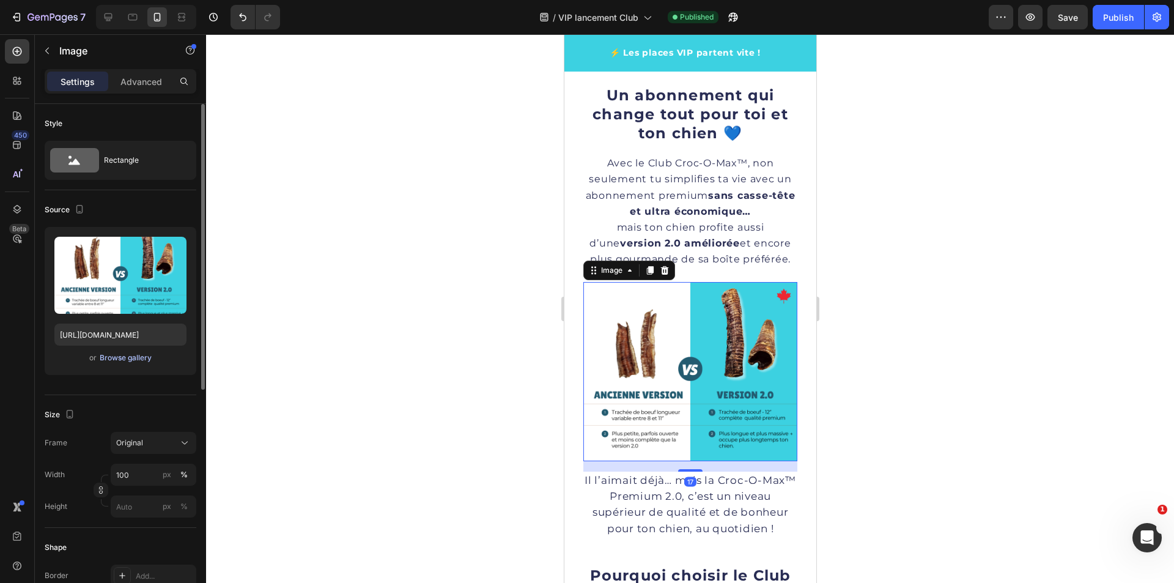
click at [133, 362] on div "Browse gallery" at bounding box center [126, 357] width 52 height 11
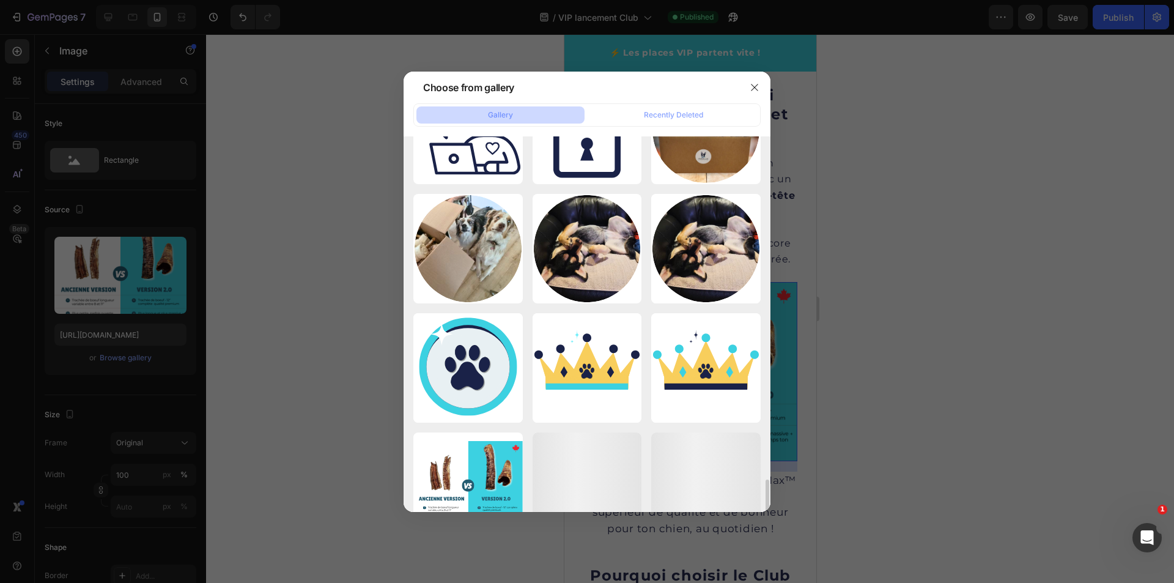
scroll to position [611, 0]
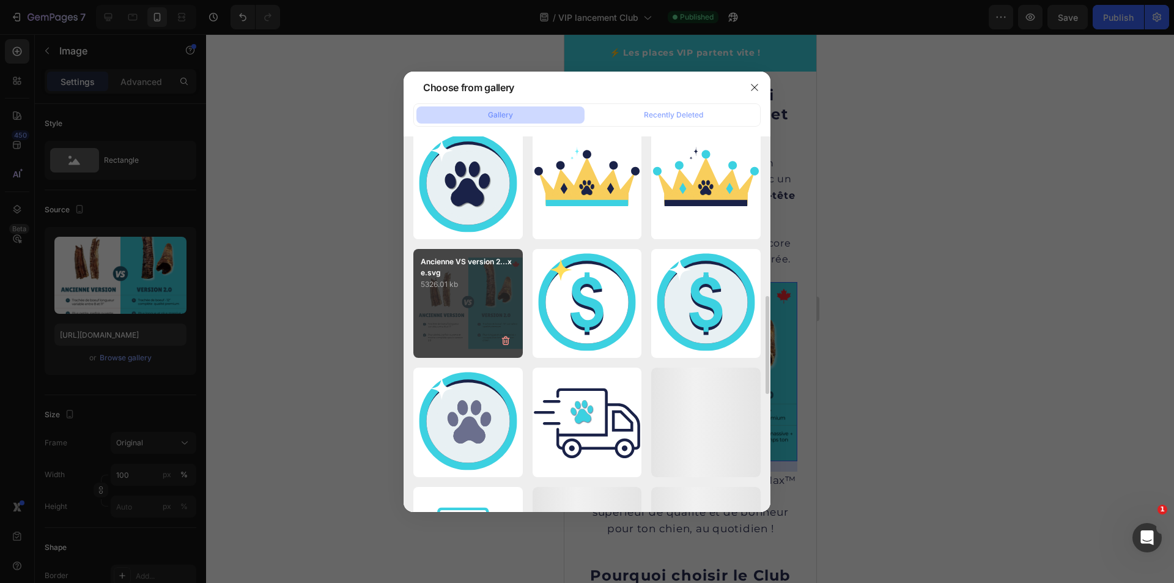
click at [493, 317] on div "Ancienne VS version 2...xe.svg 5326.01 kb" at bounding box center [467, 303] width 109 height 109
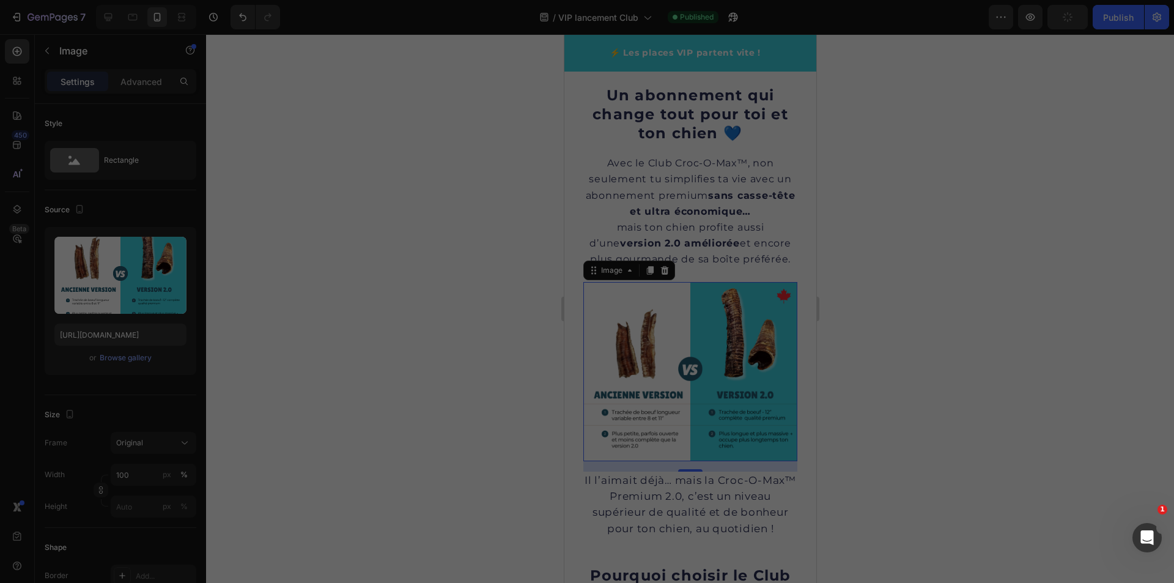
type input "[URL][DOMAIN_NAME]"
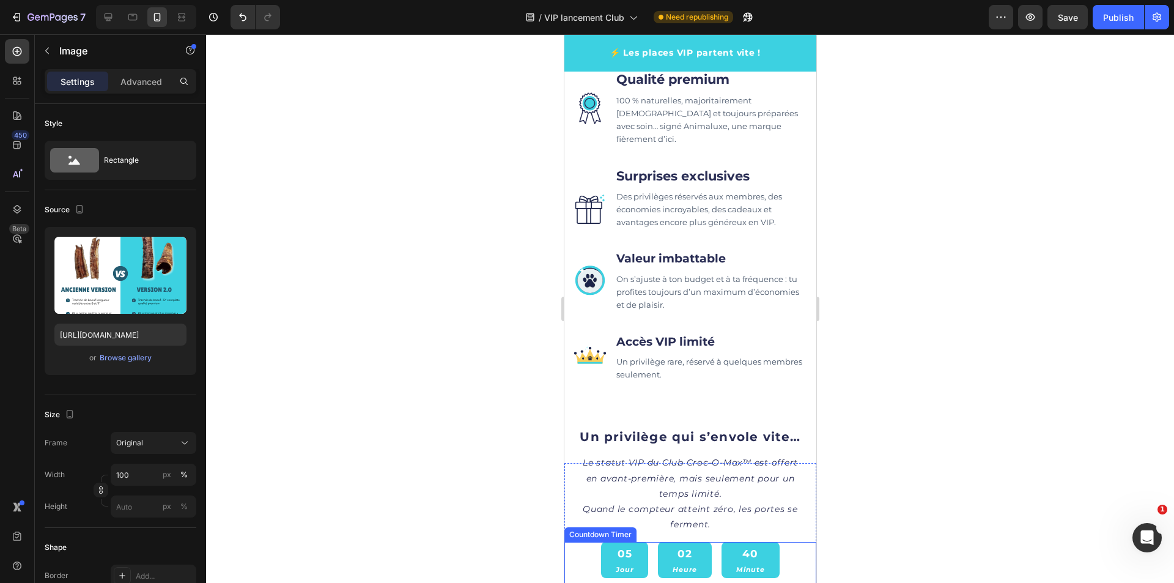
scroll to position [1589, 0]
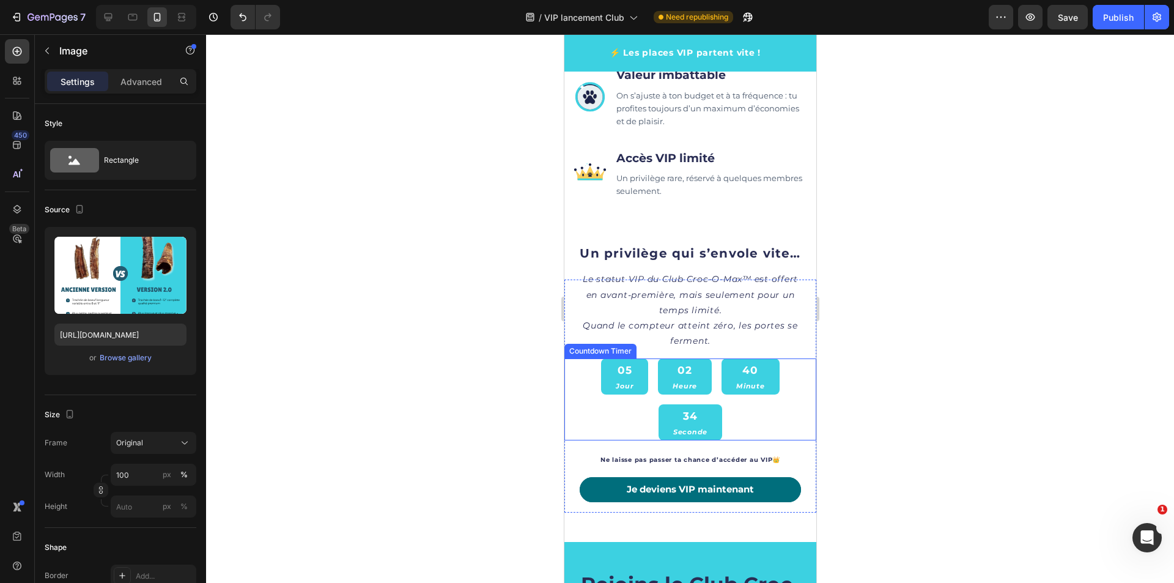
click at [611, 388] on div "05 Jour 02 Heure 40 Minute 34 Seconde" at bounding box center [689, 399] width 227 height 82
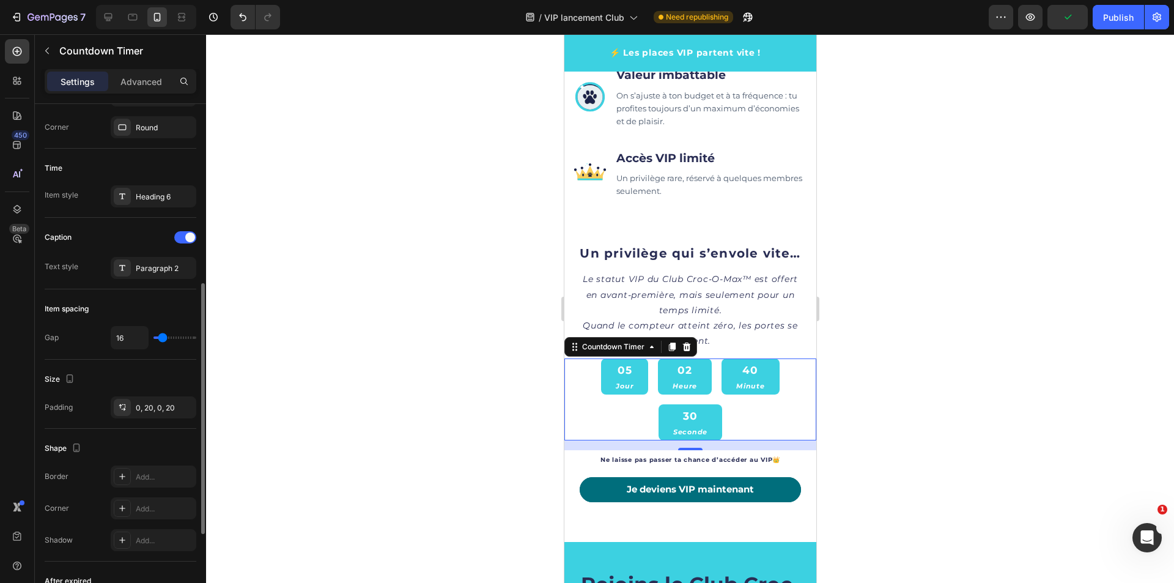
scroll to position [537, 0]
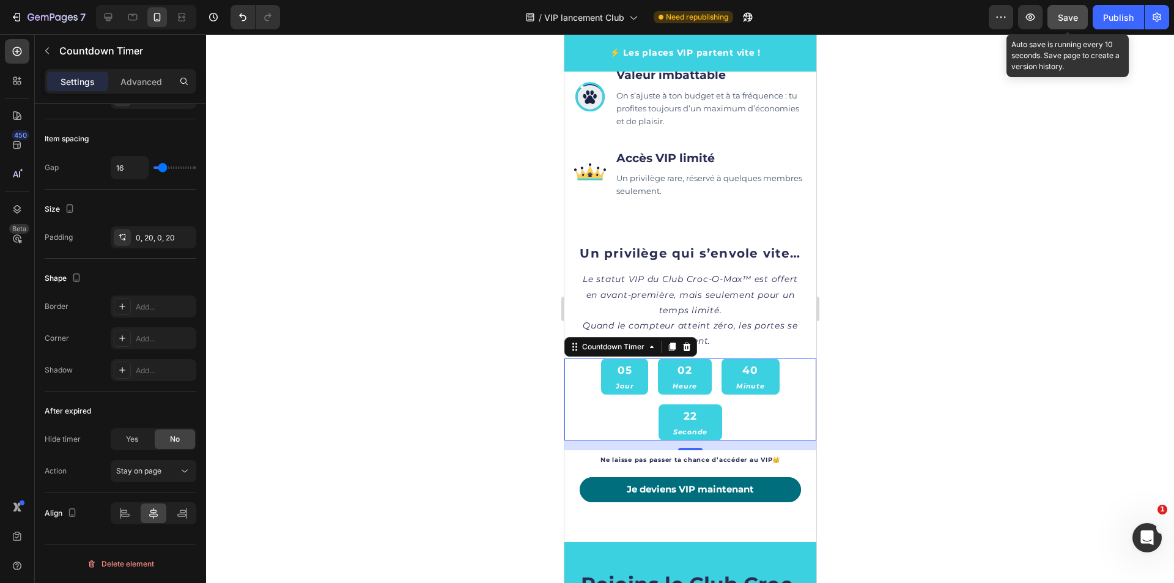
click at [1059, 15] on span "Save" at bounding box center [1068, 17] width 20 height 10
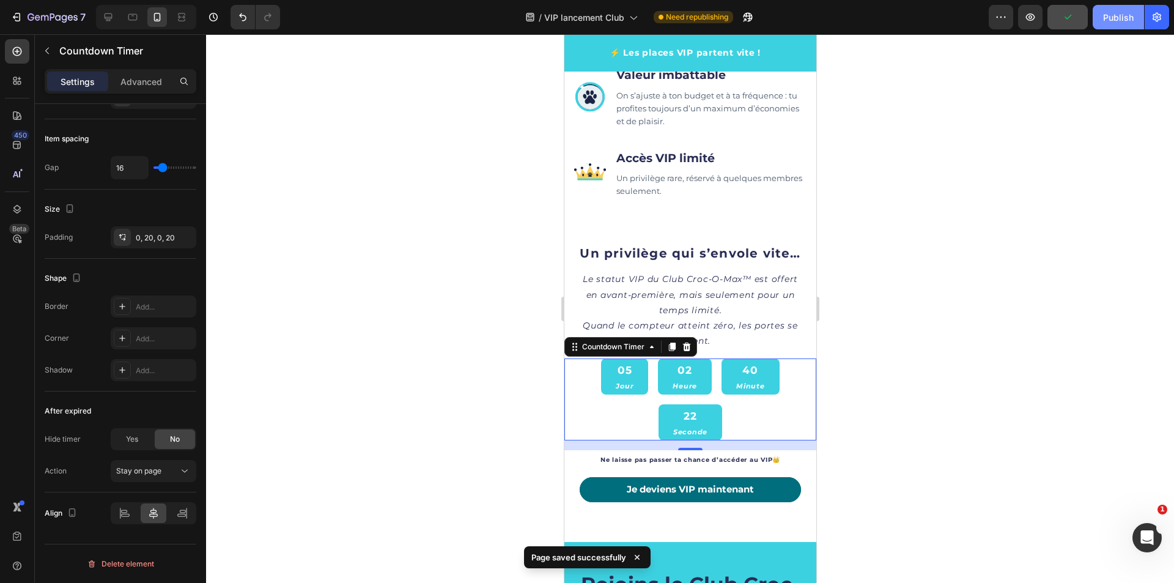
click at [1128, 23] on div "Publish" at bounding box center [1118, 17] width 31 height 13
